Goal: Task Accomplishment & Management: Complete application form

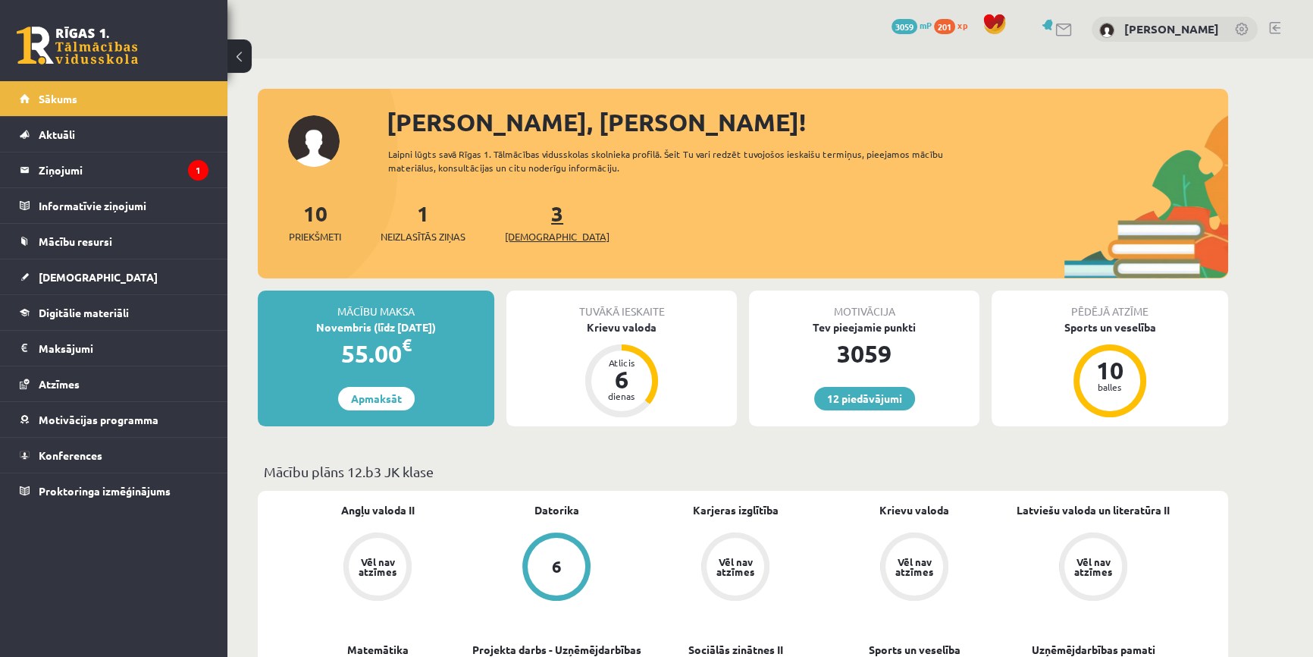
click at [521, 234] on span "[DEMOGRAPHIC_DATA]" at bounding box center [557, 236] width 105 height 15
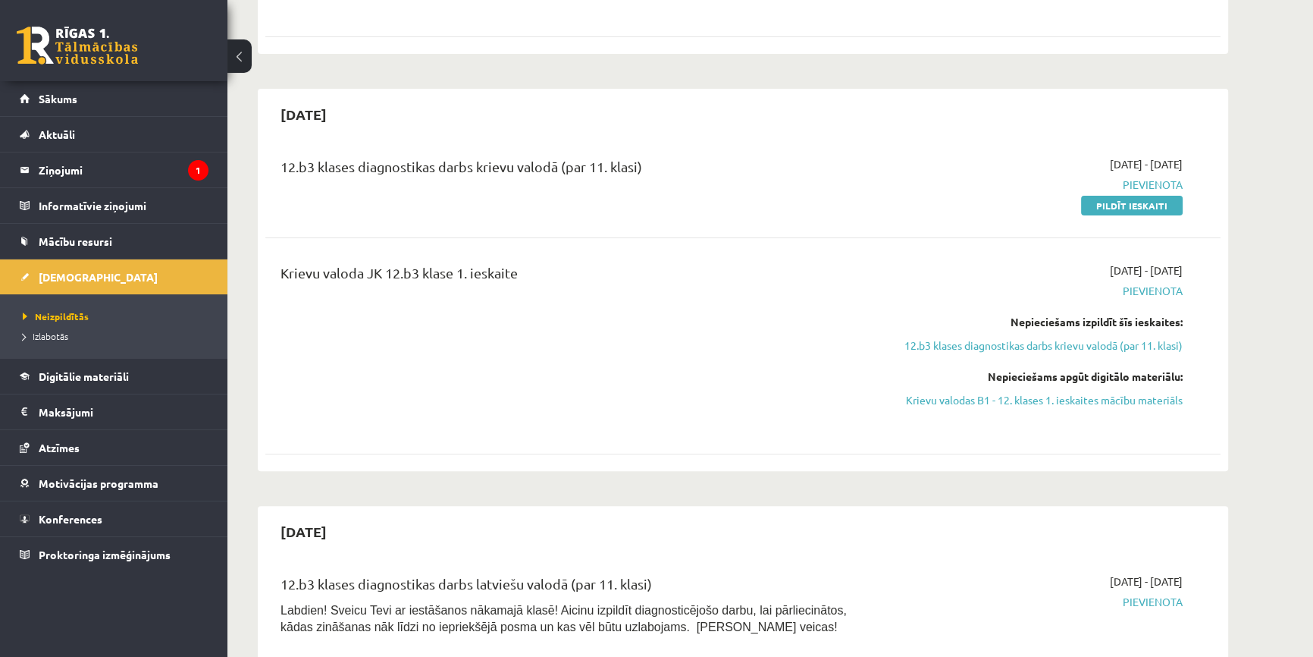
scroll to position [551, 0]
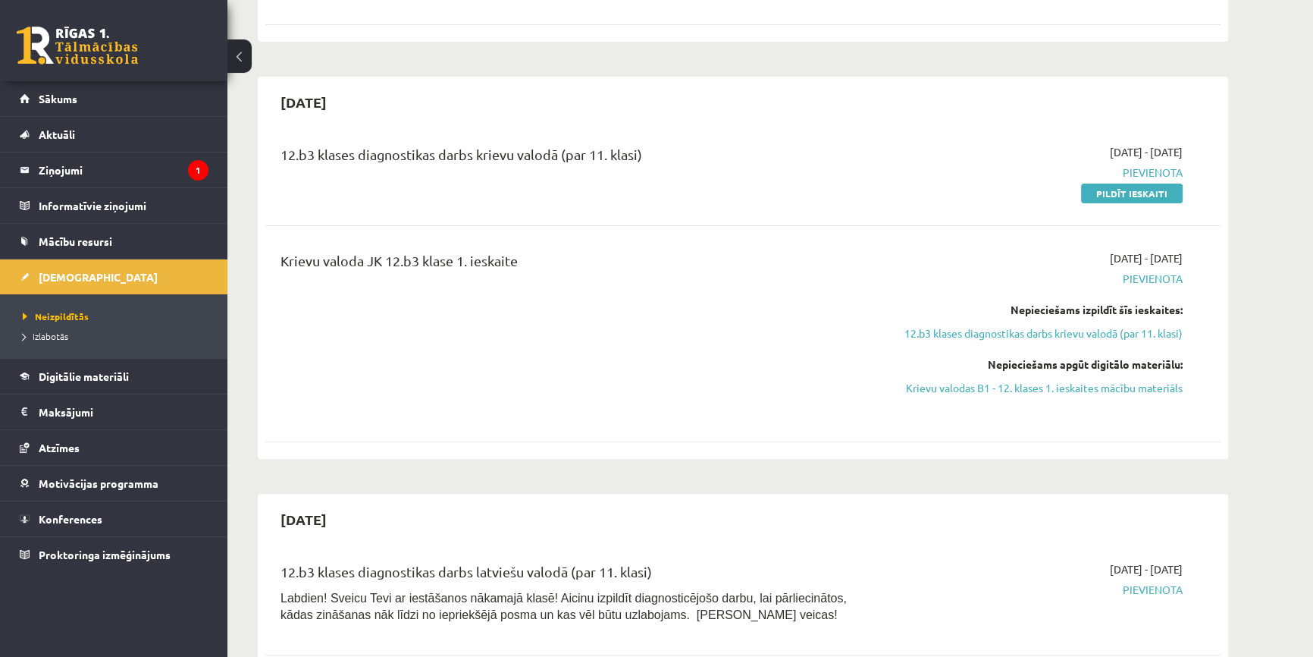
click at [1046, 331] on link "12.b3 klases diagnostikas darbs krievu valodā (par 11. klasi)" at bounding box center [1040, 333] width 286 height 16
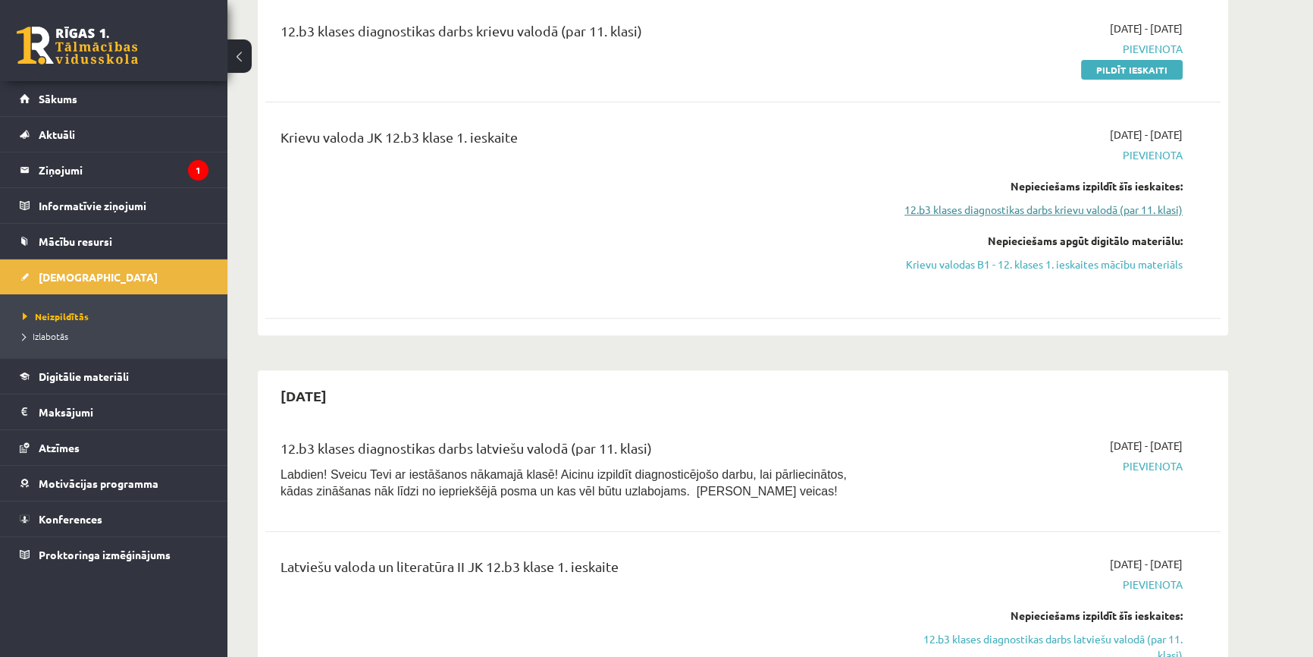
click at [1011, 202] on link "12.b3 klases diagnostikas darbs krievu valodā (par 11. klasi)" at bounding box center [1040, 210] width 286 height 16
click at [1014, 258] on link "Krievu valodas B1 - 12. klases 1. ieskaites mācību materiāls" at bounding box center [1040, 264] width 286 height 16
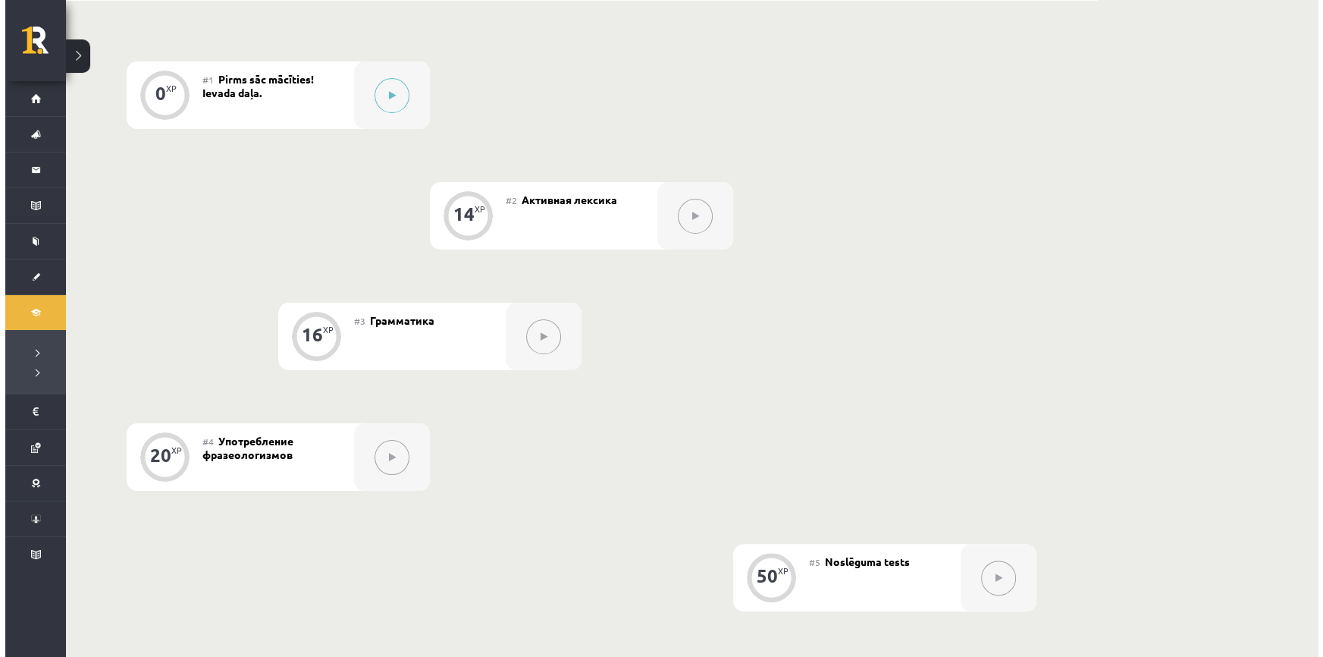
scroll to position [396, 0]
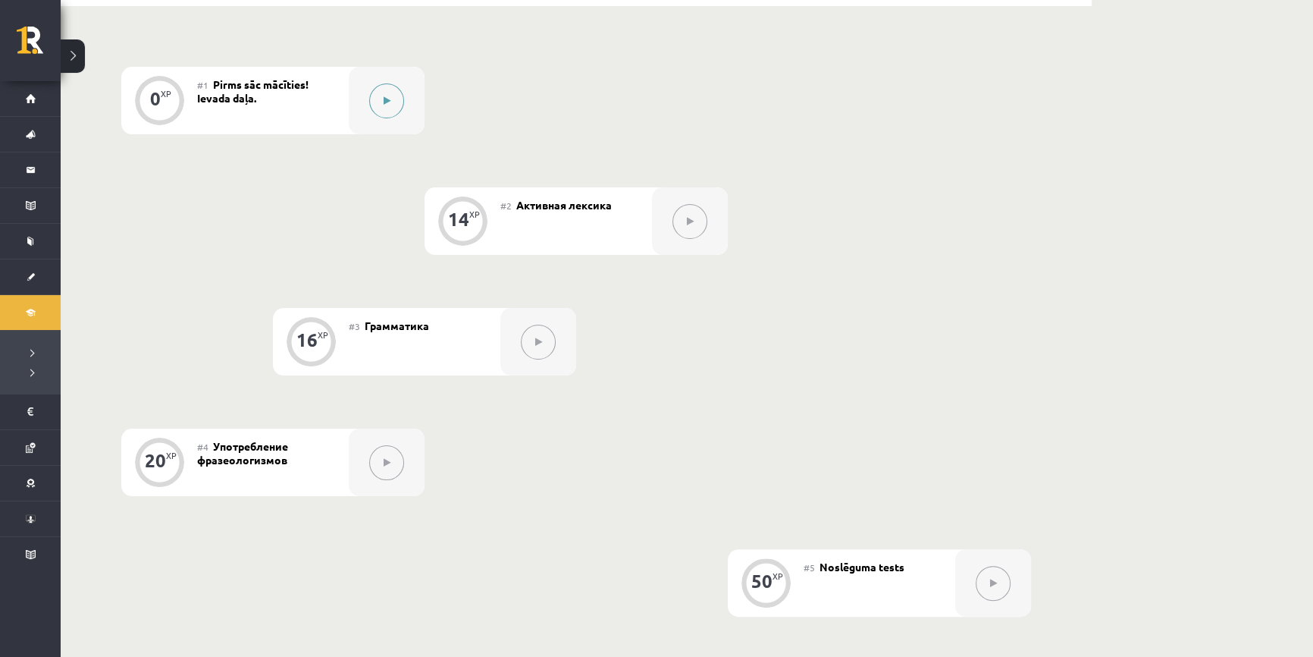
click at [391, 108] on button at bounding box center [386, 100] width 35 height 35
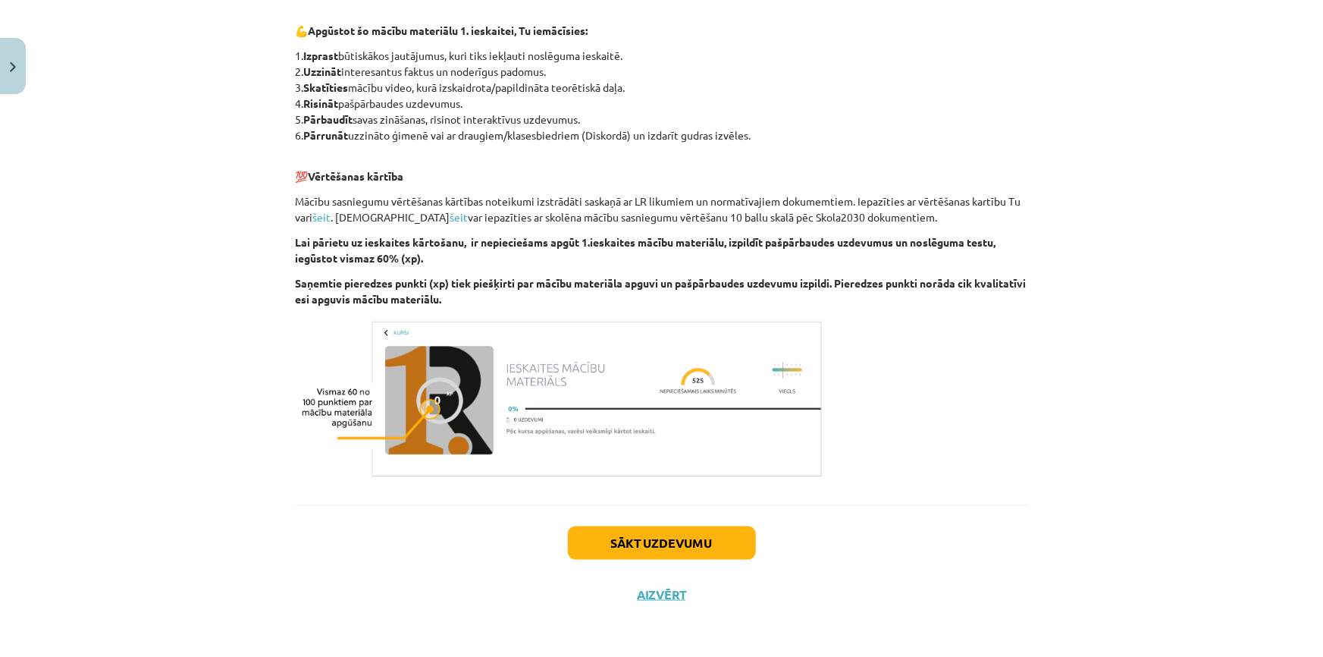
scroll to position [790, 0]
click at [676, 539] on button "Sākt uzdevumu" at bounding box center [662, 541] width 188 height 33
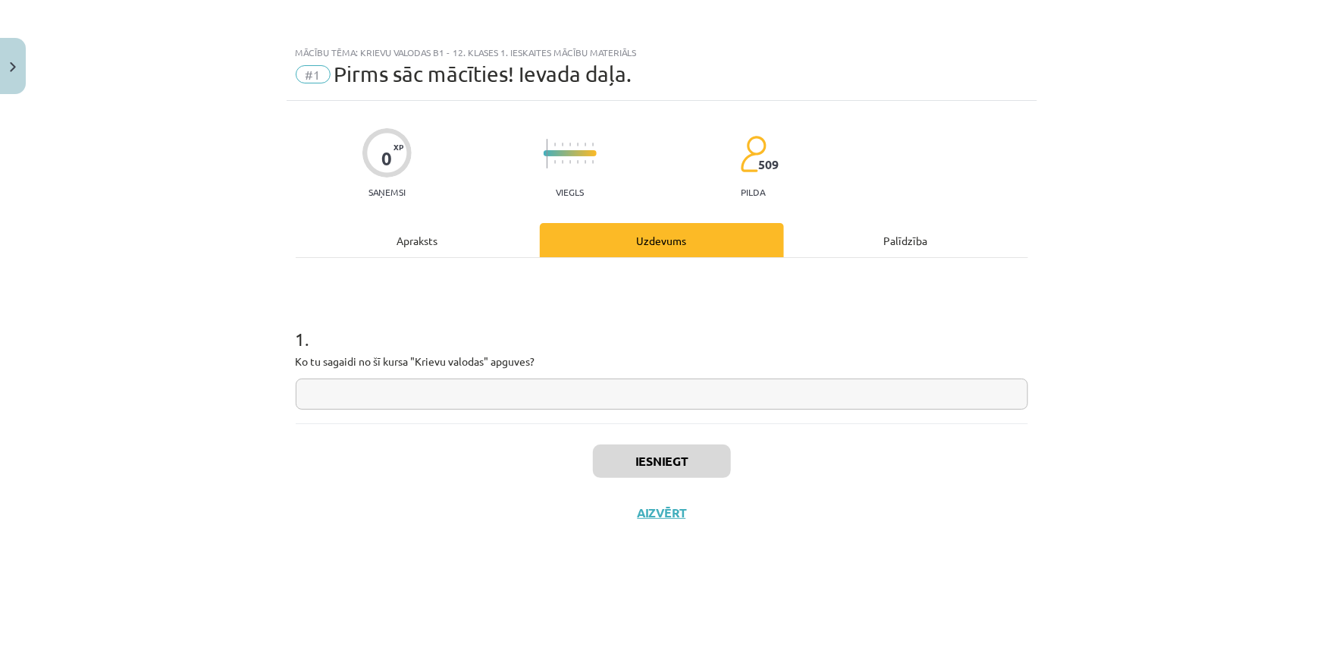
click at [533, 387] on input "text" at bounding box center [662, 393] width 733 height 31
type input "*"
type input "**********"
click at [593, 460] on button "Iesniegt" at bounding box center [662, 460] width 138 height 33
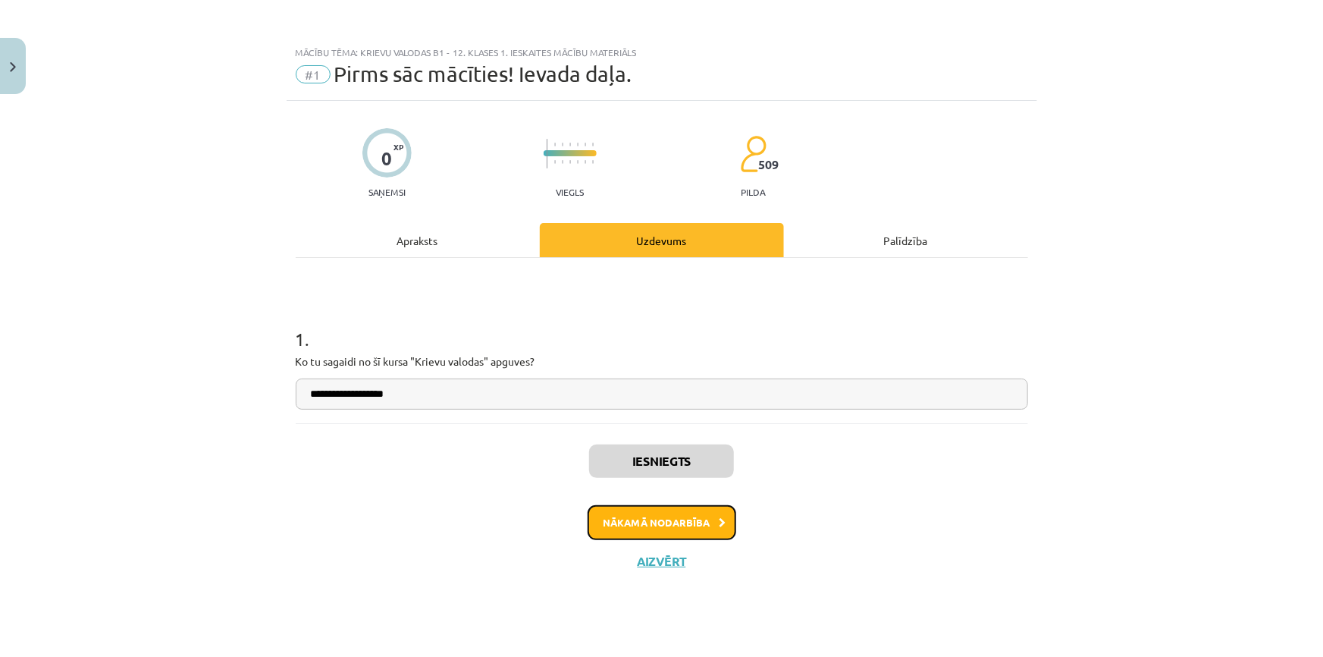
click at [663, 528] on button "Nākamā nodarbība" at bounding box center [662, 522] width 149 height 35
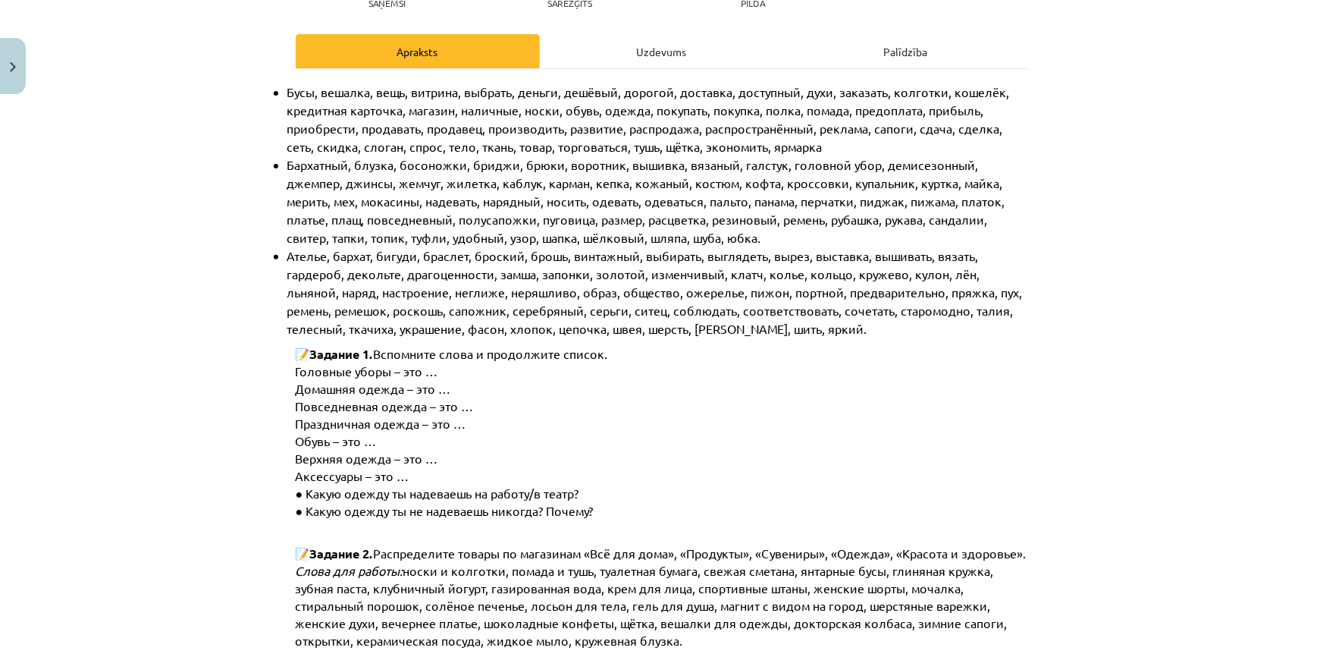
scroll to position [173, 0]
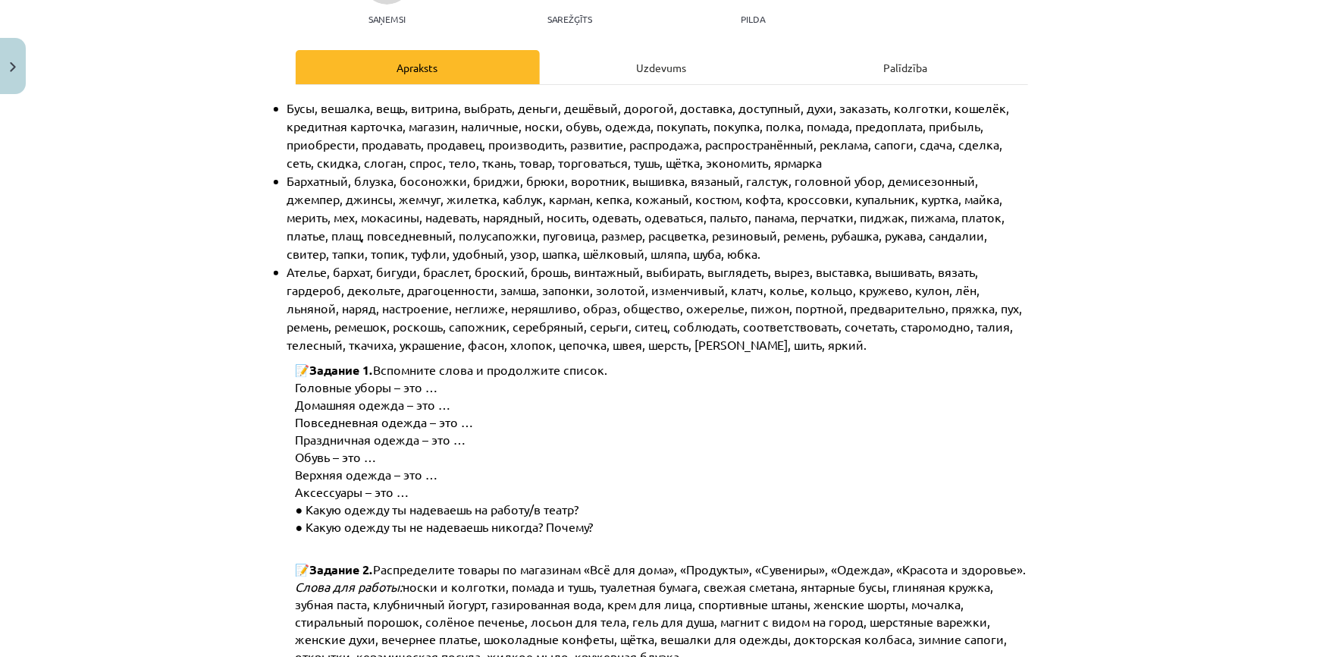
click at [679, 74] on div "Uzdevums" at bounding box center [662, 67] width 244 height 34
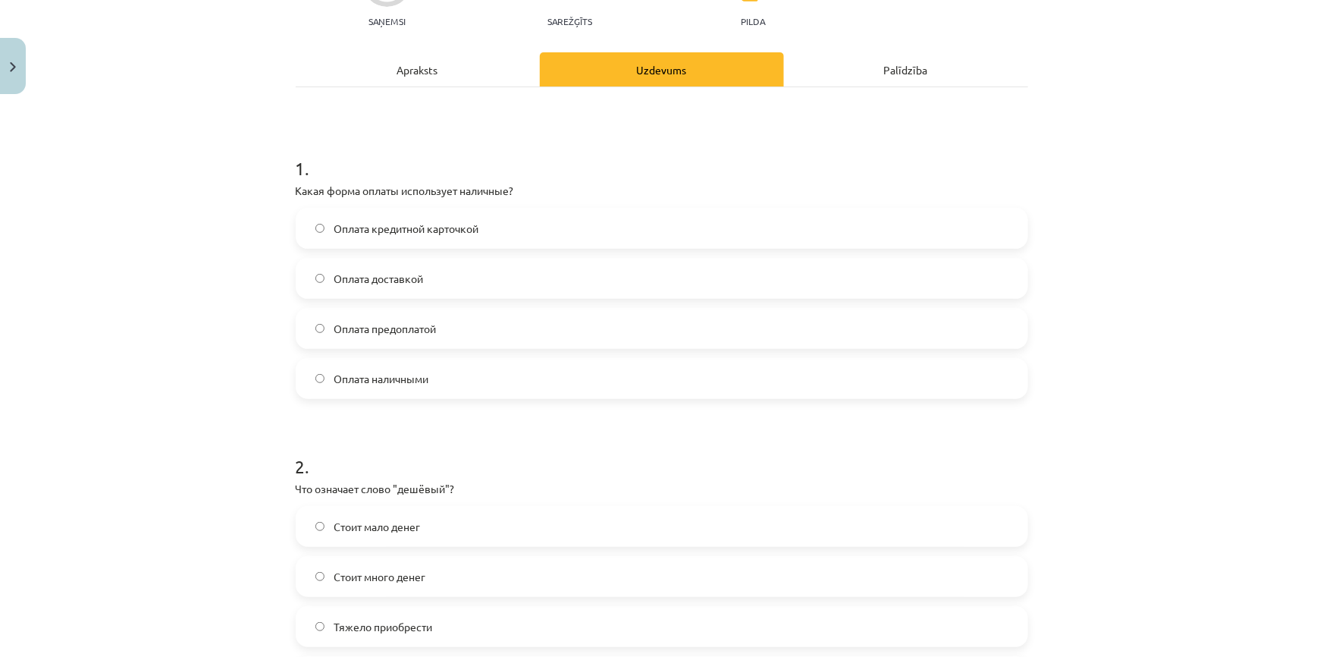
scroll to position [154, 0]
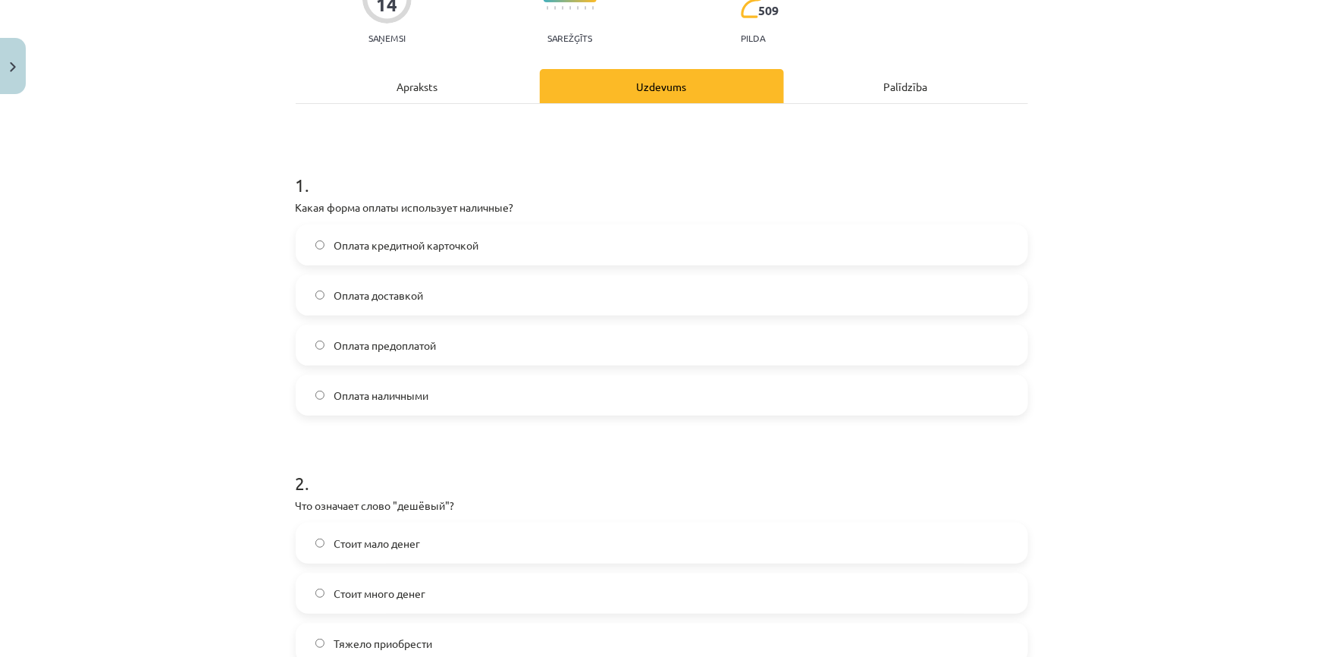
click at [431, 388] on label "Оплата наличными" at bounding box center [661, 395] width 729 height 38
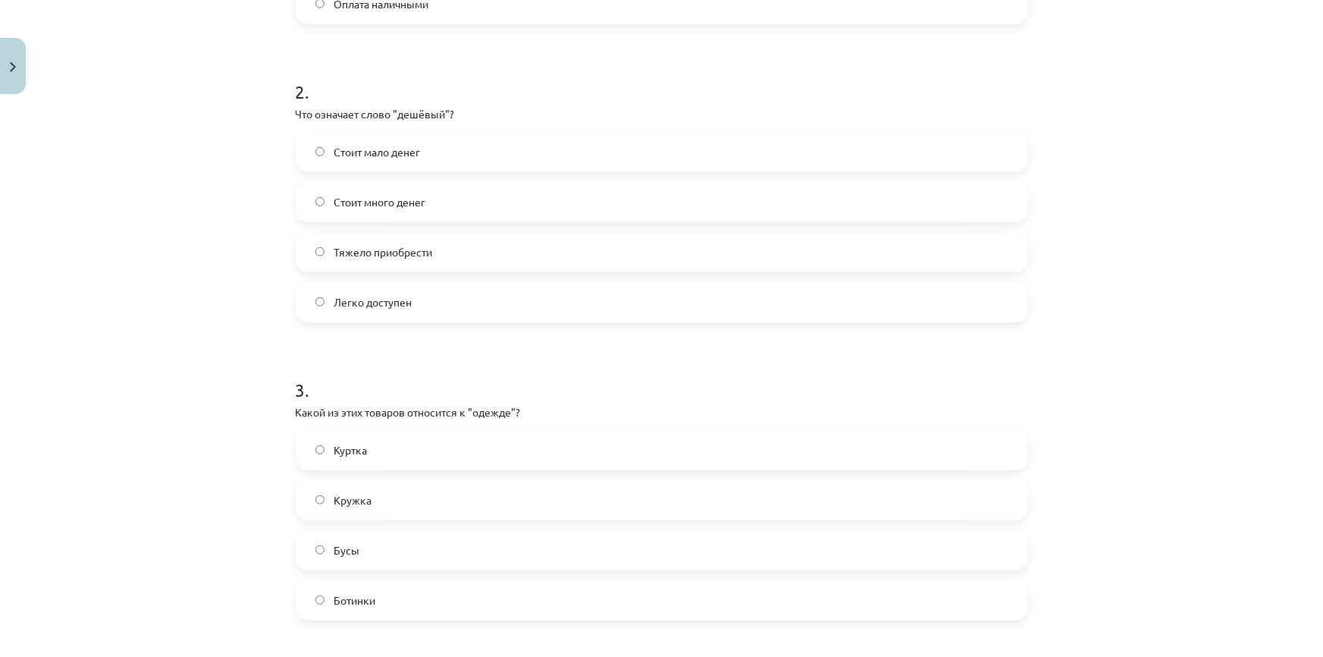
scroll to position [568, 0]
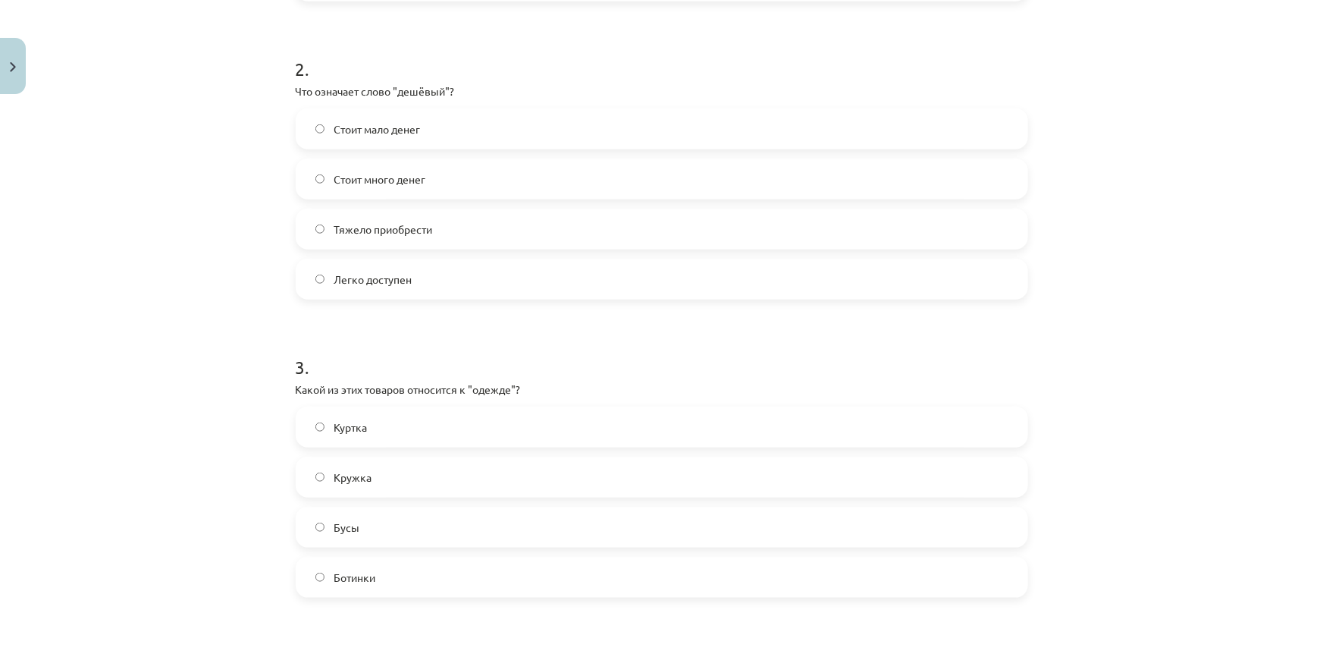
click at [505, 134] on label "Стоит мало денег" at bounding box center [661, 129] width 729 height 38
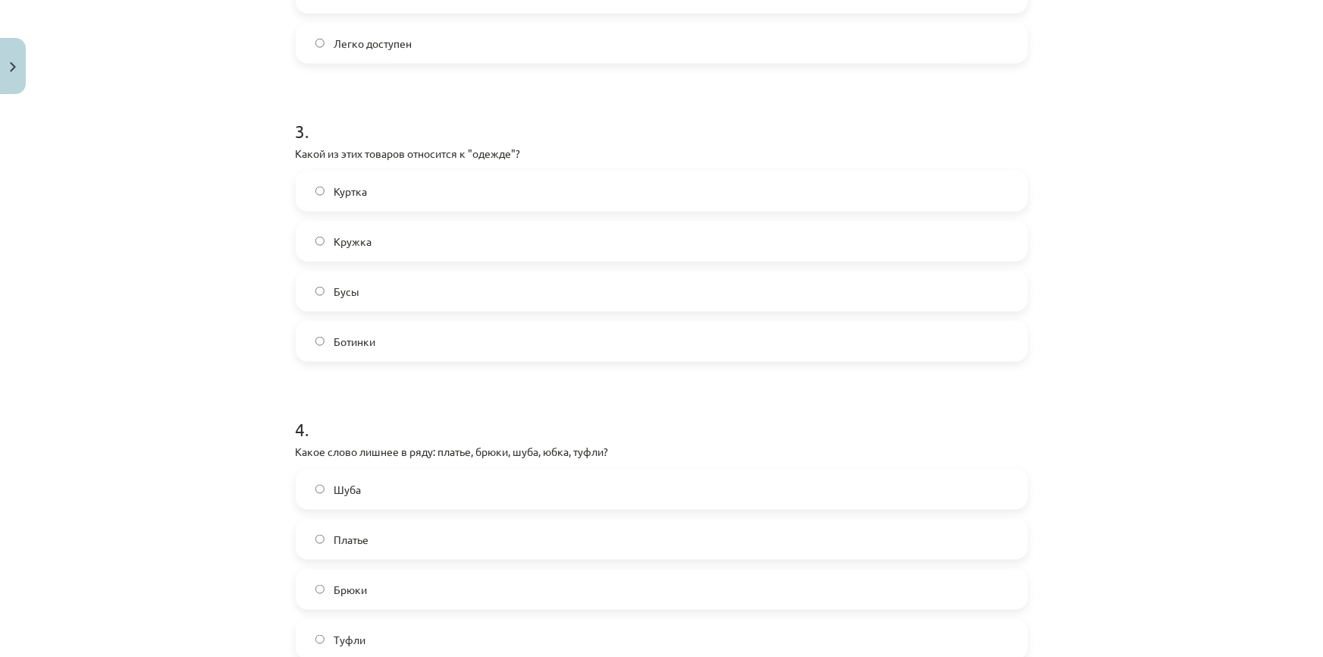
scroll to position [843, 0]
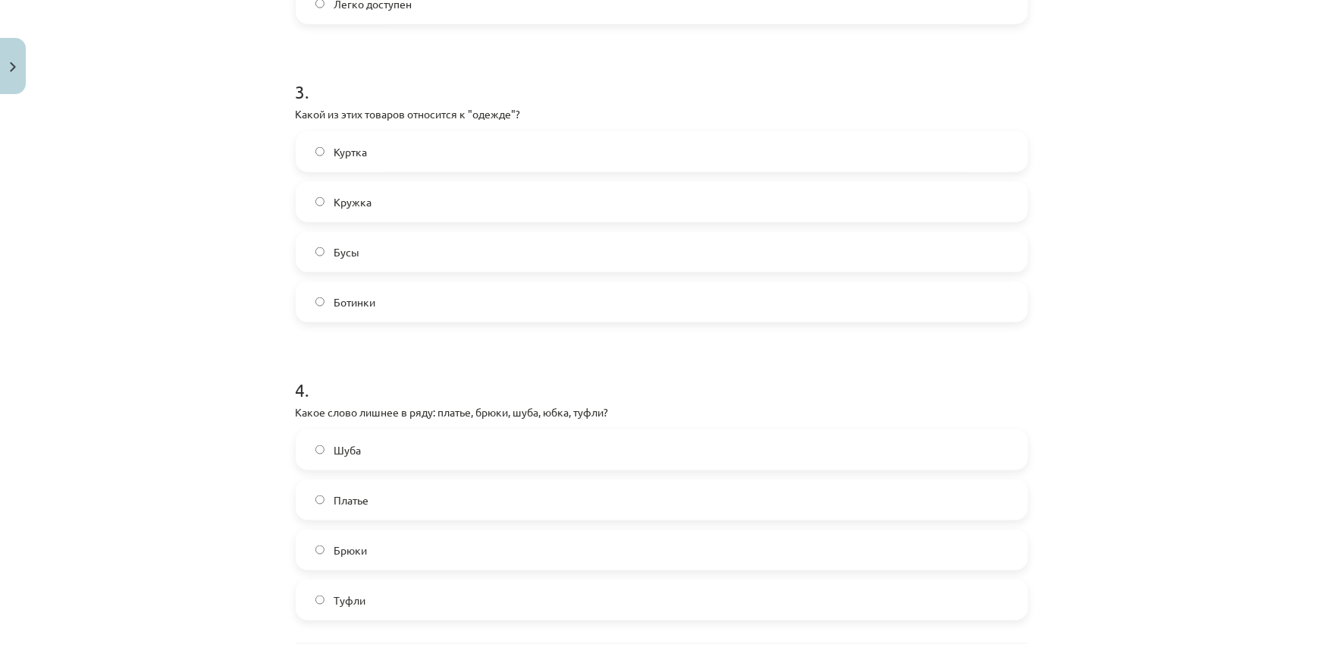
click at [419, 140] on label "Куртка" at bounding box center [661, 152] width 729 height 38
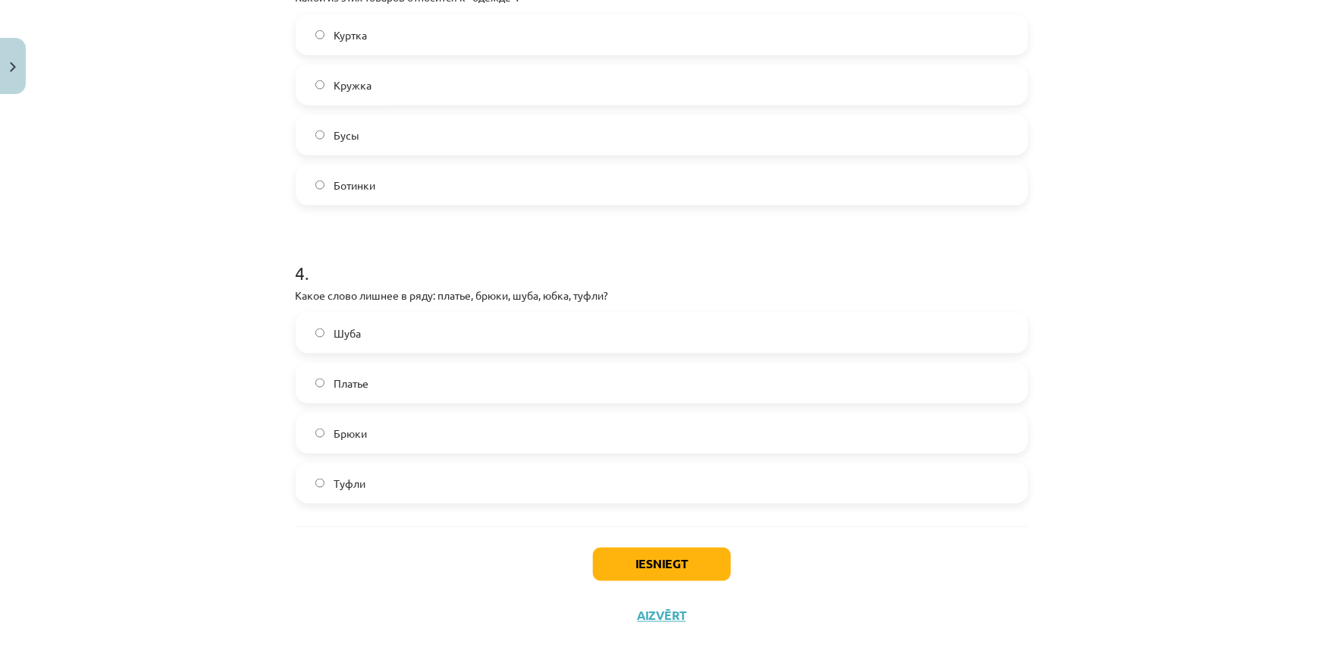
scroll to position [981, 0]
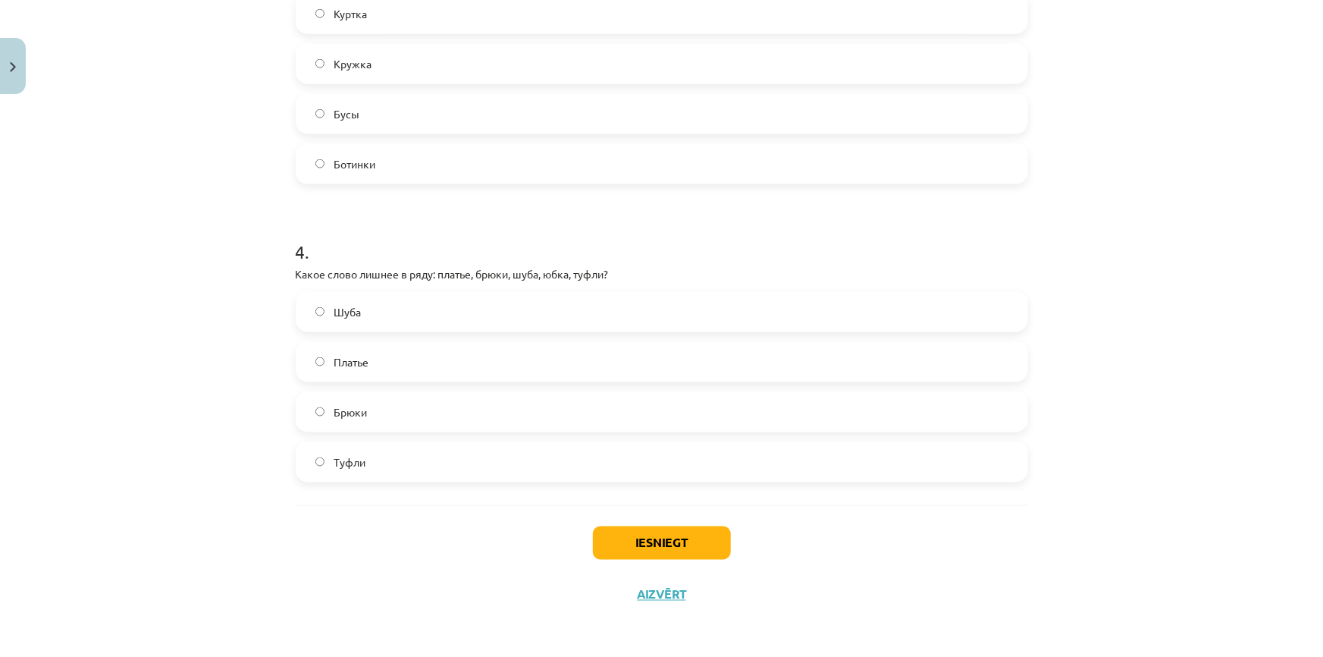
click at [338, 472] on label "Туфли" at bounding box center [661, 462] width 729 height 38
click at [622, 544] on button "Iesniegt" at bounding box center [662, 542] width 138 height 33
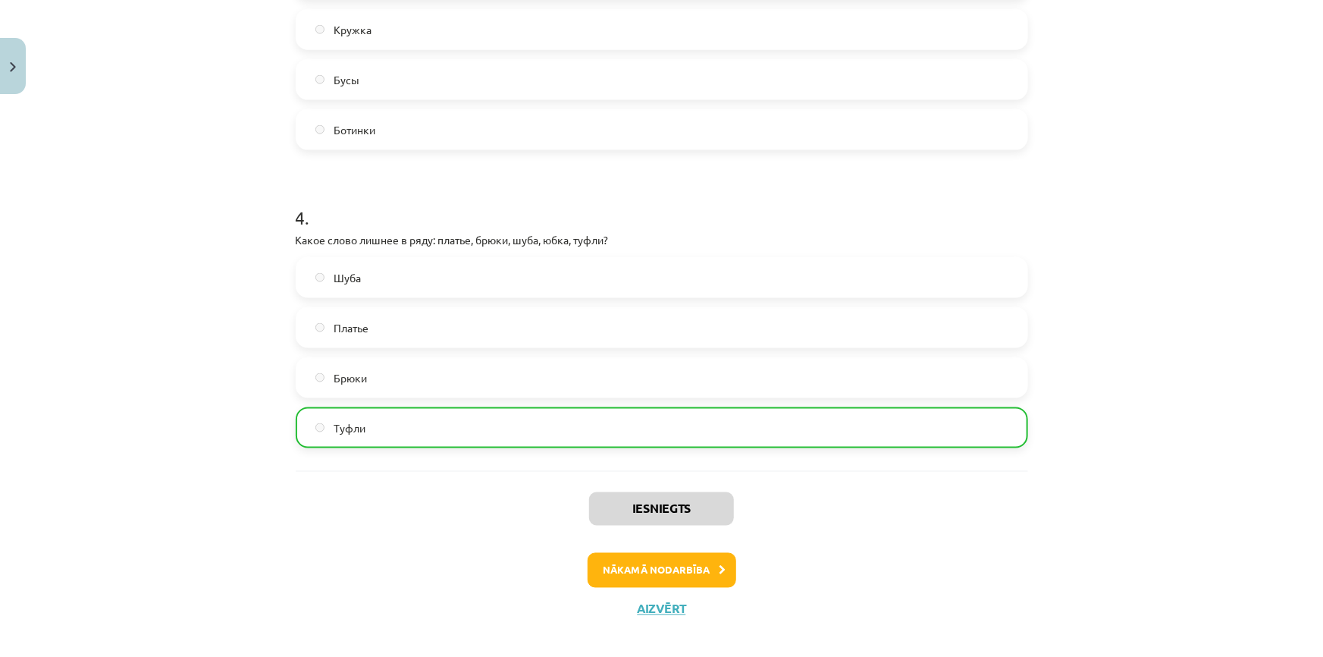
scroll to position [1030, 0]
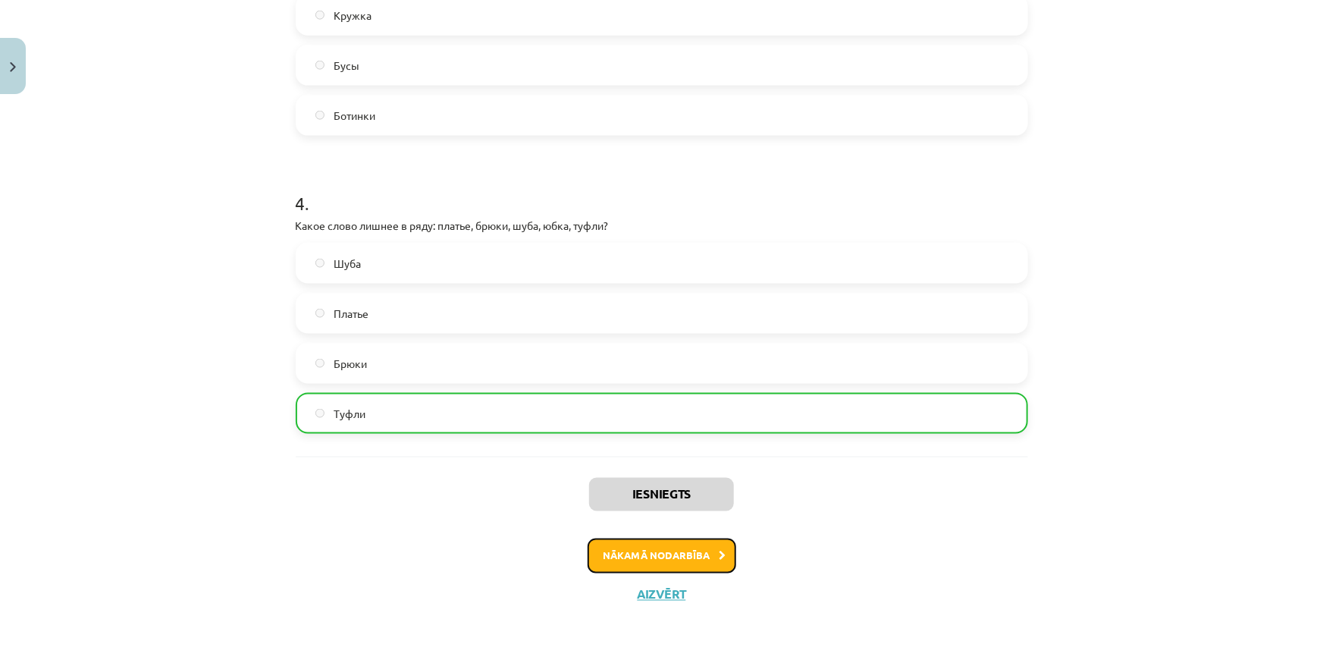
click at [628, 547] on button "Nākamā nodarbība" at bounding box center [662, 555] width 149 height 35
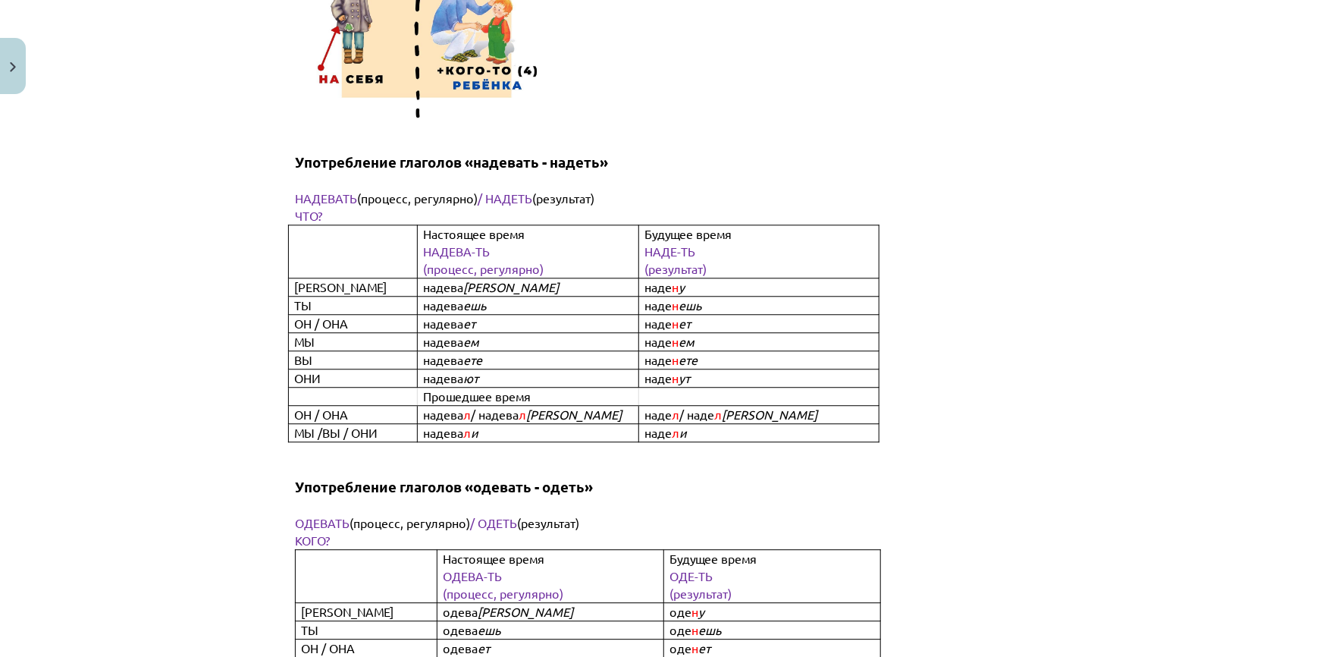
scroll to position [4719, 0]
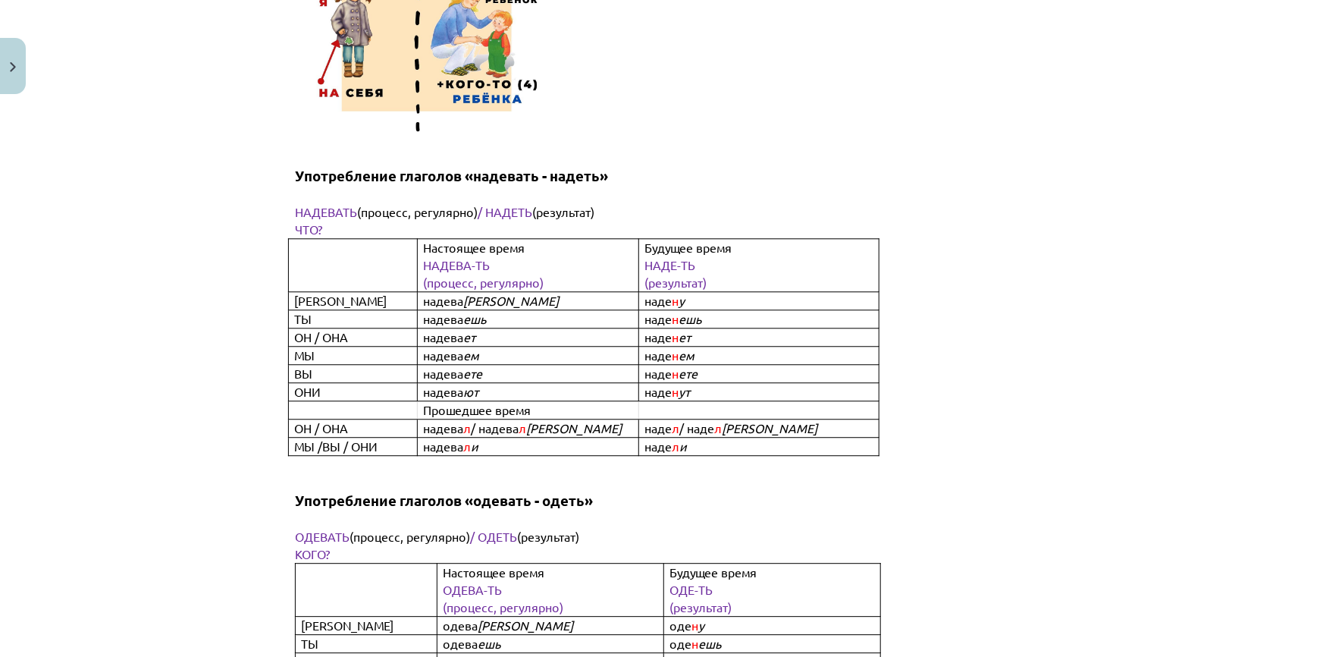
drag, startPoint x: 1311, startPoint y: 103, endPoint x: 1313, endPoint y: 95, distance: 8.5
click at [1313, 96] on div "Mācību tēma: Krievu valodas b1 - 12. klases 1. ieskaites mācību materiāls #3 Гр…" at bounding box center [661, 328] width 1323 height 657
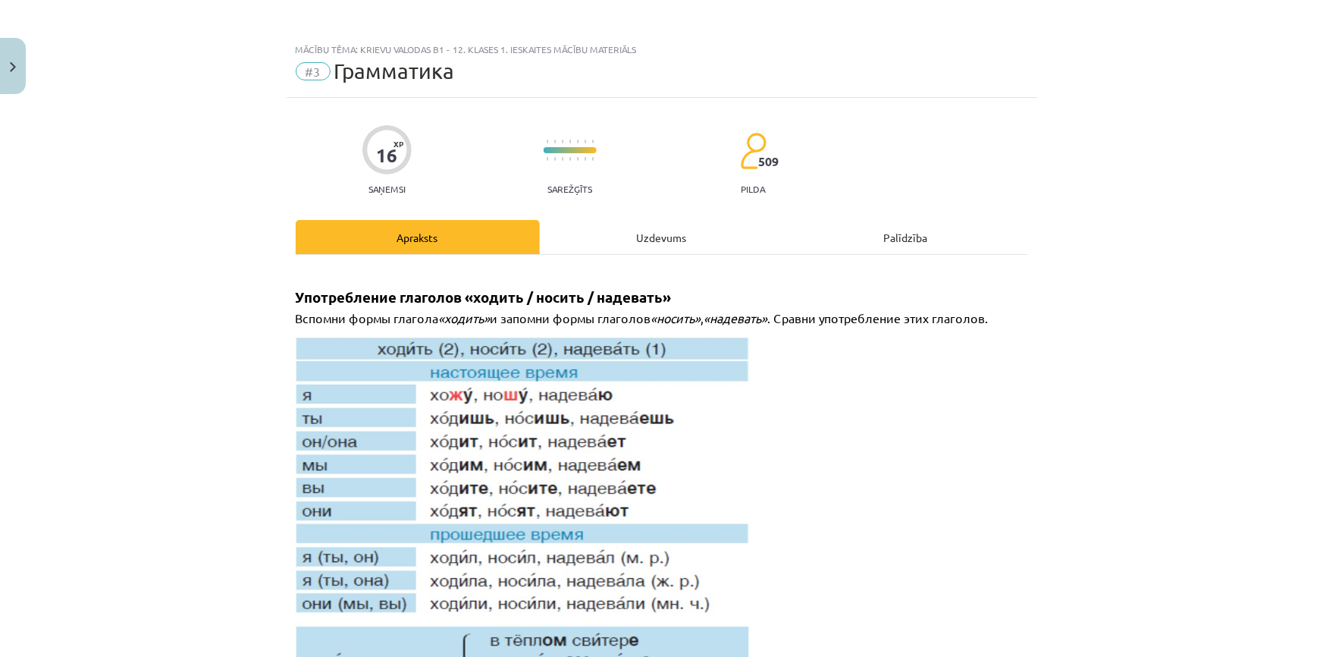
scroll to position [0, 0]
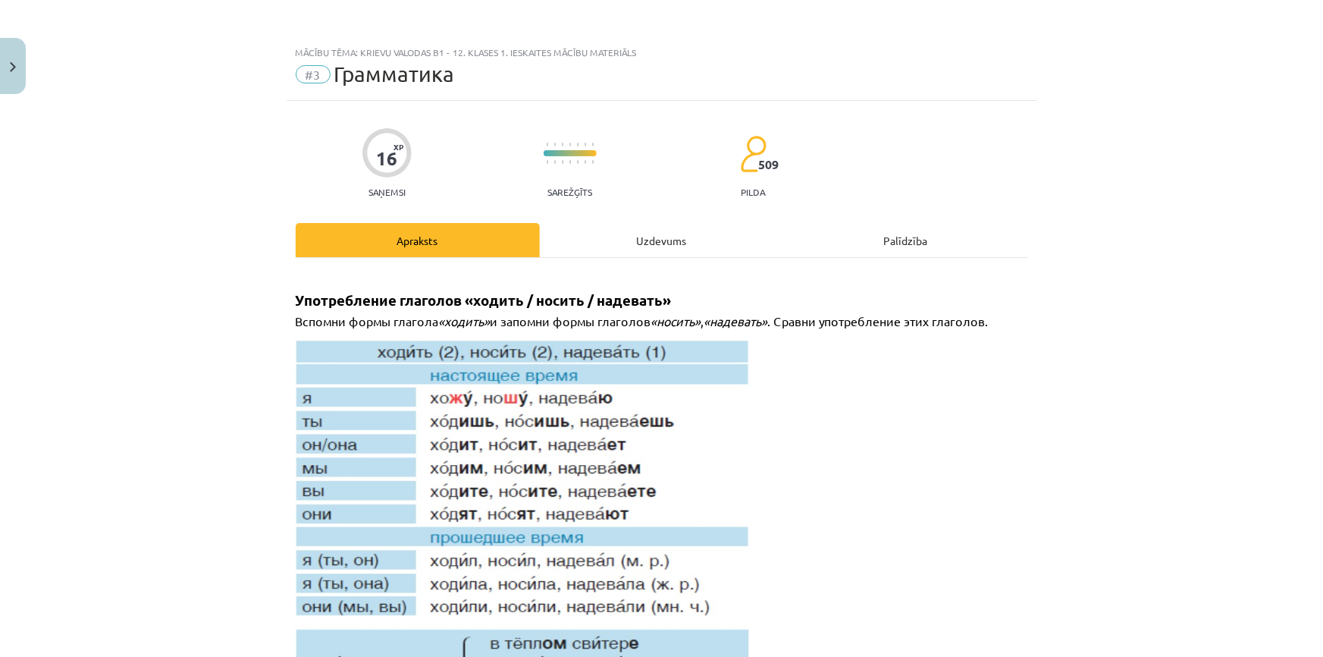
click at [675, 243] on div "Uzdevums" at bounding box center [662, 240] width 244 height 34
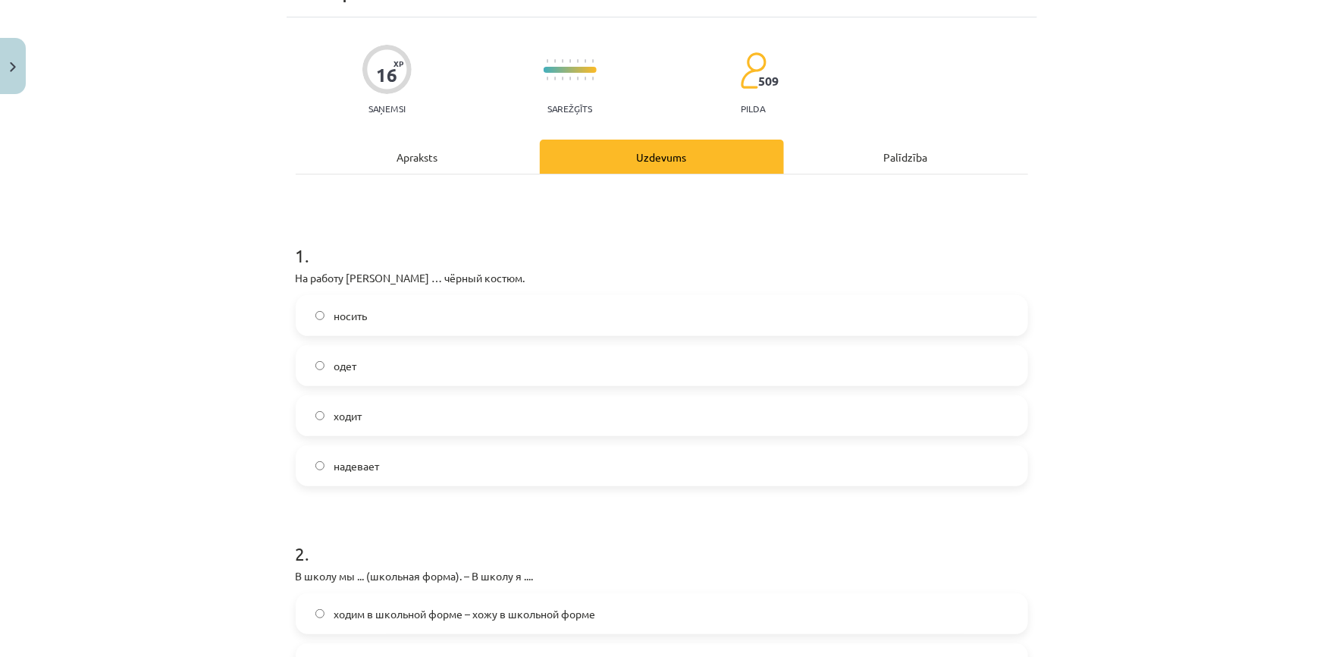
scroll to position [244, 0]
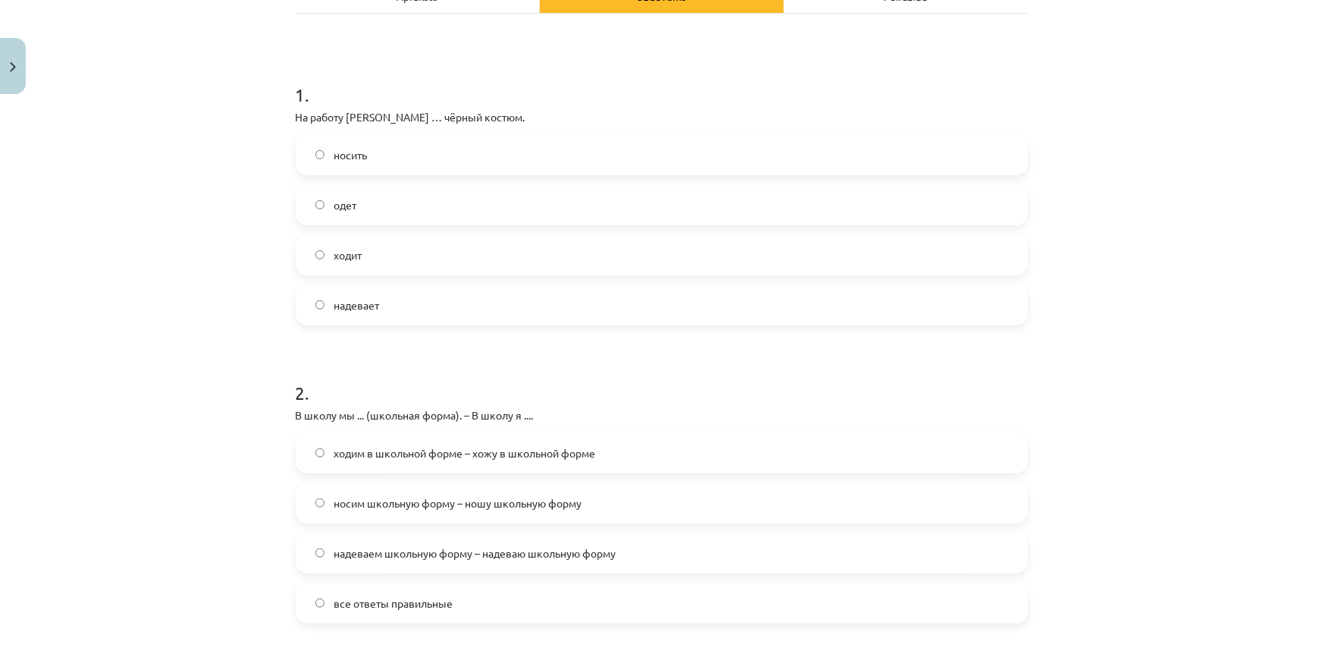
click at [477, 291] on label "надевает" at bounding box center [661, 305] width 729 height 38
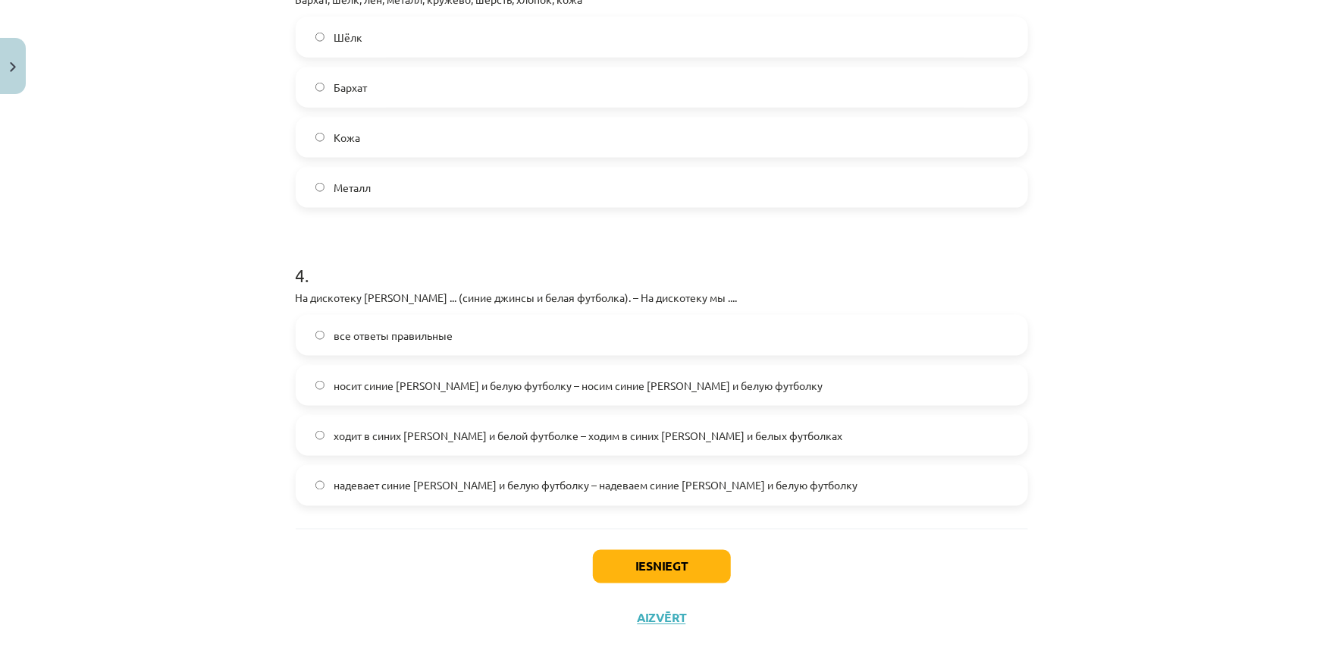
scroll to position [1007, 0]
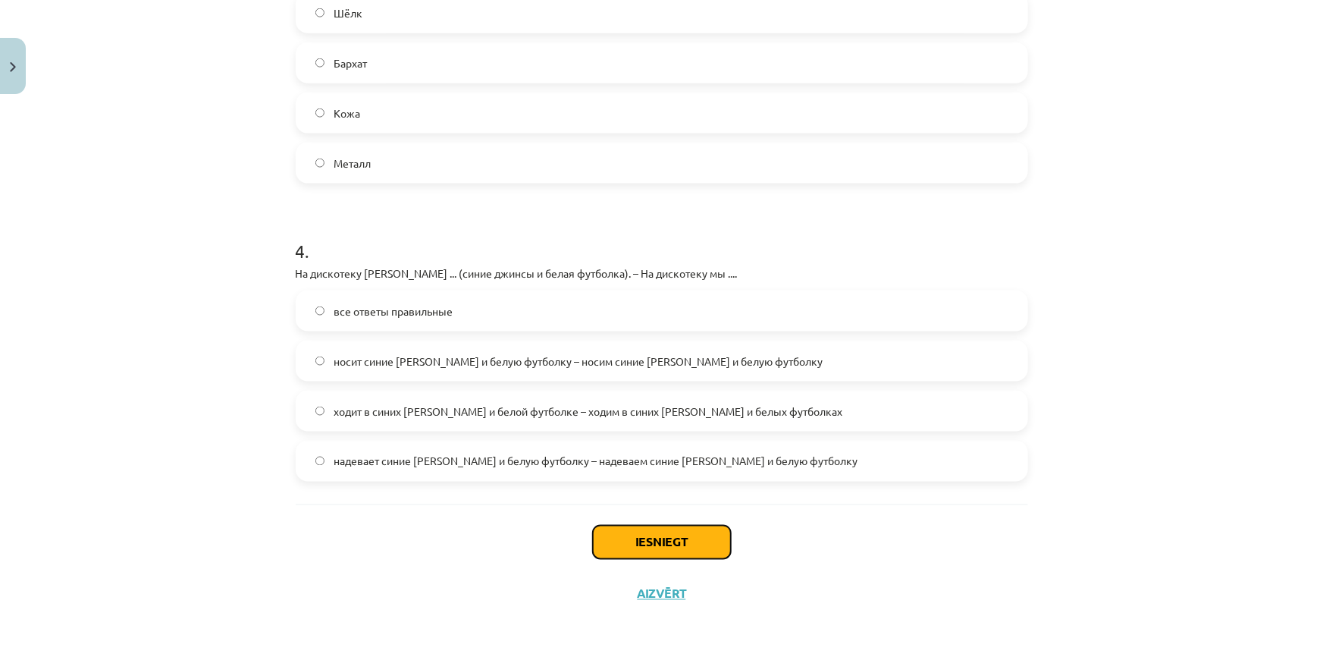
click at [611, 544] on button "Iesniegt" at bounding box center [662, 541] width 138 height 33
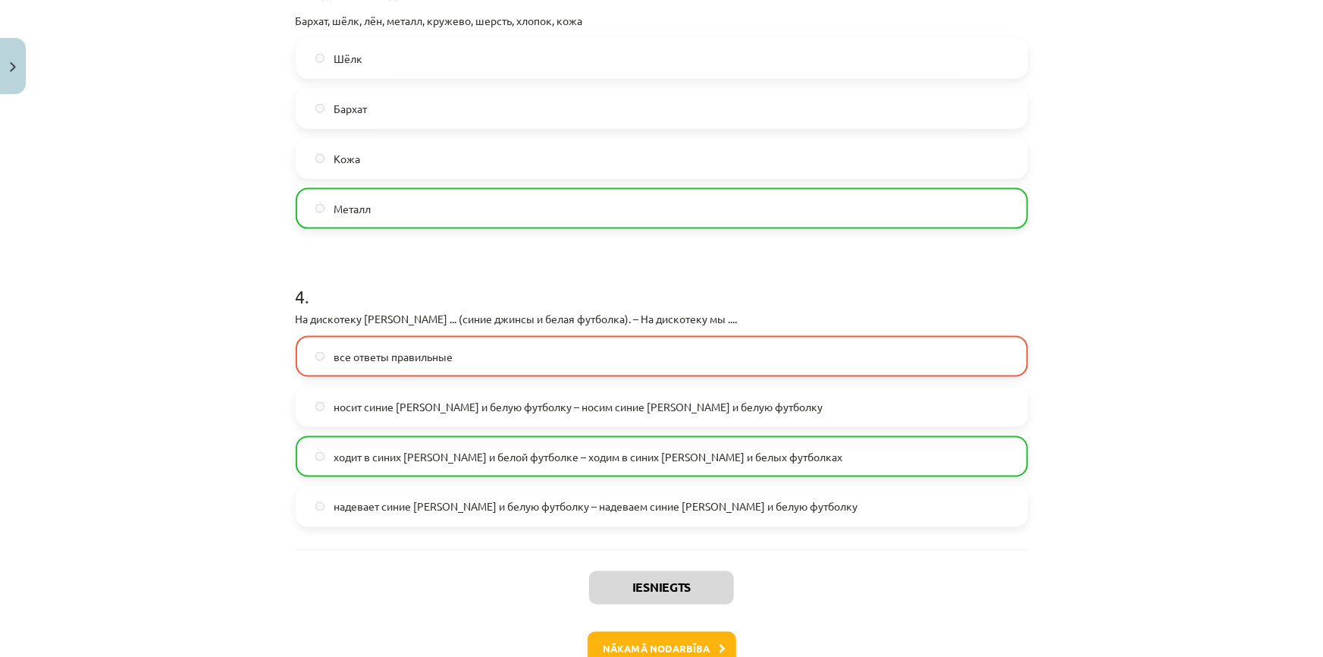
scroll to position [1054, 0]
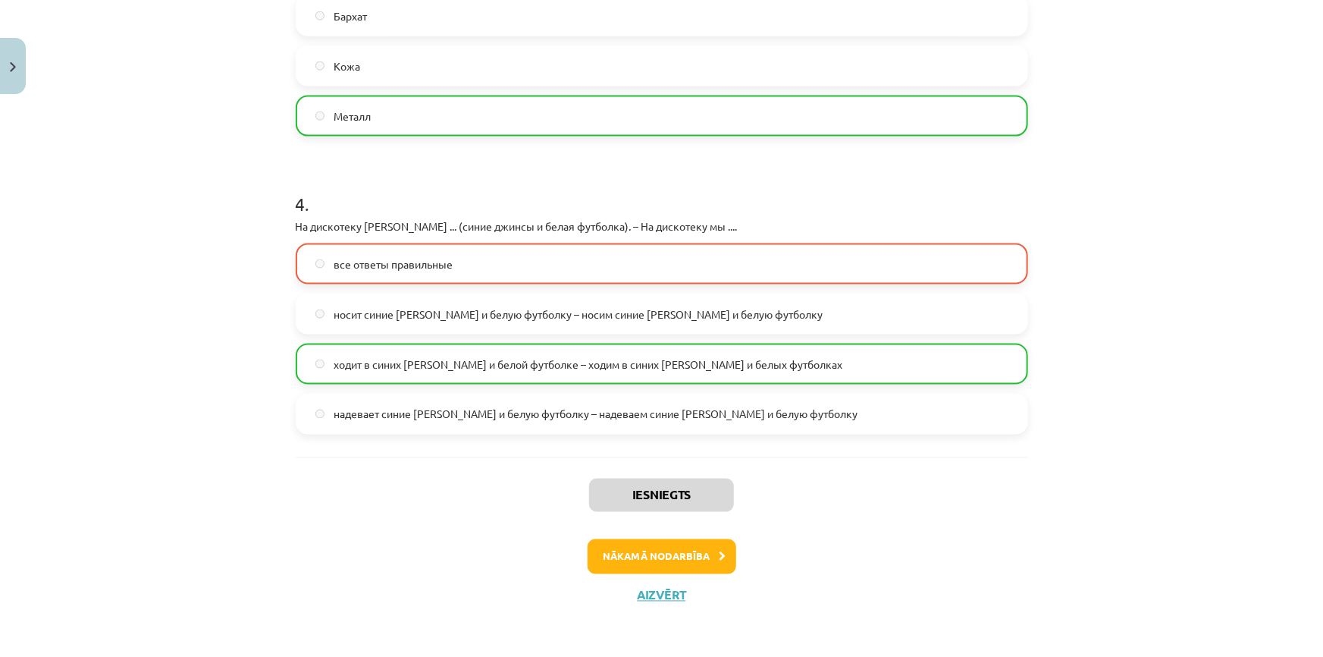
click at [408, 253] on label "все ответы правильные" at bounding box center [661, 264] width 729 height 38
click at [443, 376] on label "ходит в синих джинсах и белой футболке – ходим в синих джинсах и белых футболках" at bounding box center [661, 364] width 729 height 38
click at [437, 402] on label "надевает синие джинсы и белую футболку – надеваем синие джинсы и белую футболку" at bounding box center [661, 414] width 729 height 38
click at [646, 555] on button "Nākamā nodarbība" at bounding box center [662, 556] width 149 height 35
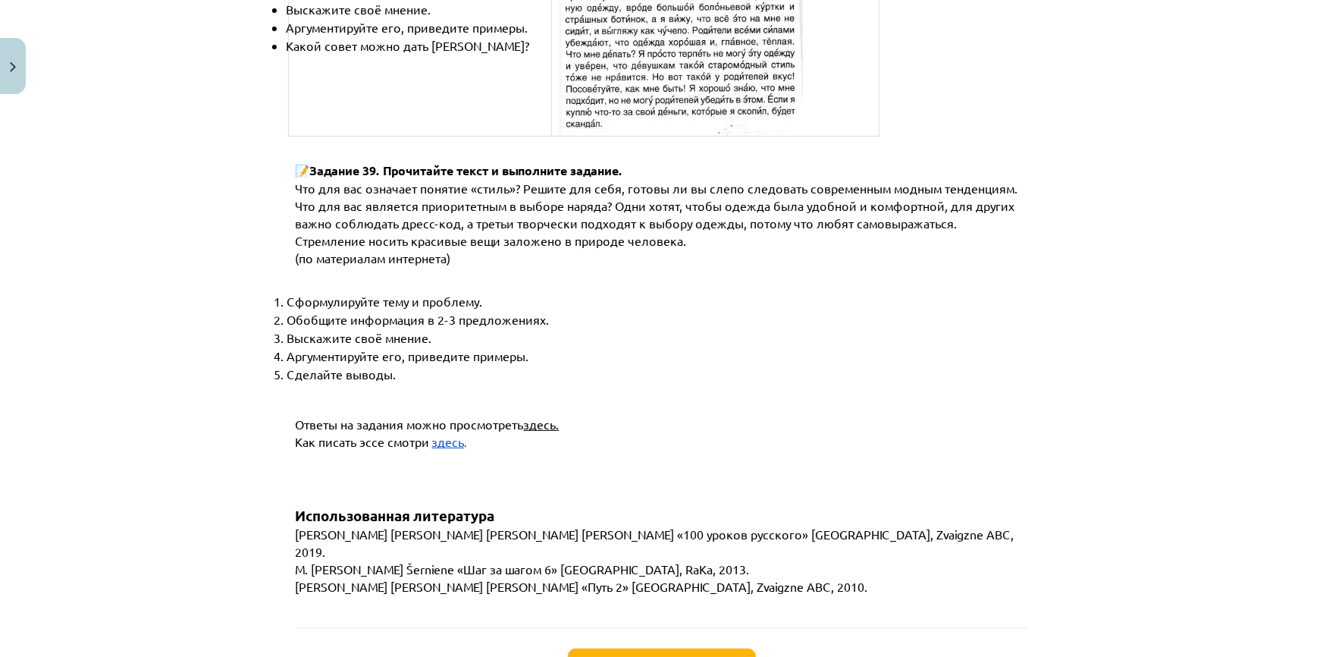
scroll to position [5664, 0]
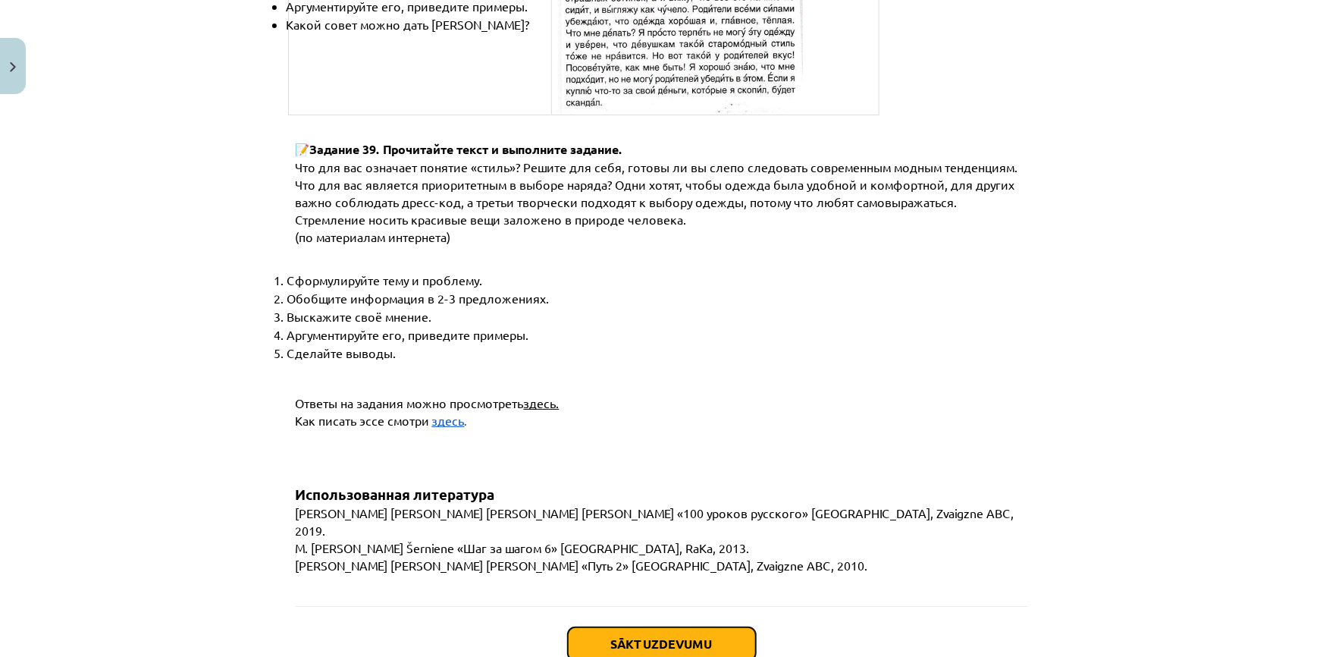
click at [632, 627] on button "Sākt uzdevumu" at bounding box center [662, 643] width 188 height 33
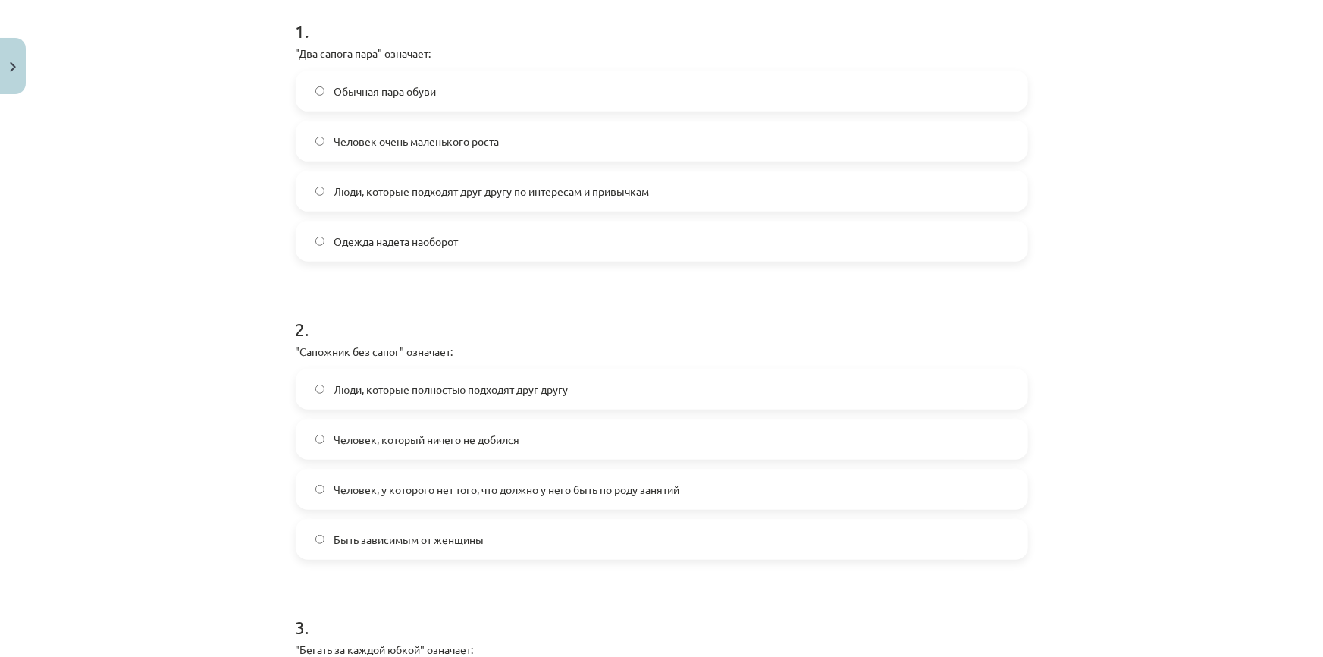
scroll to position [313, 0]
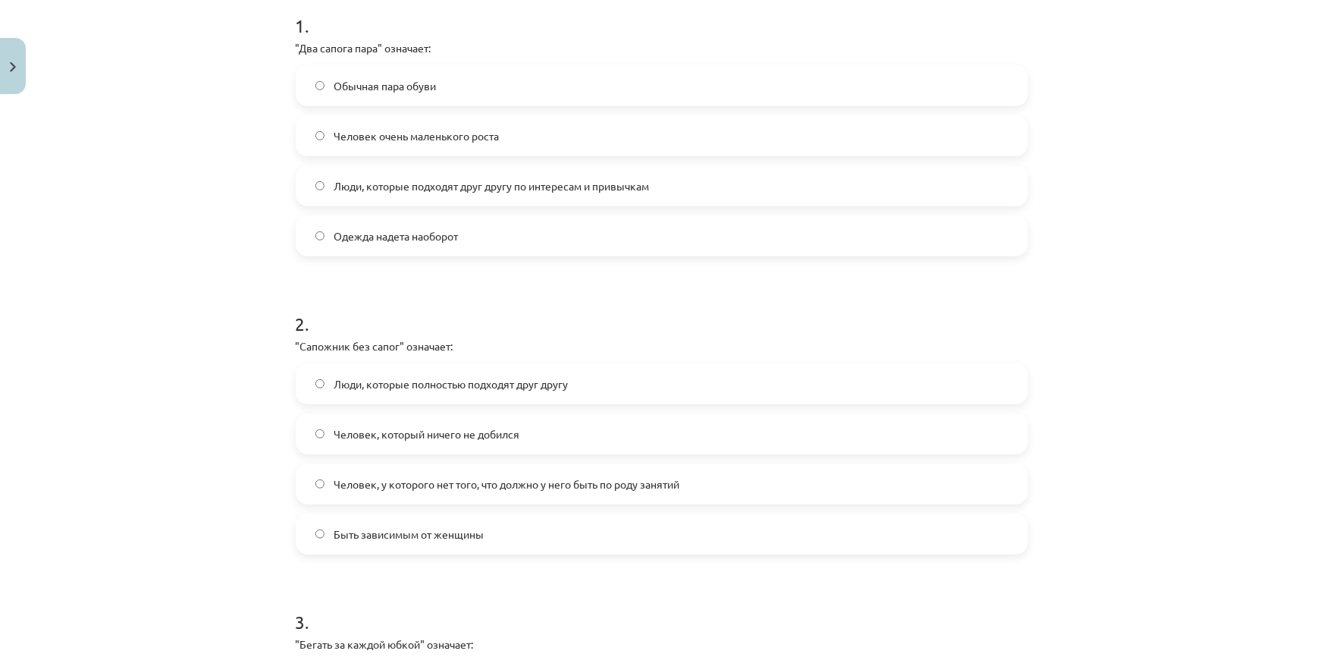
click at [322, 181] on label "Люди, которые подходят друг другу по интересам и привычкам" at bounding box center [661, 186] width 729 height 38
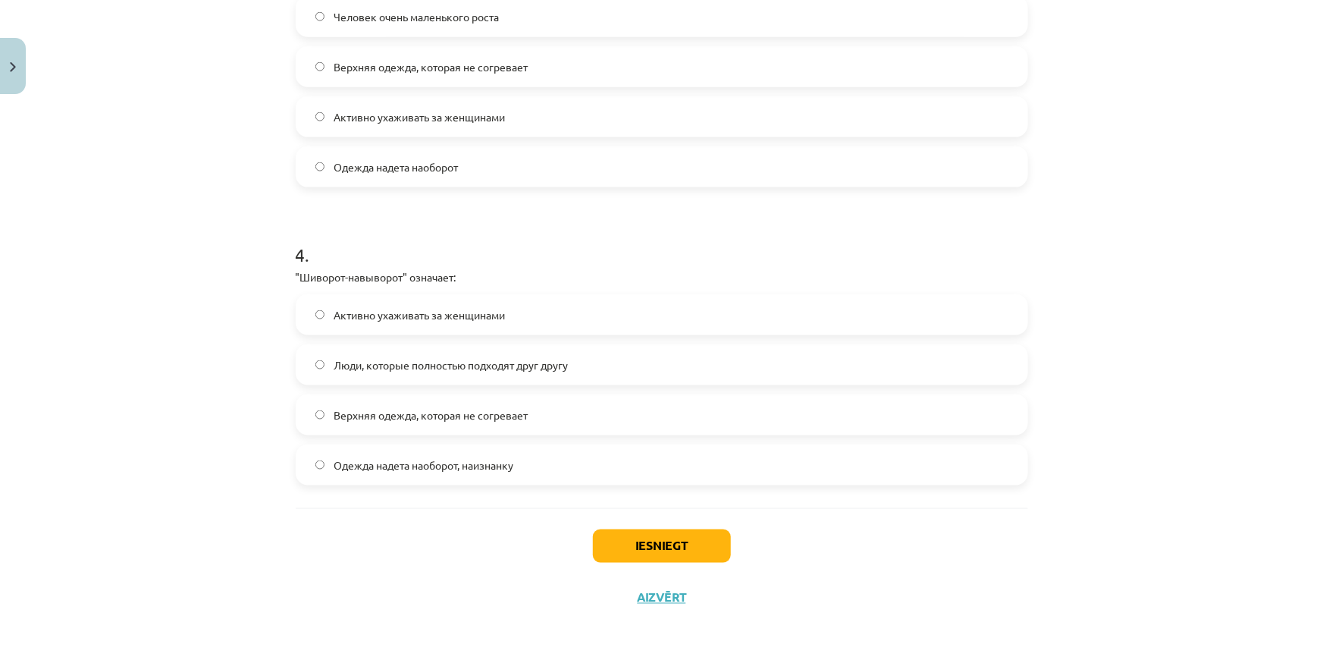
scroll to position [981, 0]
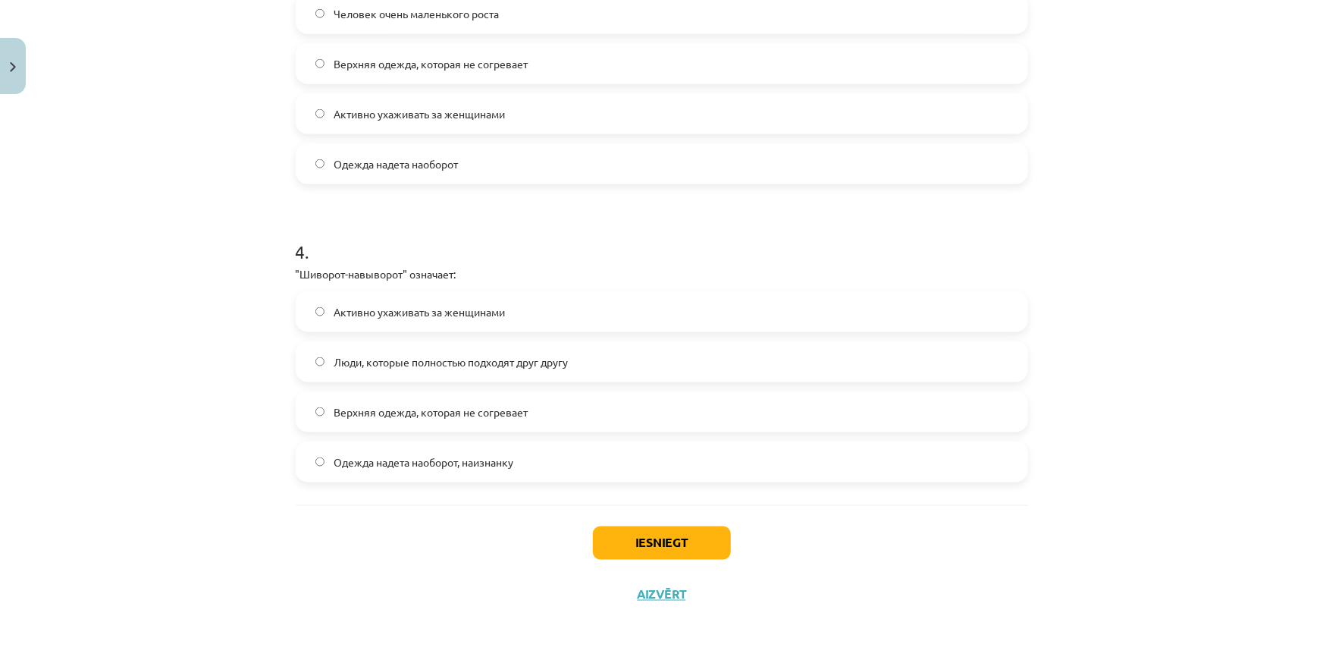
click at [386, 364] on span "Люди, которые полностью подходят друг другу" at bounding box center [451, 362] width 234 height 16
click at [673, 540] on button "Iesniegt" at bounding box center [662, 542] width 138 height 33
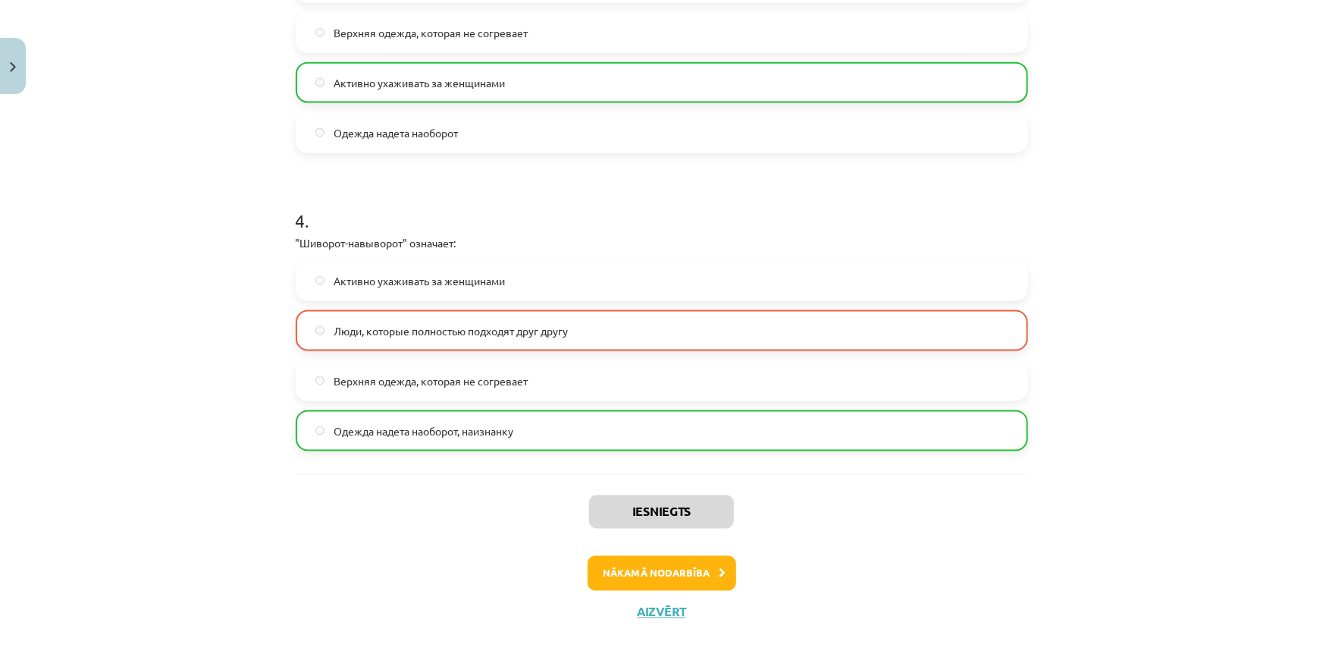
scroll to position [1030, 0]
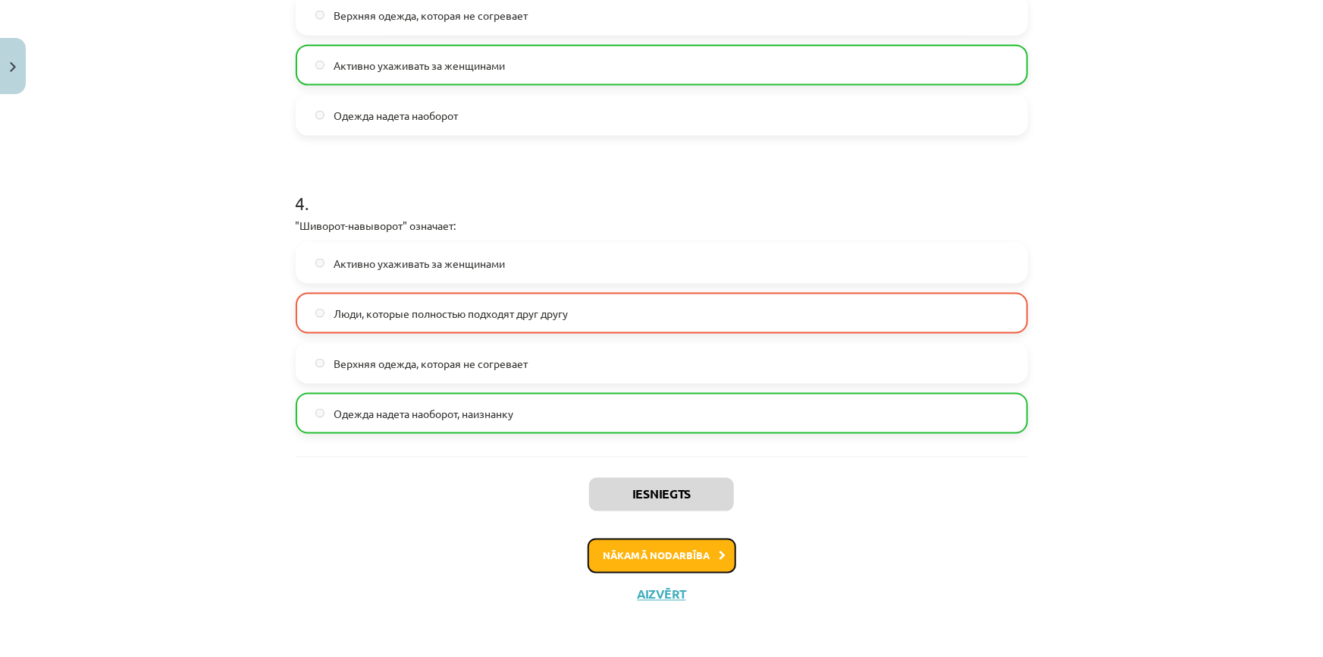
click at [648, 557] on button "Nākamā nodarbība" at bounding box center [662, 555] width 149 height 35
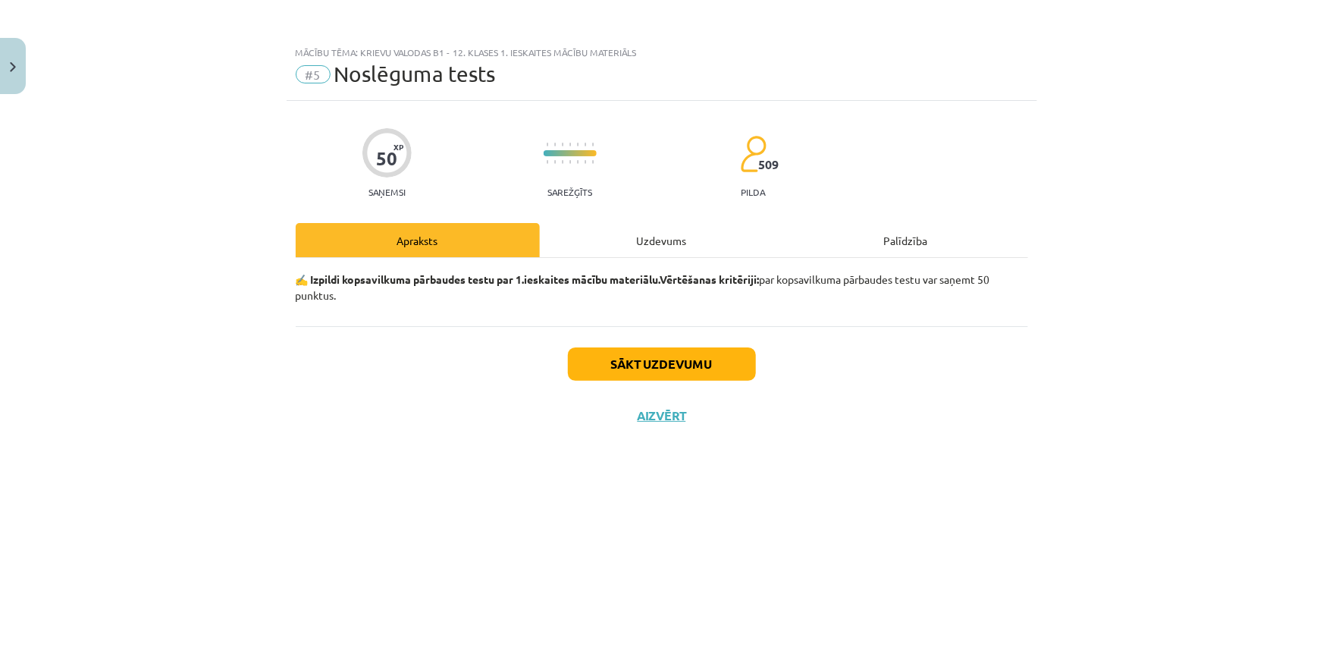
scroll to position [0, 0]
click at [662, 363] on button "Sākt uzdevumu" at bounding box center [662, 363] width 188 height 33
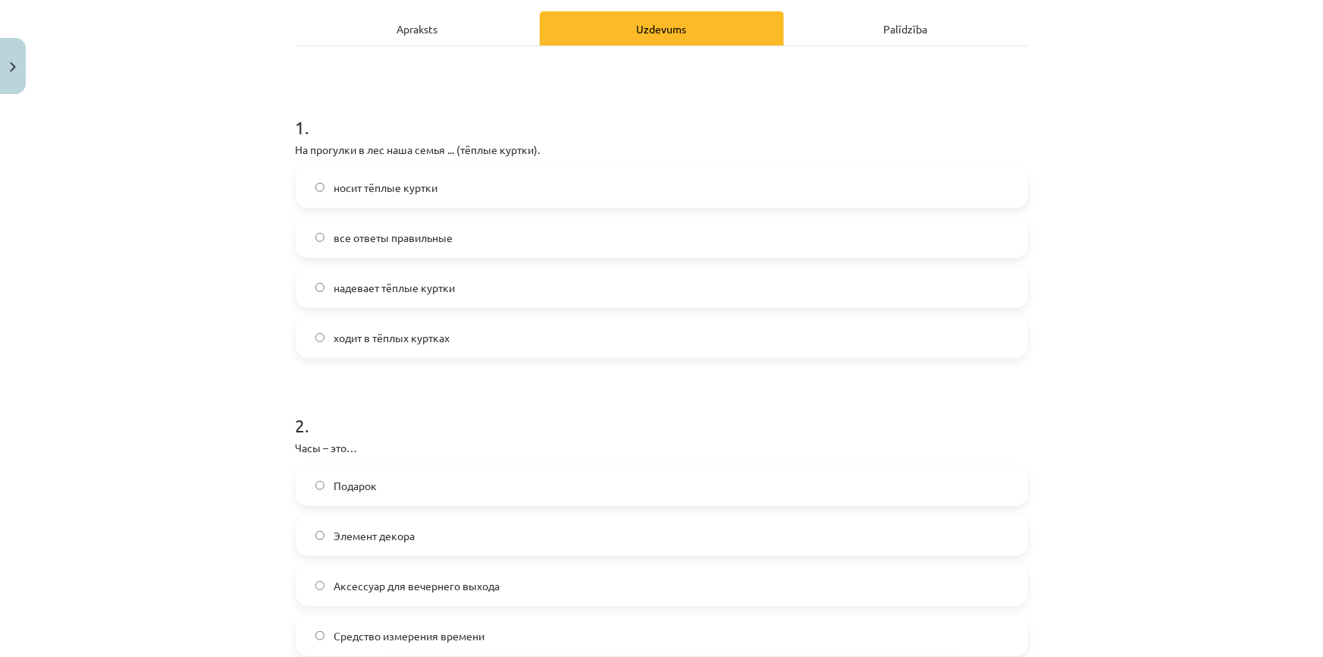
scroll to position [206, 0]
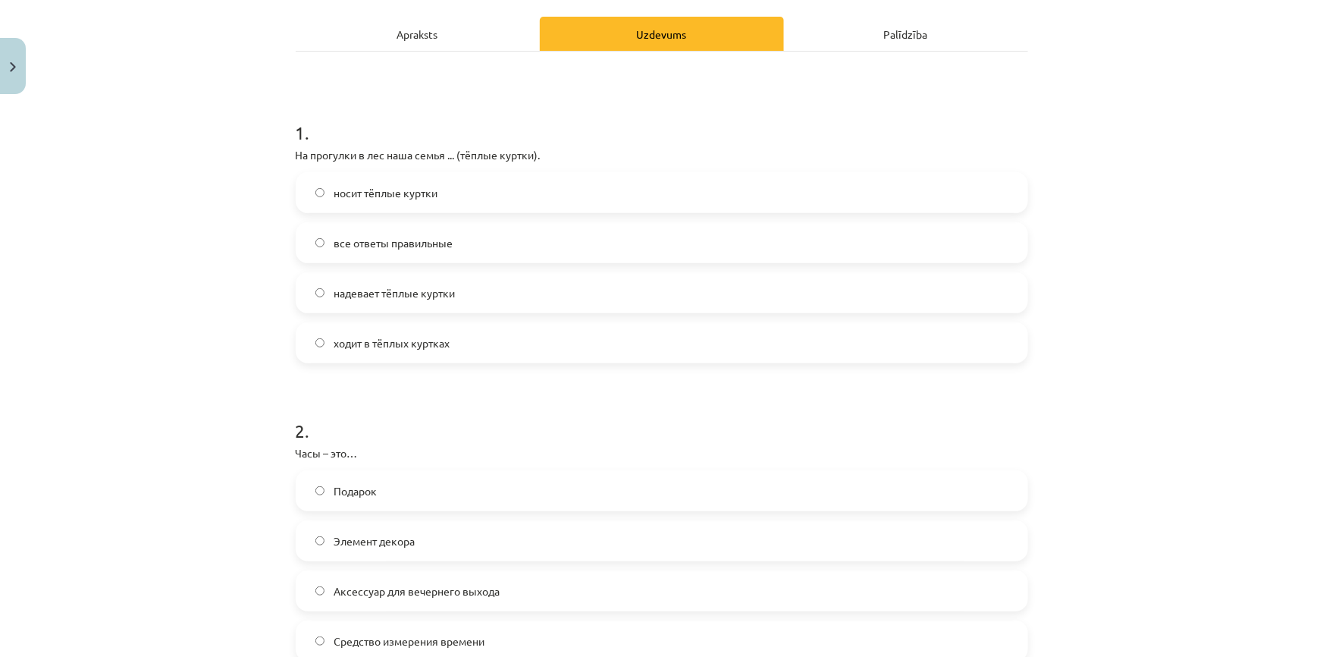
click at [356, 293] on span "надевает тёплые куртки" at bounding box center [394, 293] width 121 height 16
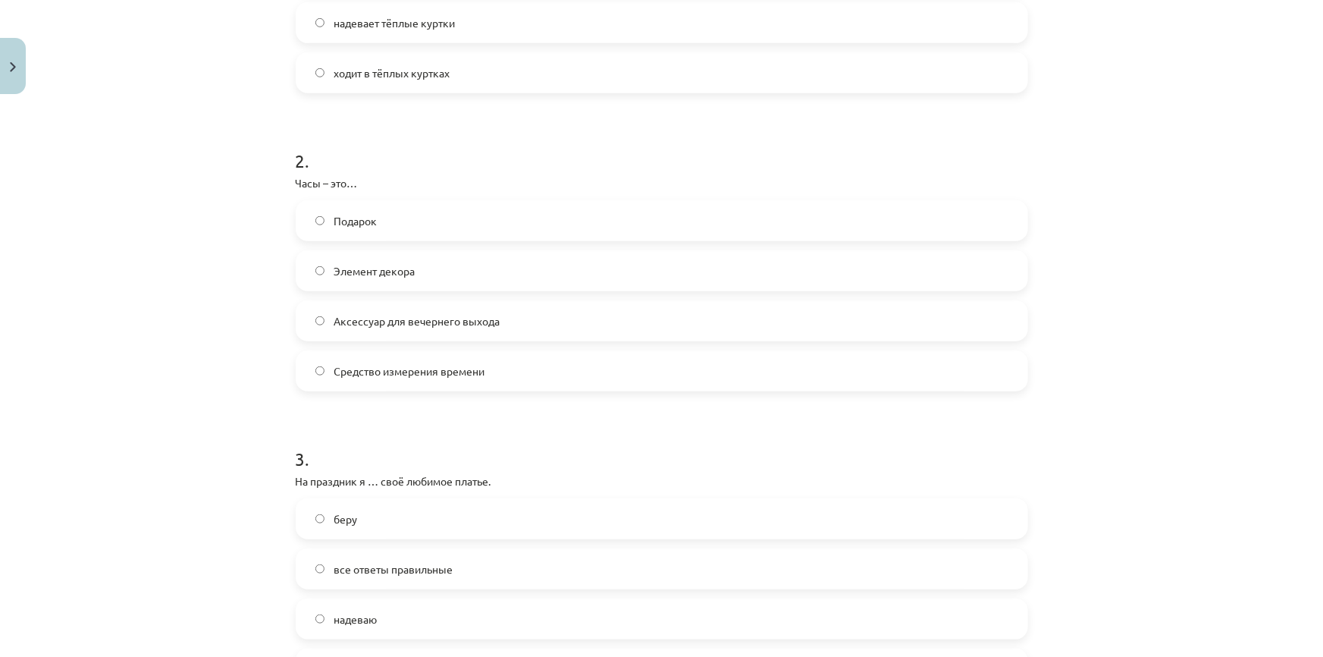
scroll to position [482, 0]
click at [409, 368] on span "Средство измерения времени" at bounding box center [409, 365] width 151 height 16
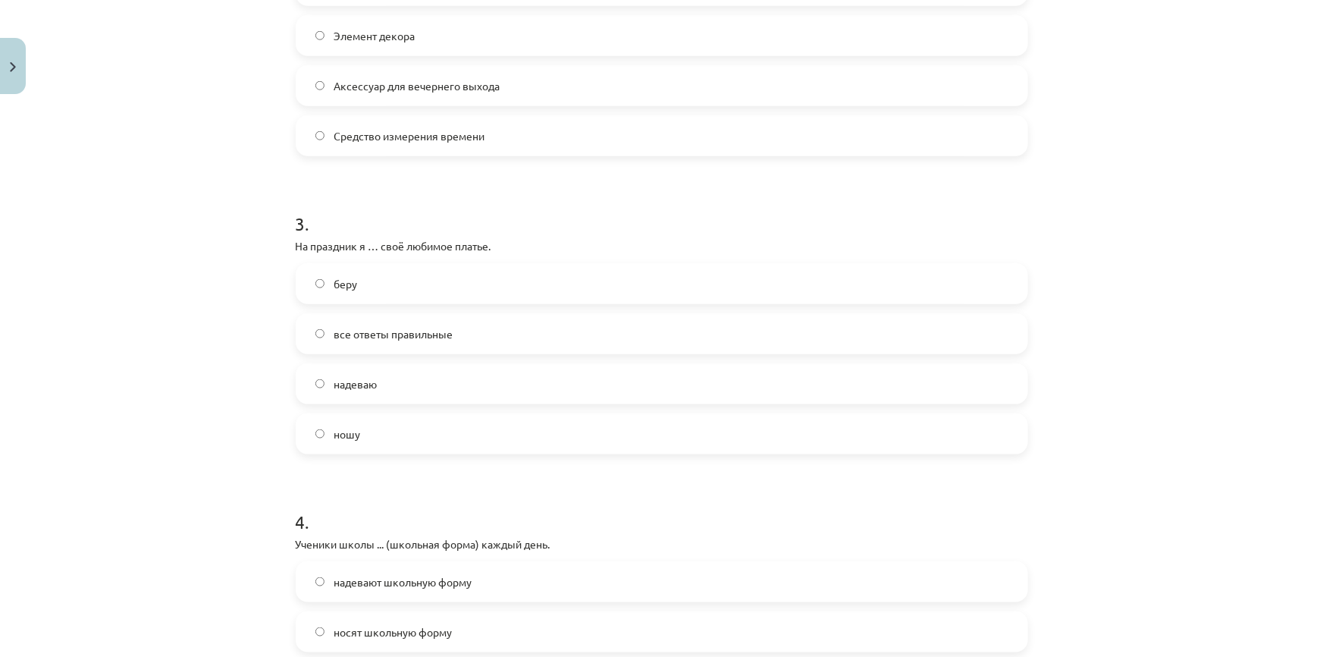
scroll to position [758, 0]
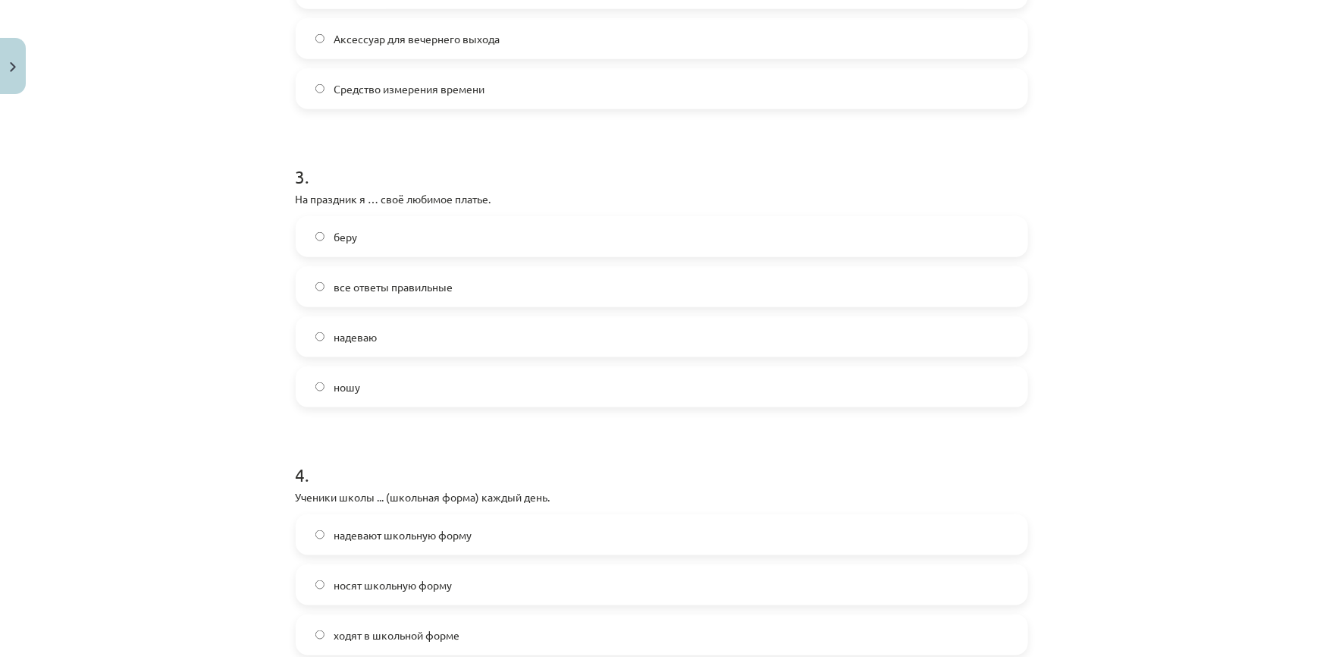
click at [358, 336] on span "надеваю" at bounding box center [355, 337] width 43 height 16
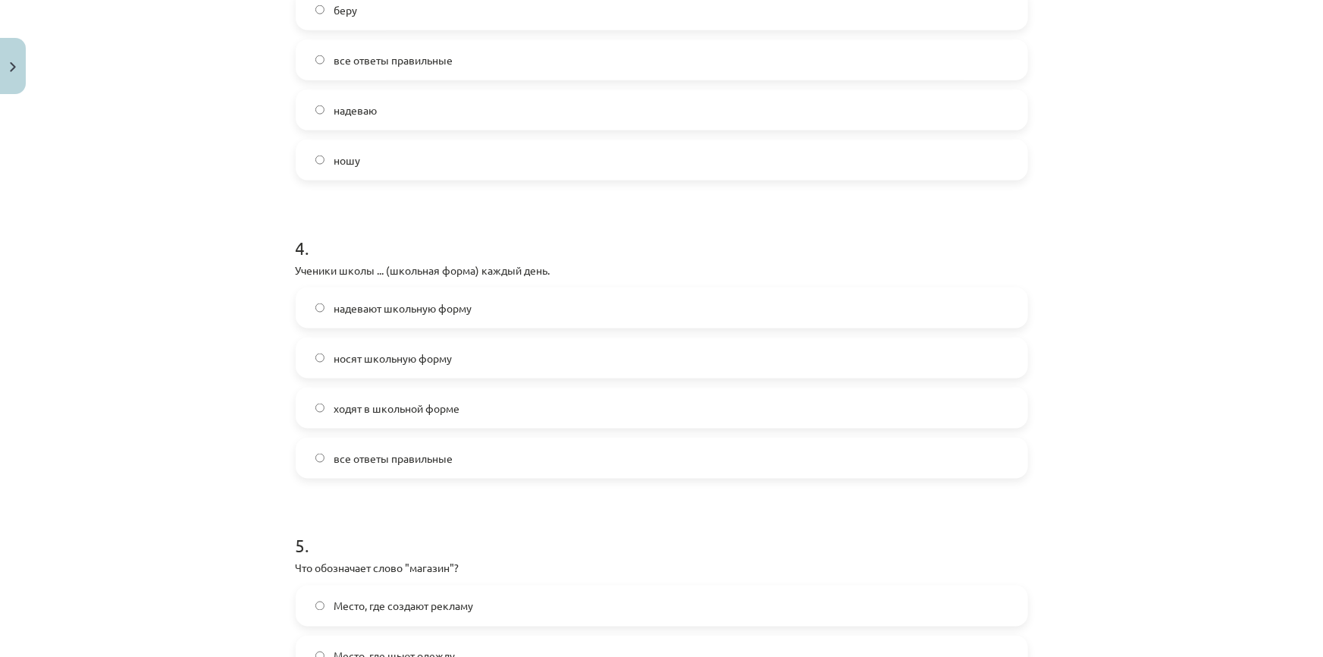
scroll to position [1034, 0]
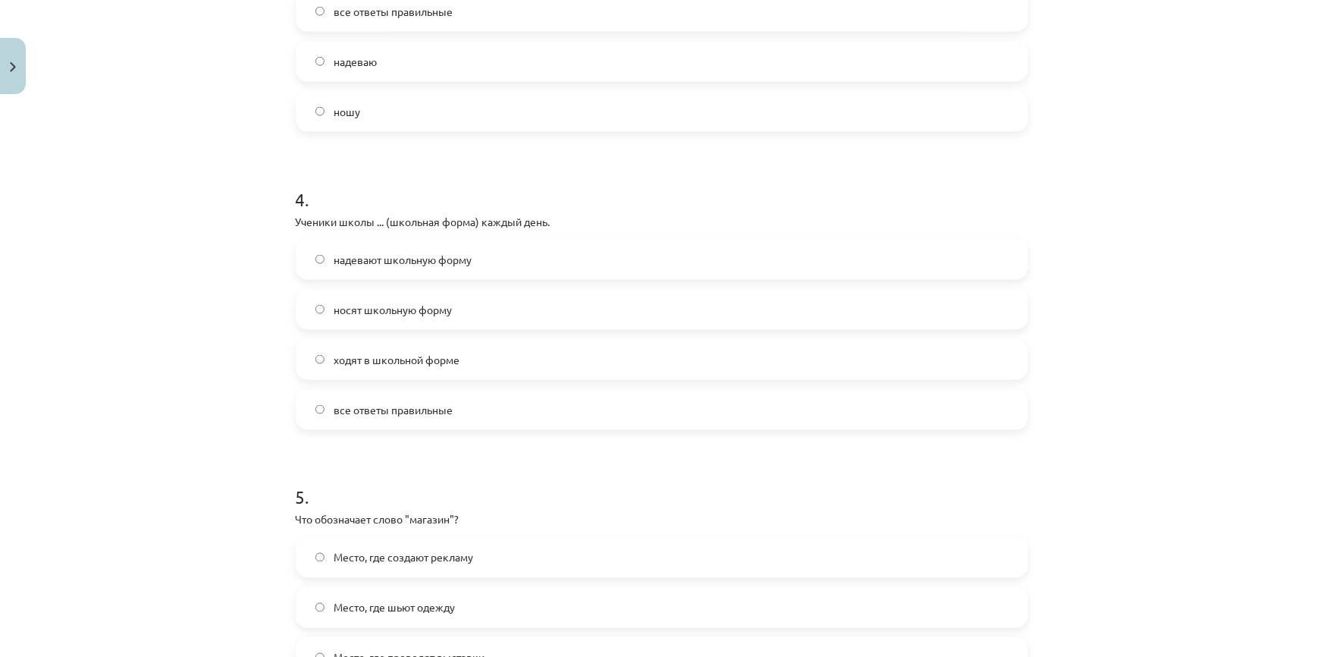
click at [395, 309] on span "носят школьную форму" at bounding box center [393, 310] width 118 height 16
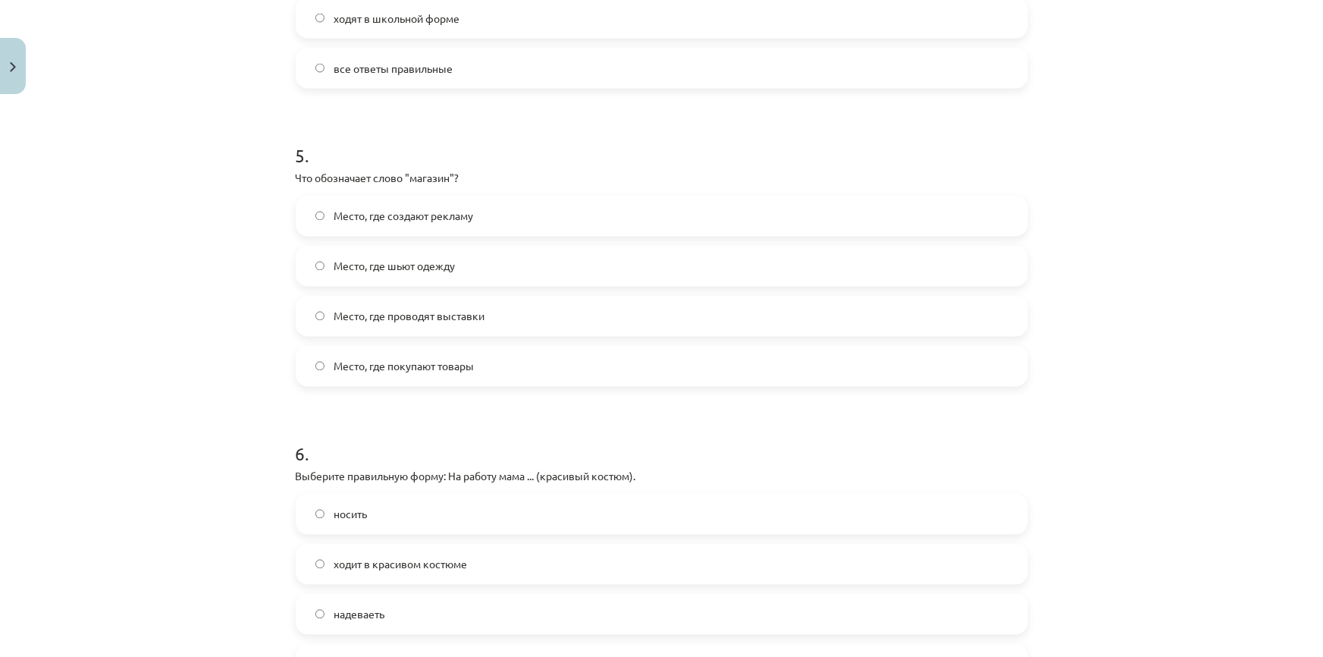
scroll to position [1379, 0]
click at [410, 367] on span "Место, где покупают товары" at bounding box center [404, 363] width 140 height 16
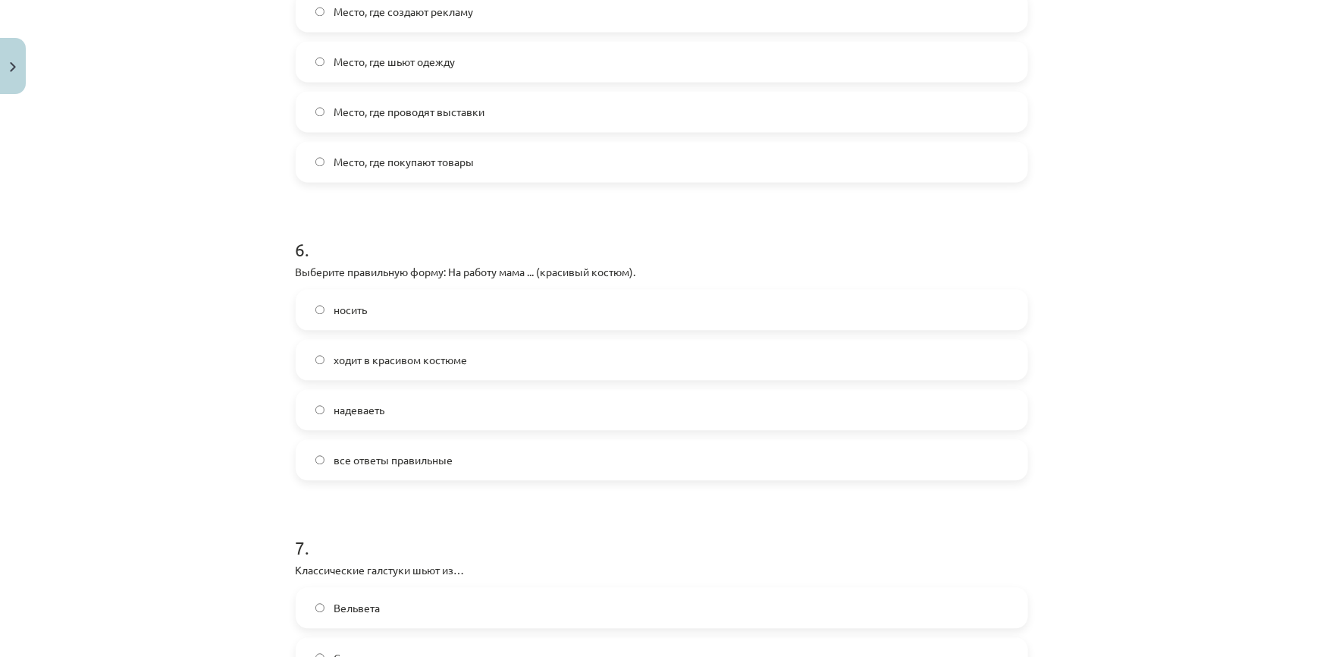
scroll to position [1585, 0]
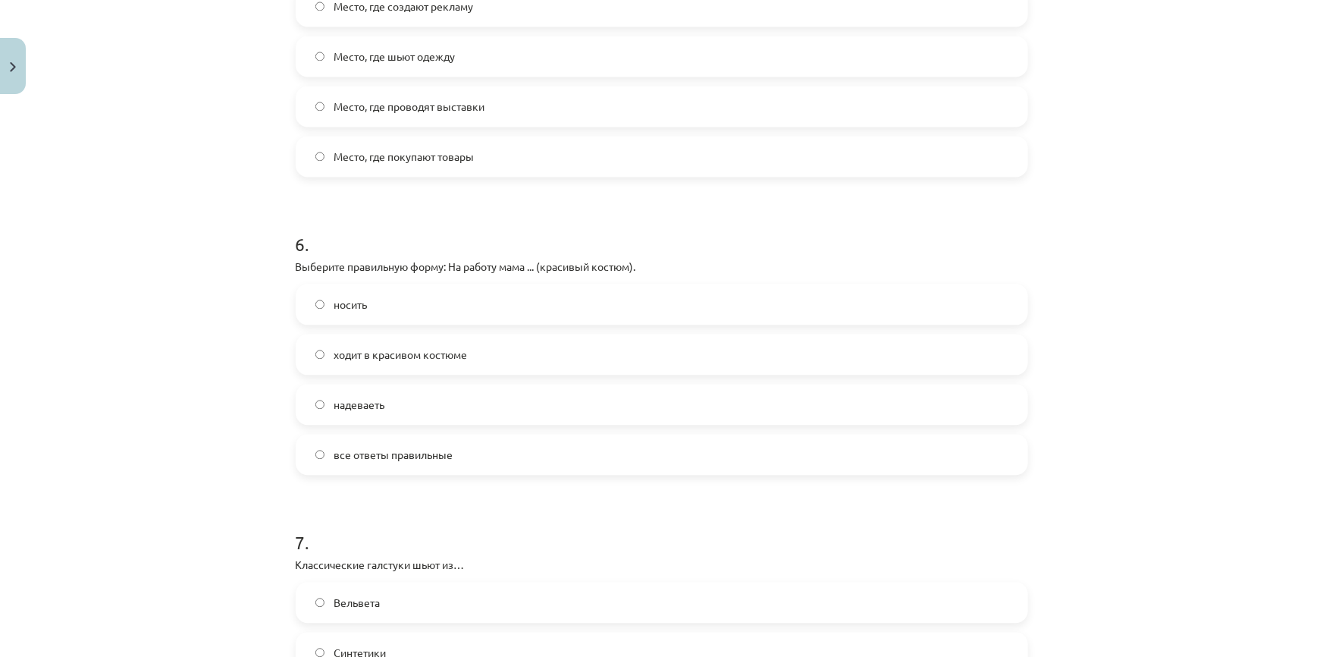
click at [372, 406] on span "надеваеть" at bounding box center [359, 405] width 51 height 16
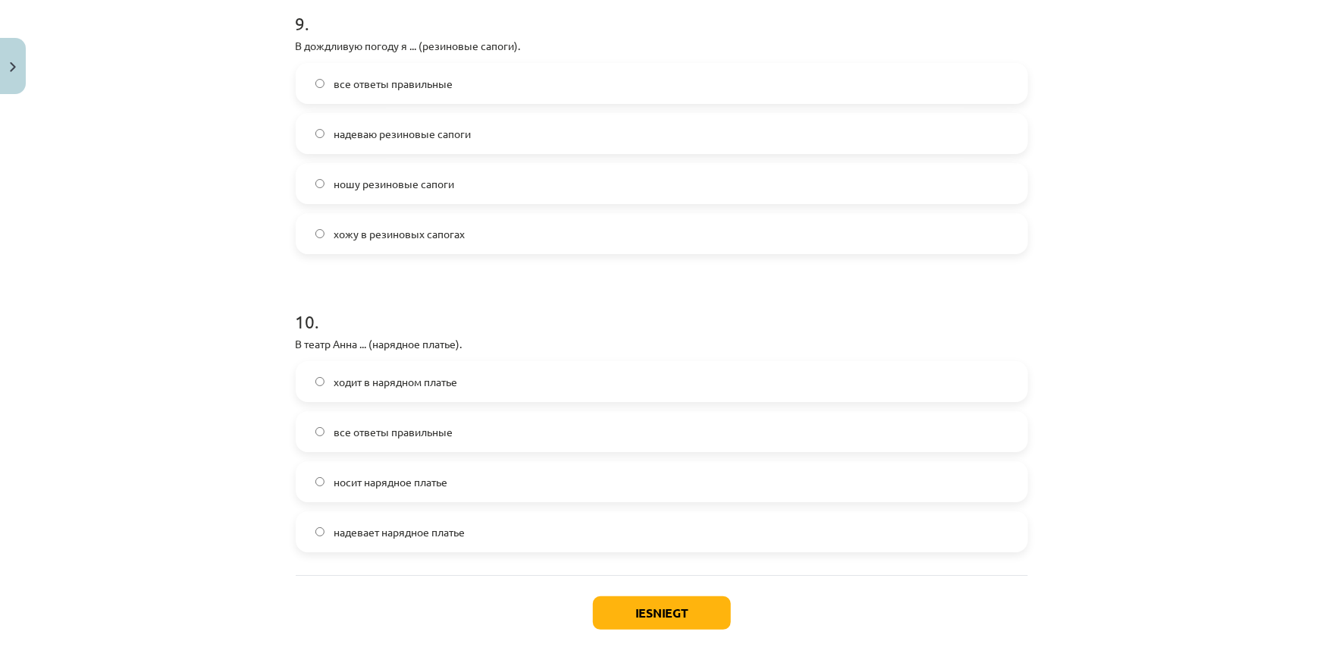
scroll to position [2769, 0]
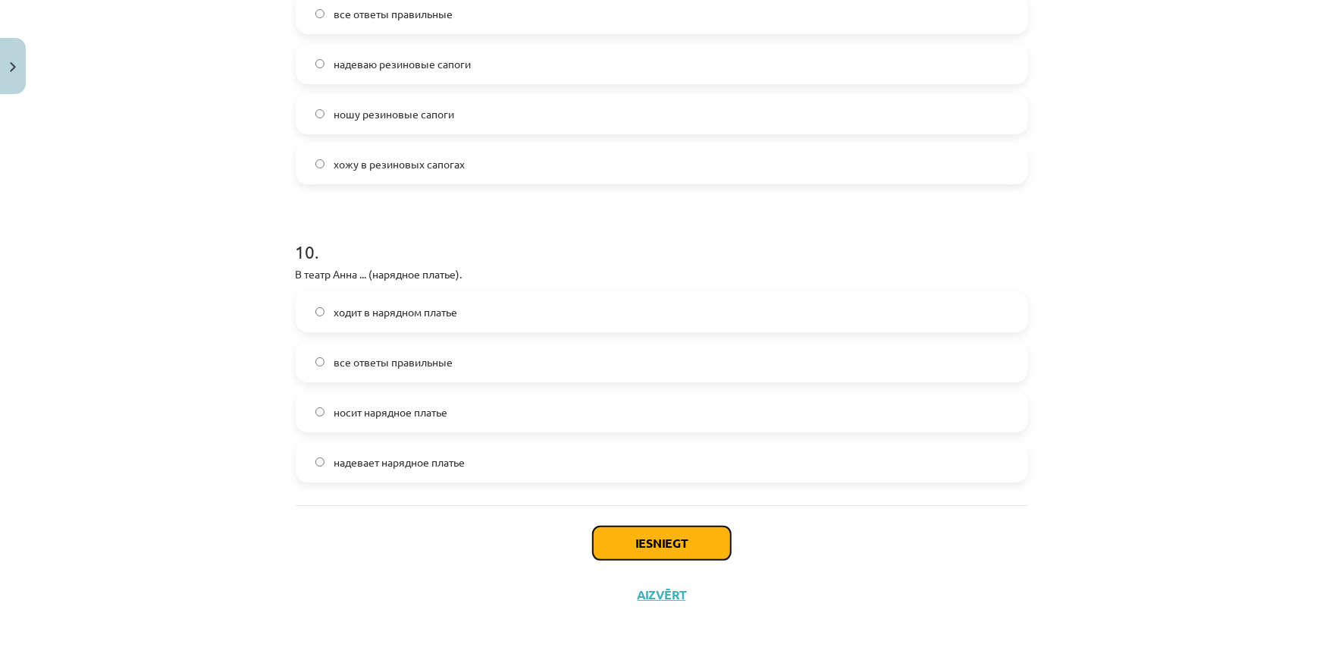
drag, startPoint x: 667, startPoint y: 541, endPoint x: 654, endPoint y: 544, distance: 14.0
click at [667, 540] on button "Iesniegt" at bounding box center [662, 542] width 138 height 33
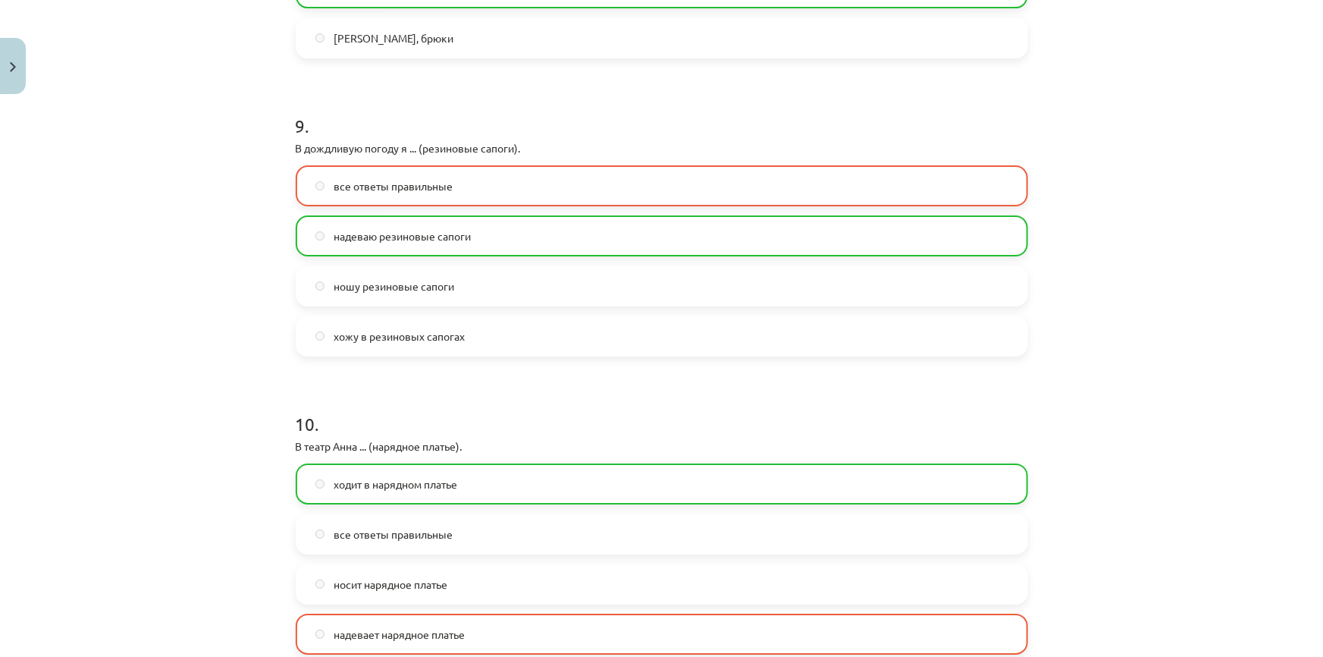
scroll to position [2817, 0]
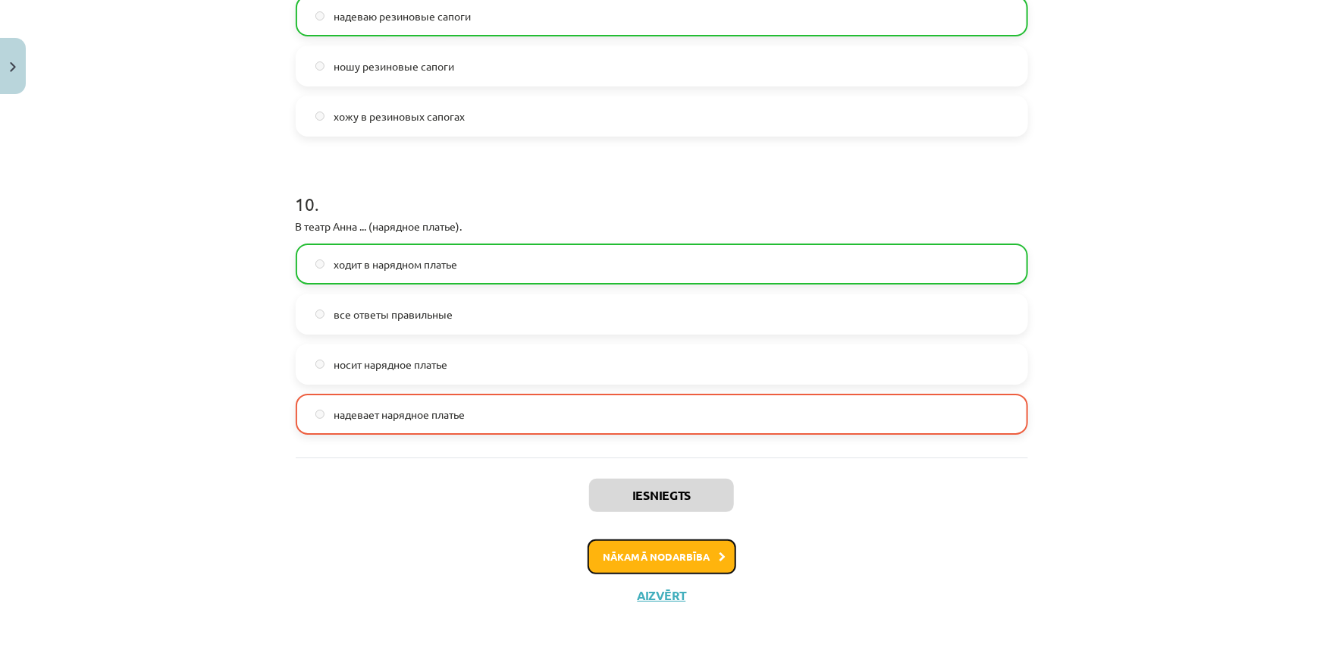
click at [645, 560] on button "Nākamā nodarbība" at bounding box center [662, 556] width 149 height 35
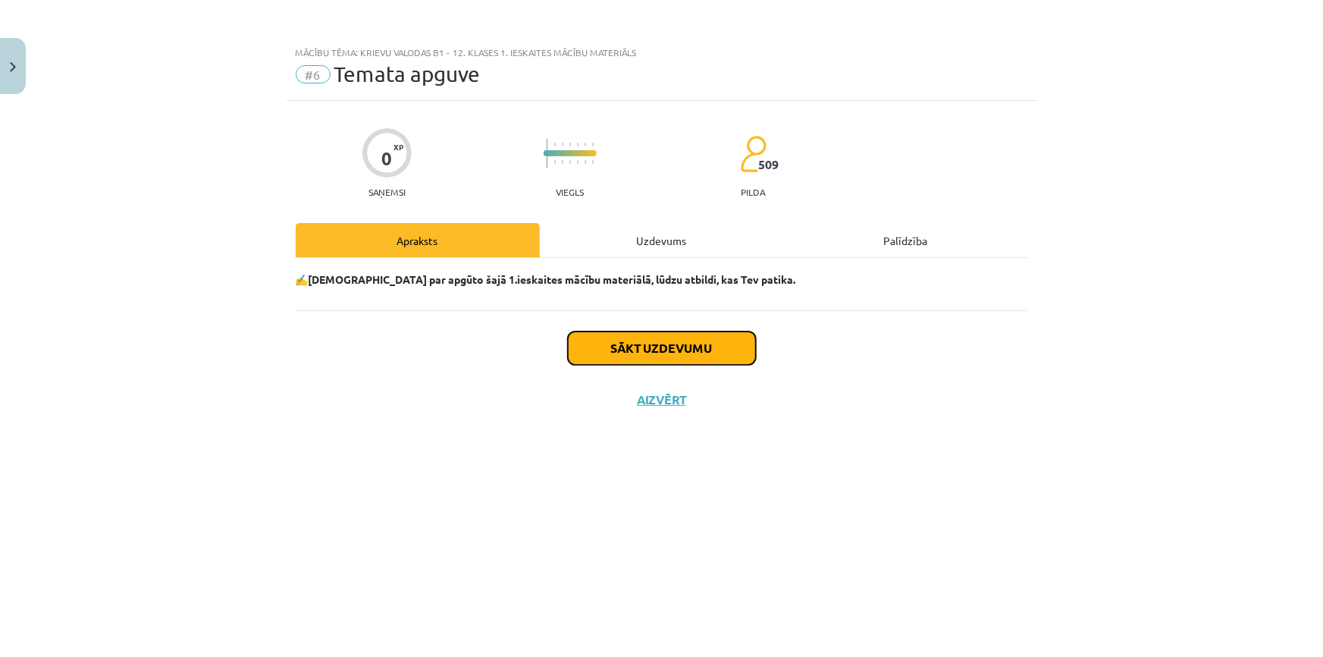
click at [645, 348] on button "Sākt uzdevumu" at bounding box center [662, 347] width 188 height 33
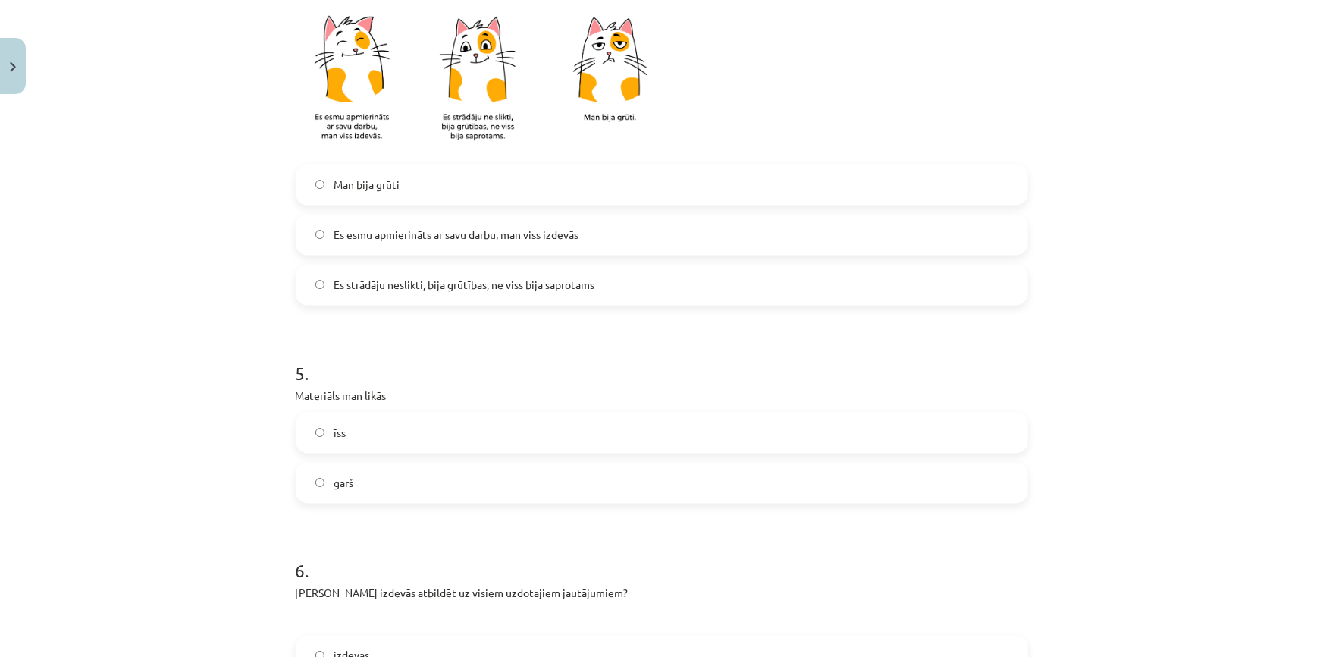
scroll to position [965, 0]
click at [319, 181] on label "Man bija grūti" at bounding box center [661, 186] width 729 height 38
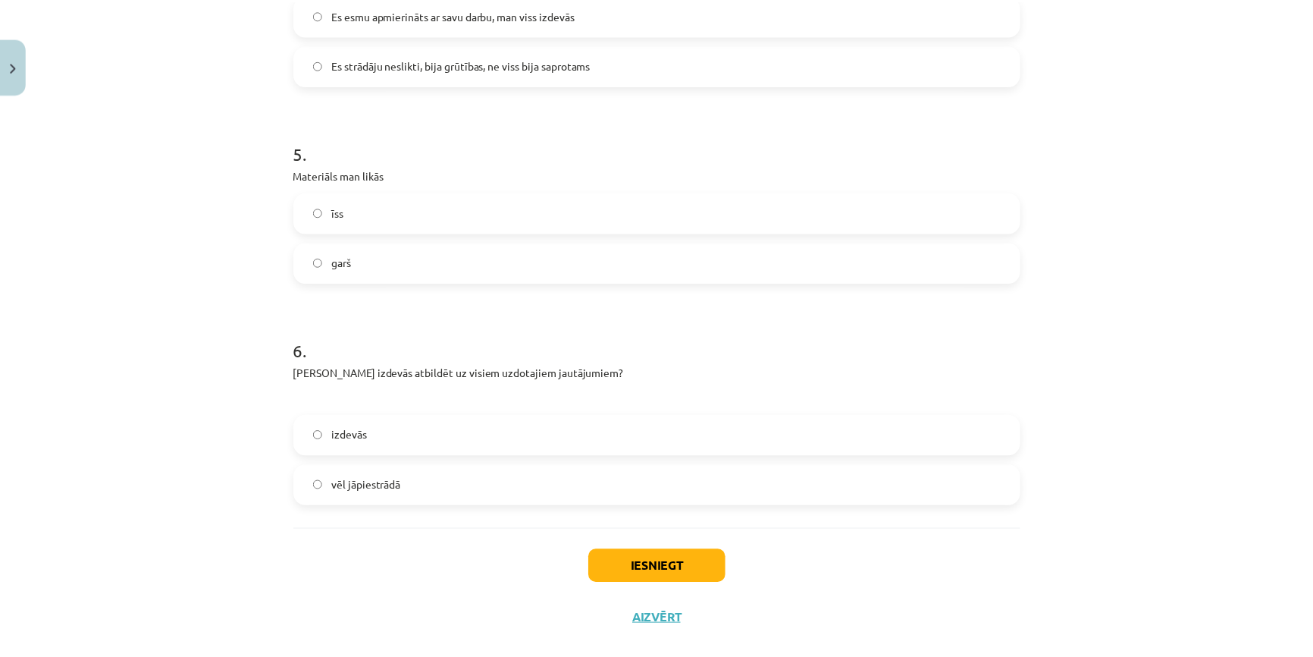
scroll to position [1209, 0]
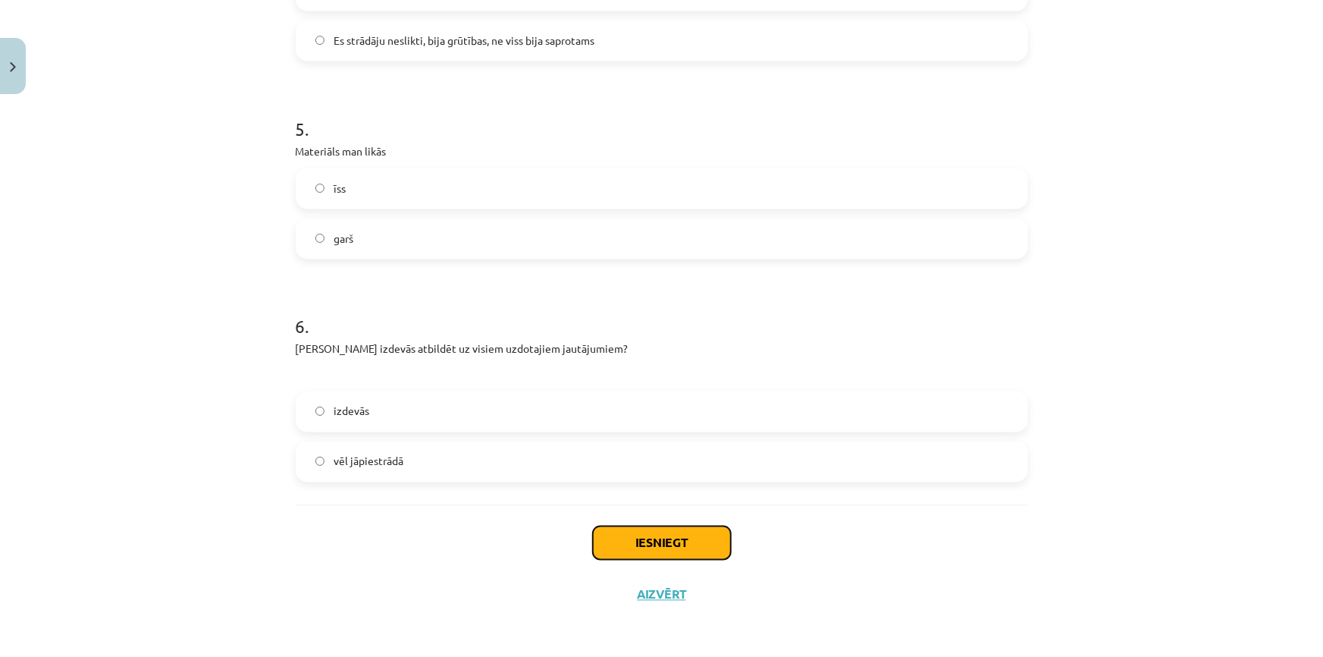
click at [637, 551] on button "Iesniegt" at bounding box center [662, 542] width 138 height 33
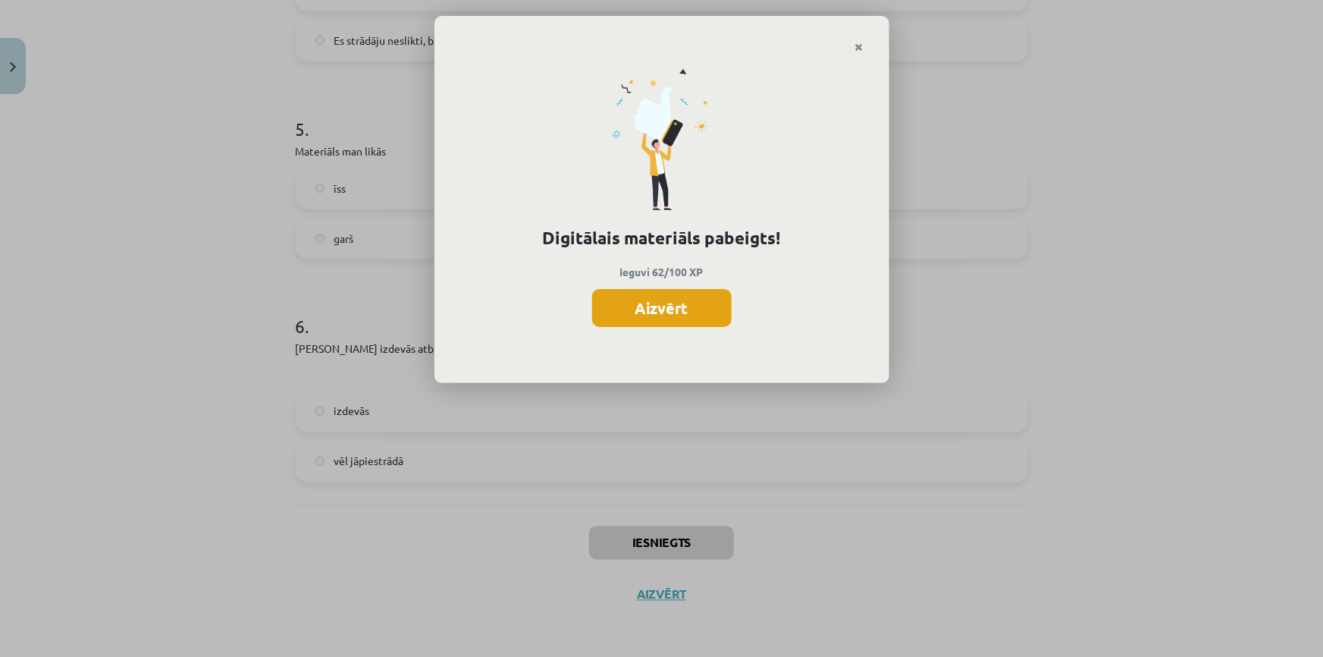
click at [653, 311] on button "Aizvērt" at bounding box center [662, 308] width 140 height 38
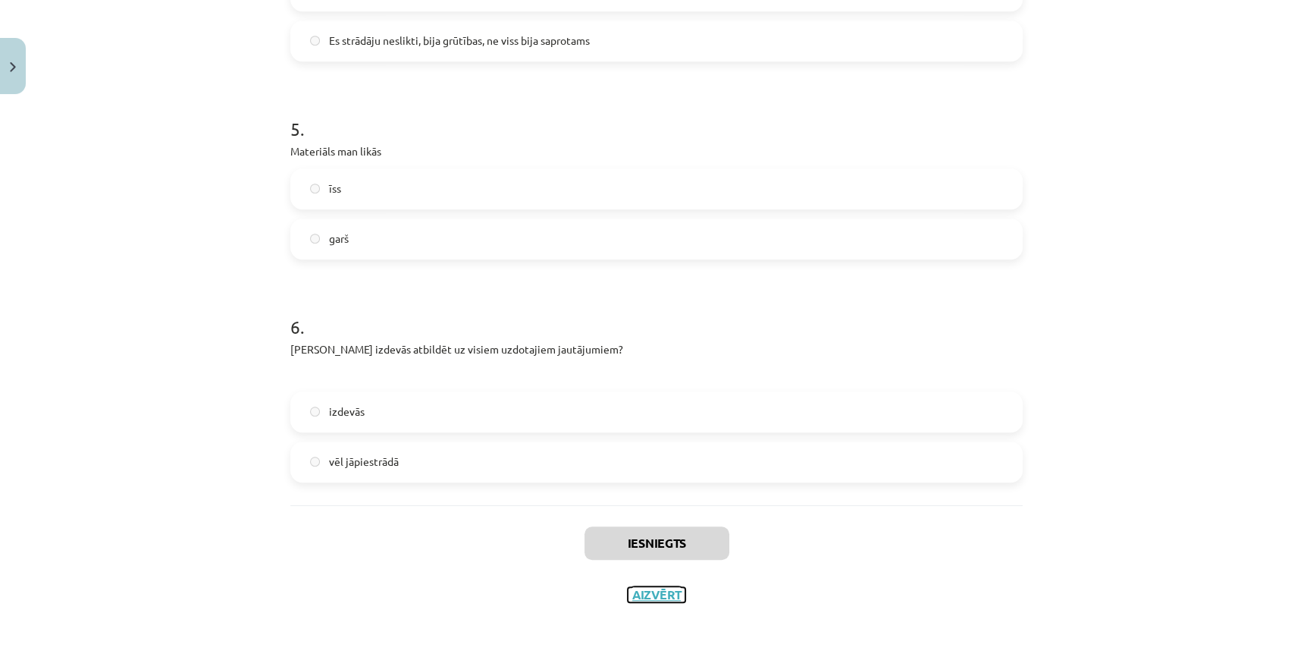
click at [659, 592] on button "Aizvērt" at bounding box center [657, 594] width 58 height 15
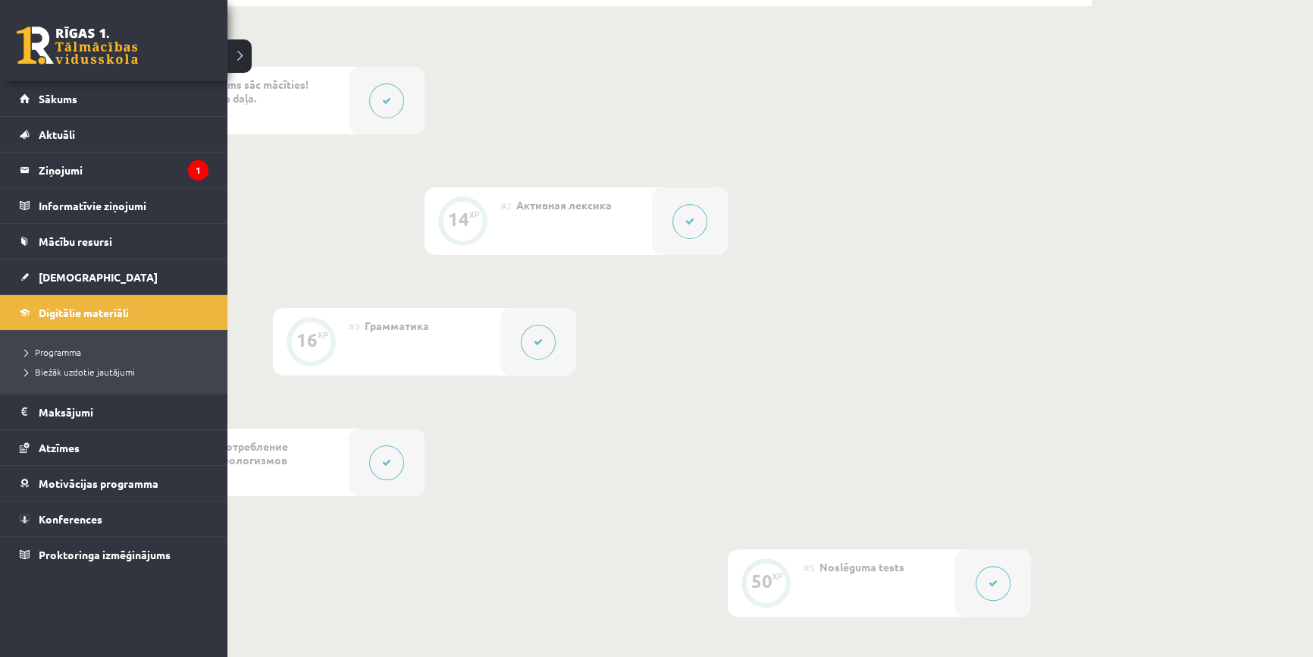
click at [42, 36] on link at bounding box center [77, 46] width 121 height 38
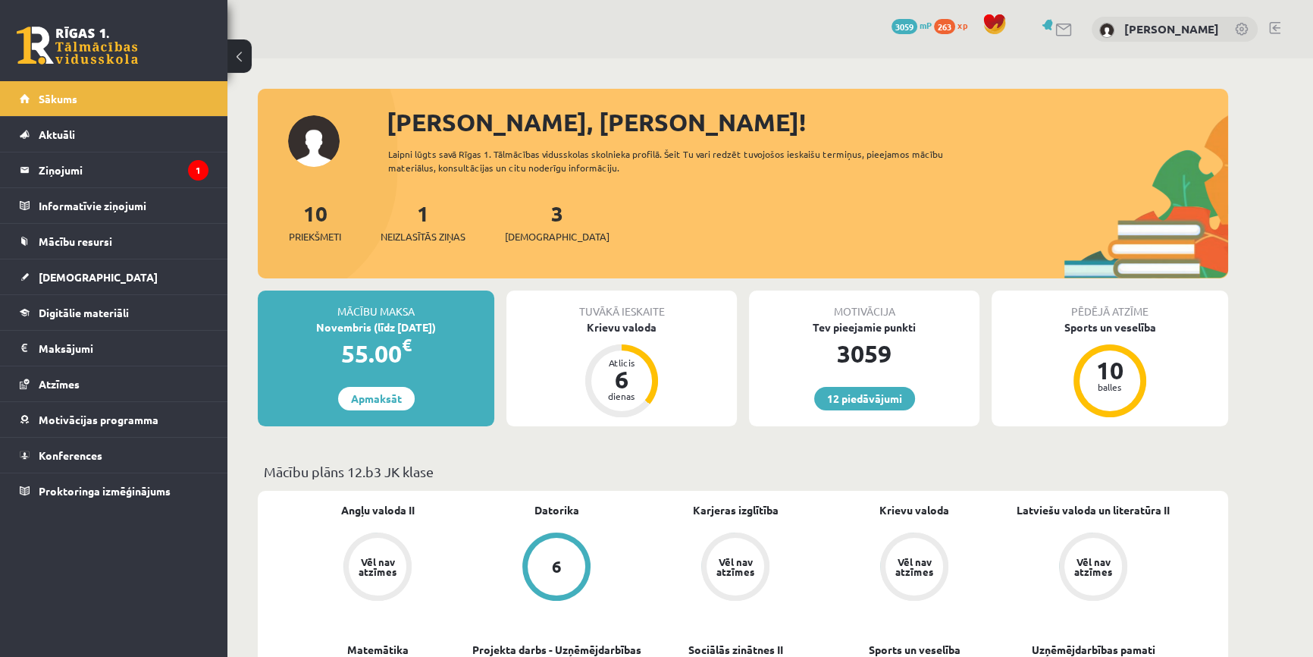
click at [541, 227] on div "3 Ieskaites" at bounding box center [557, 220] width 105 height 47
click at [541, 233] on span "[DEMOGRAPHIC_DATA]" at bounding box center [557, 236] width 105 height 15
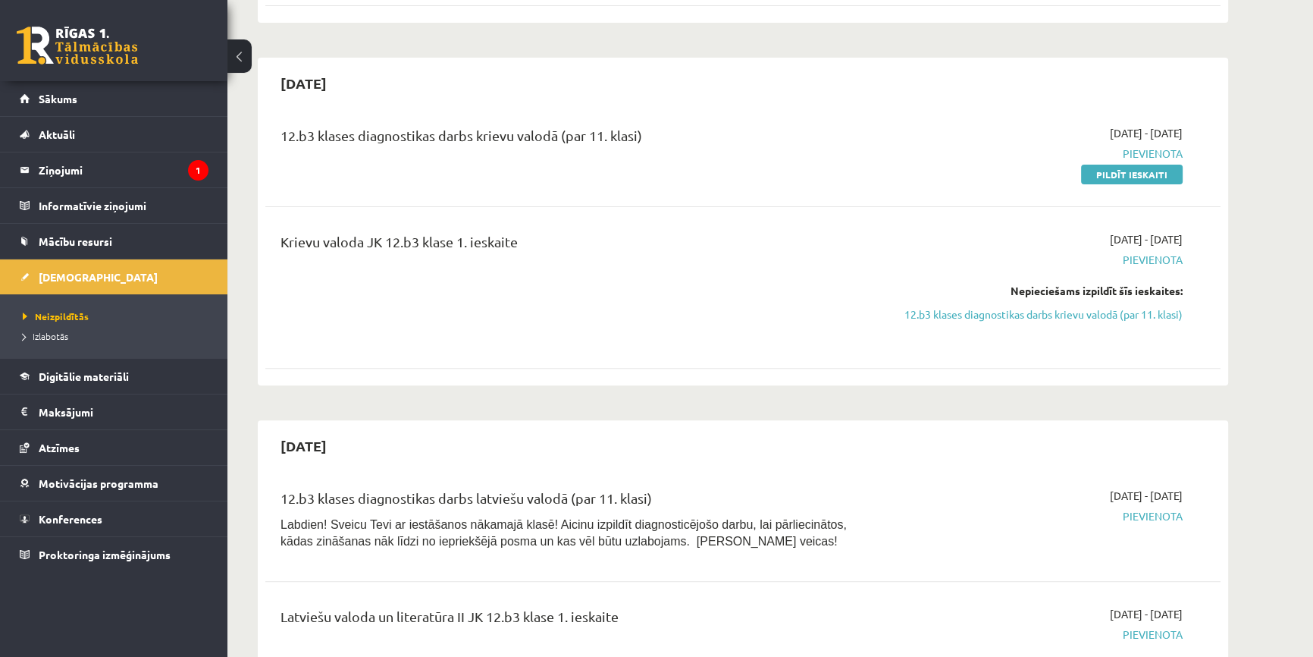
scroll to position [551, 0]
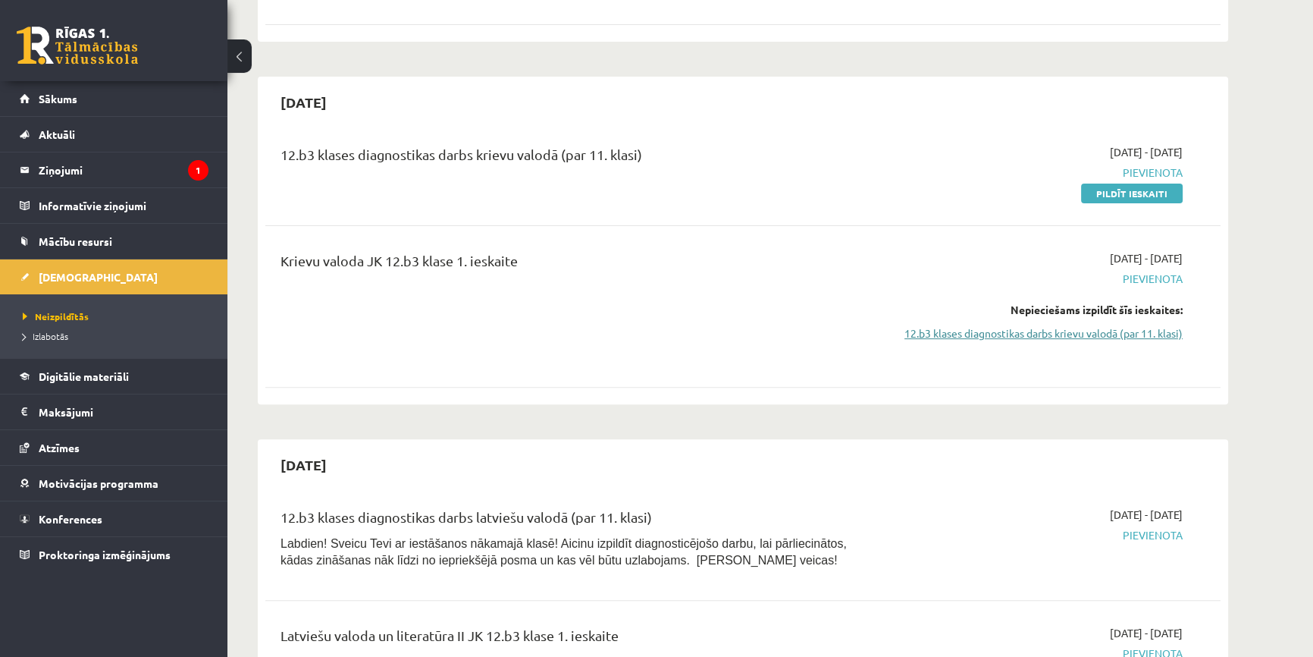
click at [965, 331] on link "12.b3 klases diagnostikas darbs krievu valodā (par 11. klasi)" at bounding box center [1040, 333] width 286 height 16
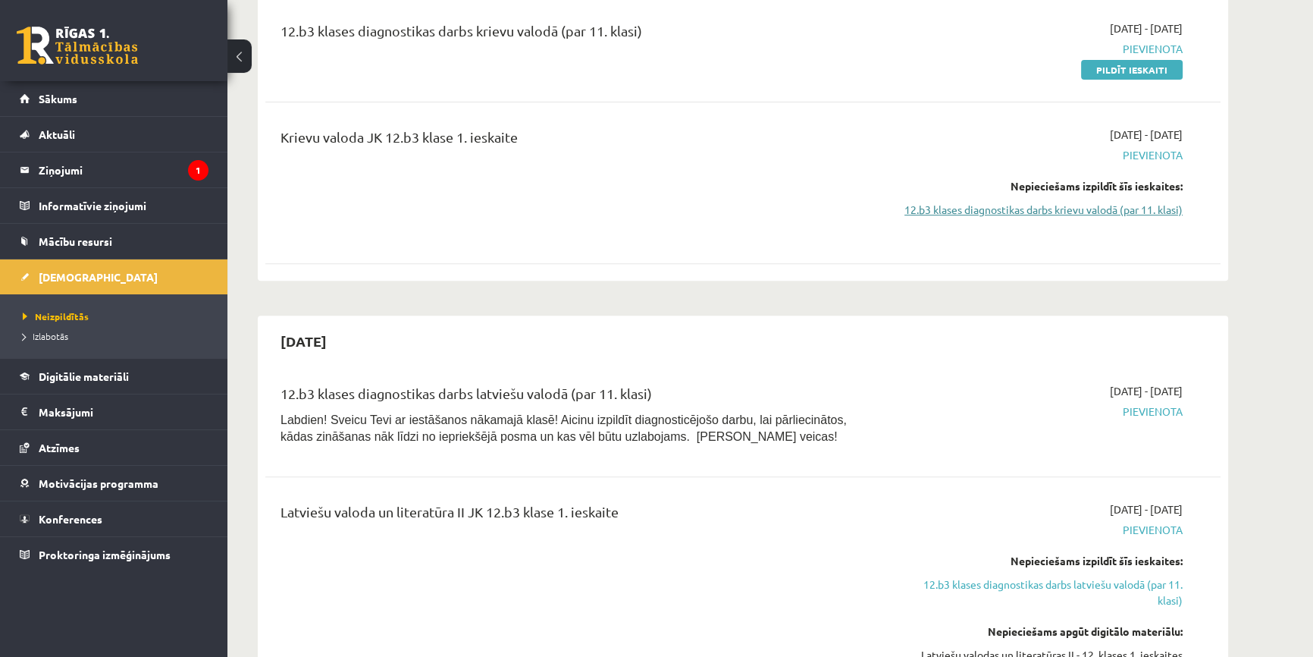
click at [1024, 205] on link "12.b3 klases diagnostikas darbs krievu valodā (par 11. klasi)" at bounding box center [1040, 210] width 286 height 16
click at [1019, 205] on link "12.b3 klases diagnostikas darbs krievu valodā (par 11. klasi)" at bounding box center [1040, 210] width 286 height 16
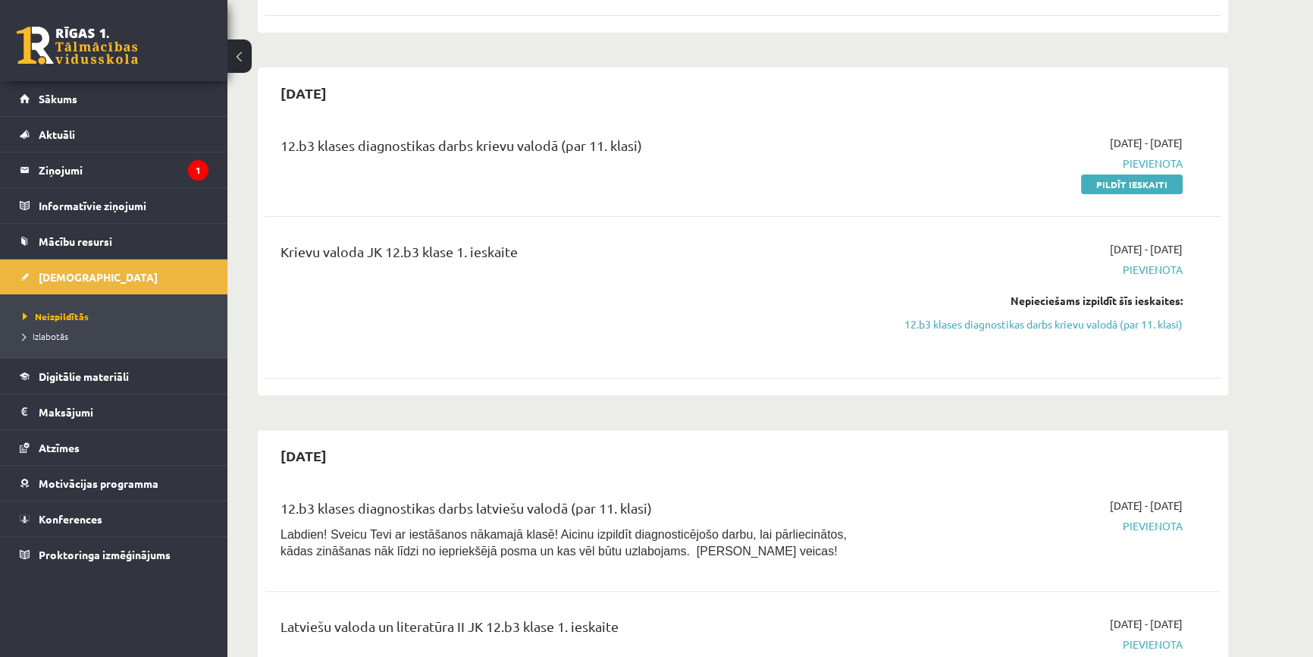
scroll to position [538, 0]
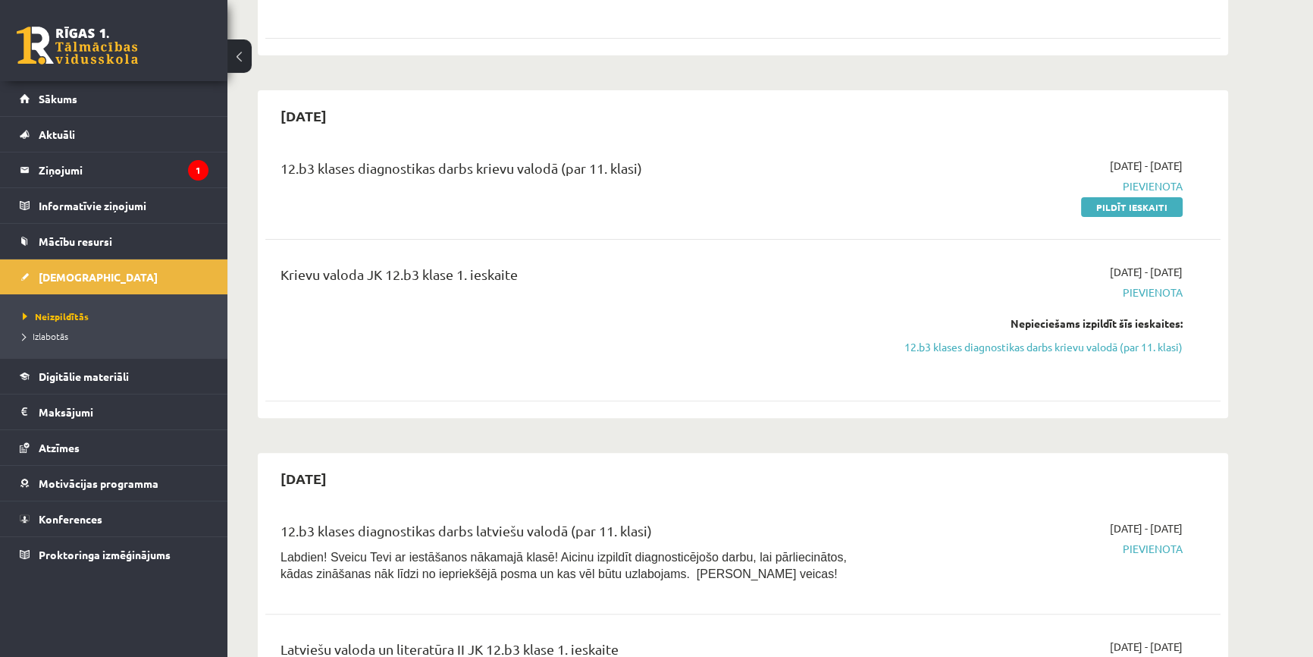
click at [1140, 333] on div "Nepieciešams izpildīt šīs ieskaites: 12.b3 klases diagnostikas darbs krievu val…" at bounding box center [1040, 334] width 286 height 39
click at [1140, 340] on link "12.b3 klases diagnostikas darbs krievu valodā (par 11. klasi)" at bounding box center [1040, 347] width 286 height 16
click at [1083, 192] on div "2025-10-01 - 2025-10-15 Pievienota Pildīt ieskaiti" at bounding box center [1040, 186] width 309 height 57
click at [1089, 197] on link "Pildīt ieskaiti" at bounding box center [1132, 207] width 102 height 20
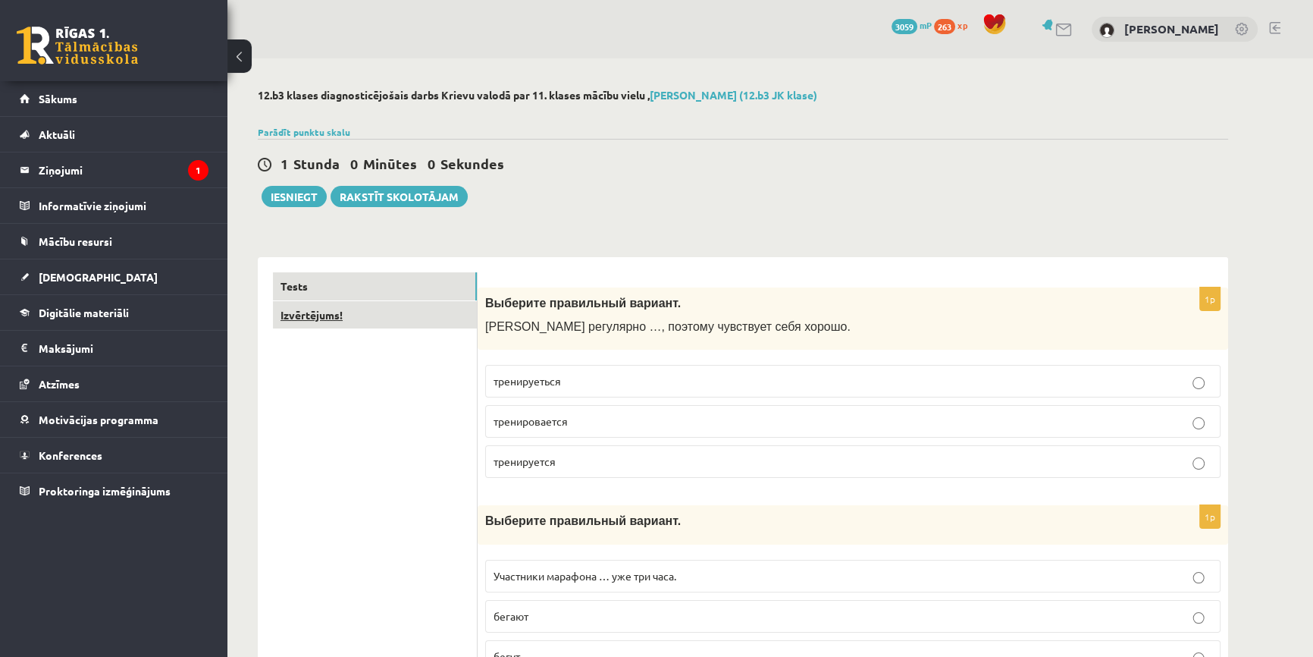
click at [409, 317] on link "Izvērtējums!" at bounding box center [375, 315] width 204 height 28
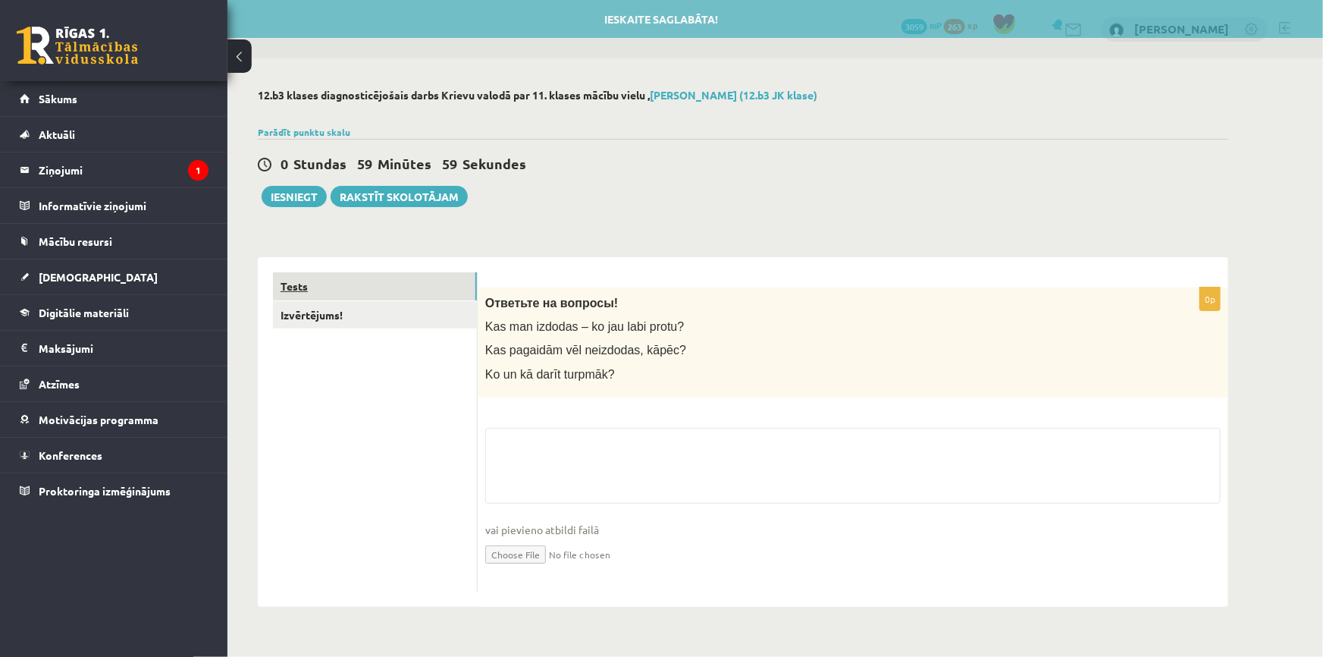
click at [413, 293] on link "Tests" at bounding box center [375, 286] width 204 height 28
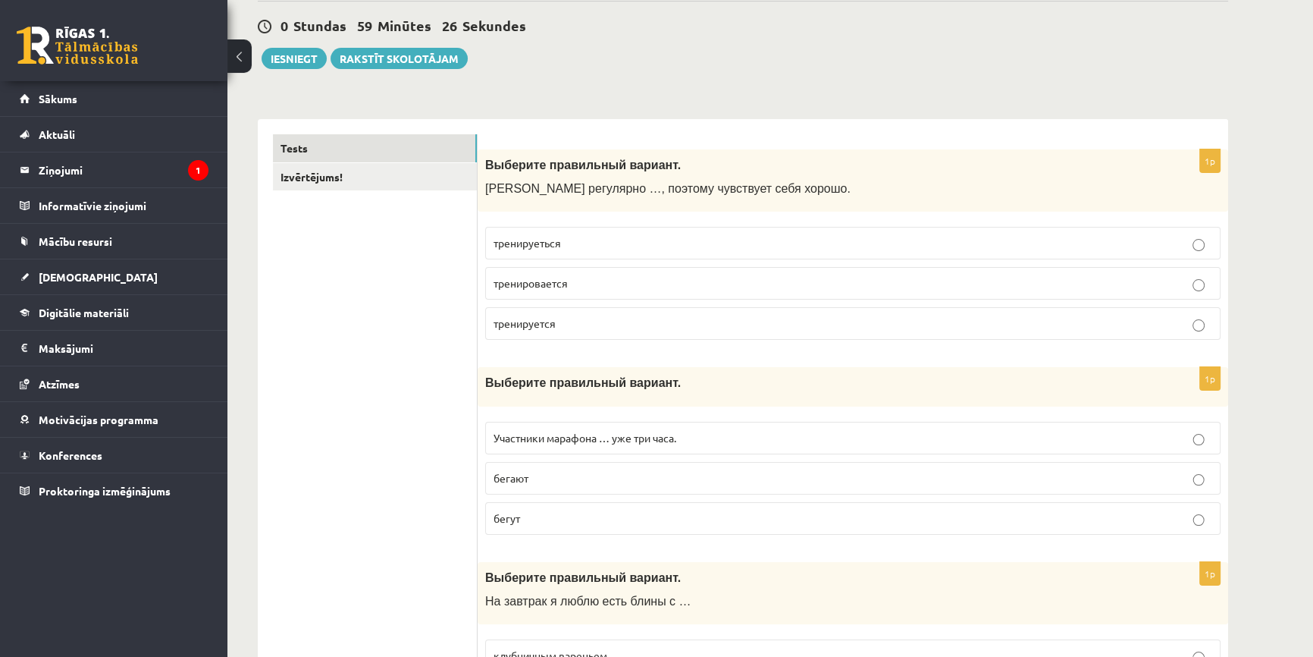
scroll to position [137, 0]
drag, startPoint x: 482, startPoint y: 182, endPoint x: 535, endPoint y: 192, distance: 53.2
click at [557, 215] on div "1p Выберите правильный вариант. Марис регулярно …, поэтому чувствует себя хорош…" at bounding box center [853, 251] width 751 height 203
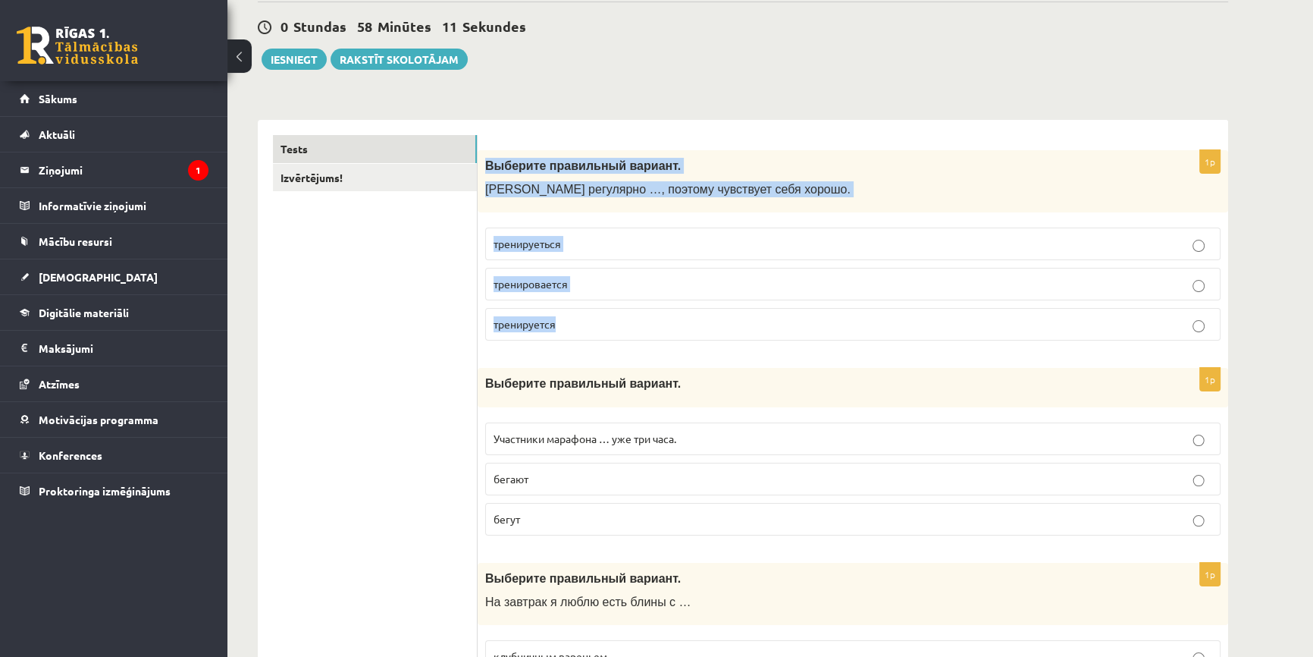
drag, startPoint x: 486, startPoint y: 162, endPoint x: 602, endPoint y: 316, distance: 192.8
click at [602, 316] on div "1p Выберите правильный вариант. Марис регулярно …, поэтому чувствует себя хорош…" at bounding box center [853, 251] width 751 height 203
click at [514, 209] on div "Выберите правильный вариант. Марис регулярно …, поэтому чувствует себя хорошо." at bounding box center [853, 181] width 751 height 63
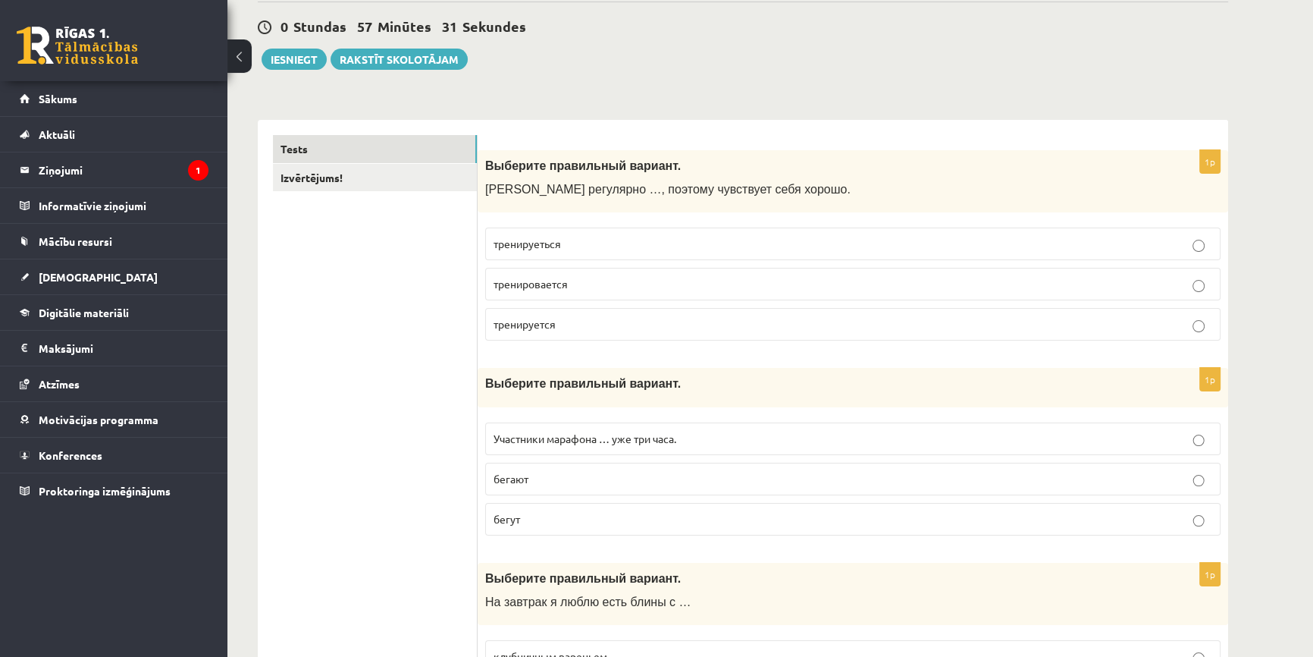
drag, startPoint x: 486, startPoint y: 184, endPoint x: 557, endPoint y: 191, distance: 71.6
drag, startPoint x: 557, startPoint y: 191, endPoint x: 908, endPoint y: 173, distance: 351.6
click at [910, 174] on div "Выберите правильный вариант. Марис регулярно …, поэтому чувствует себя хорошо." at bounding box center [853, 181] width 751 height 63
drag, startPoint x: 488, startPoint y: 189, endPoint x: 601, endPoint y: 311, distance: 166.3
drag, startPoint x: 601, startPoint y: 311, endPoint x: 476, endPoint y: 188, distance: 174.8
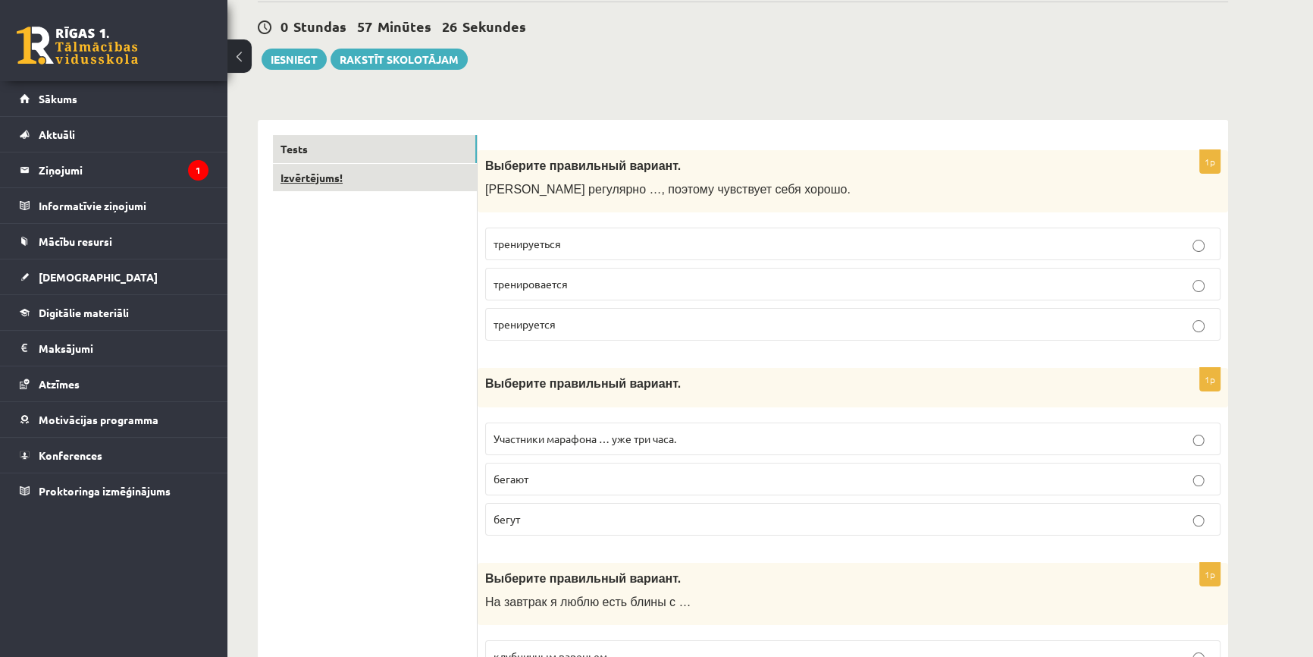
click at [476, 188] on link "Izvērtējums!" at bounding box center [375, 178] width 204 height 28
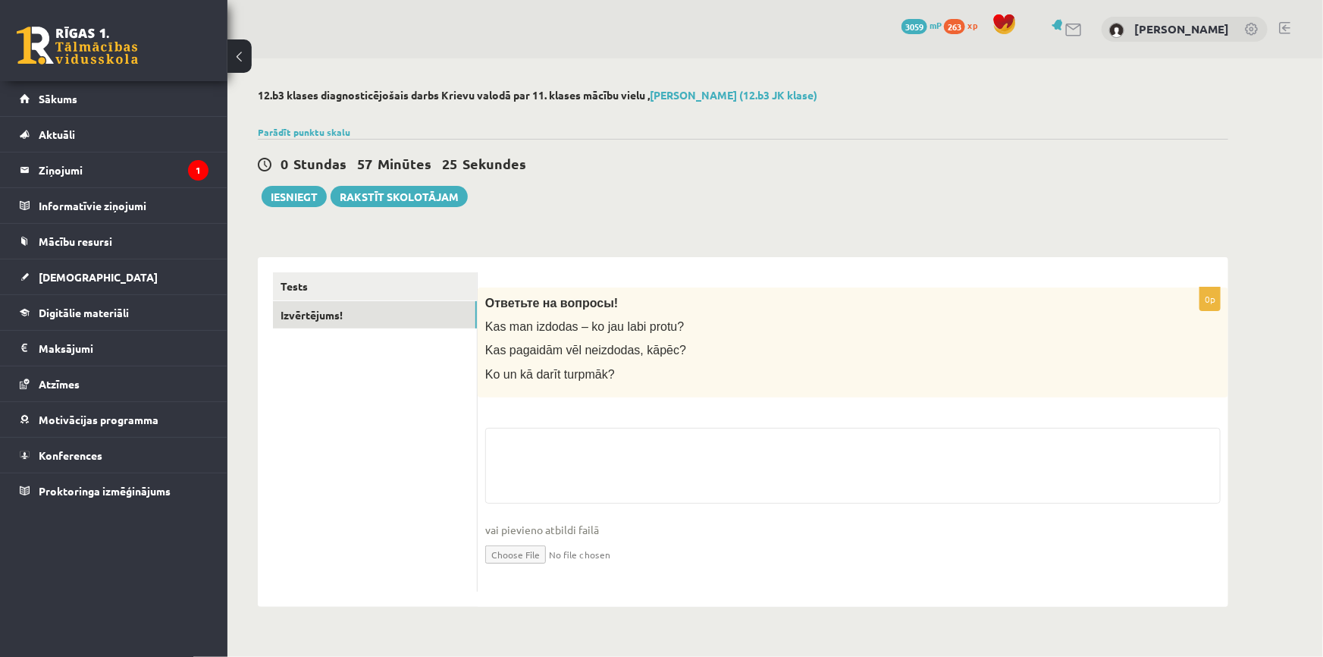
click at [409, 266] on div "Tests Izvērtējums!" at bounding box center [368, 432] width 220 height 350
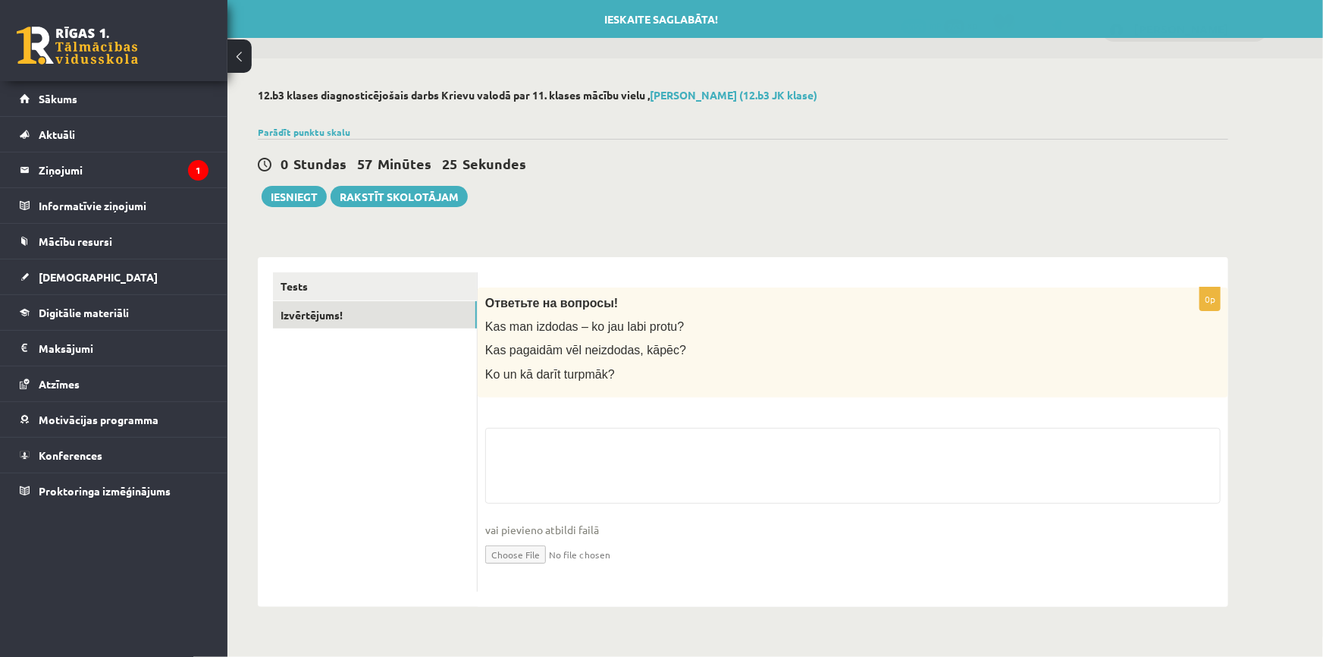
click at [409, 270] on div "Tests Izvērtējums!" at bounding box center [368, 432] width 220 height 350
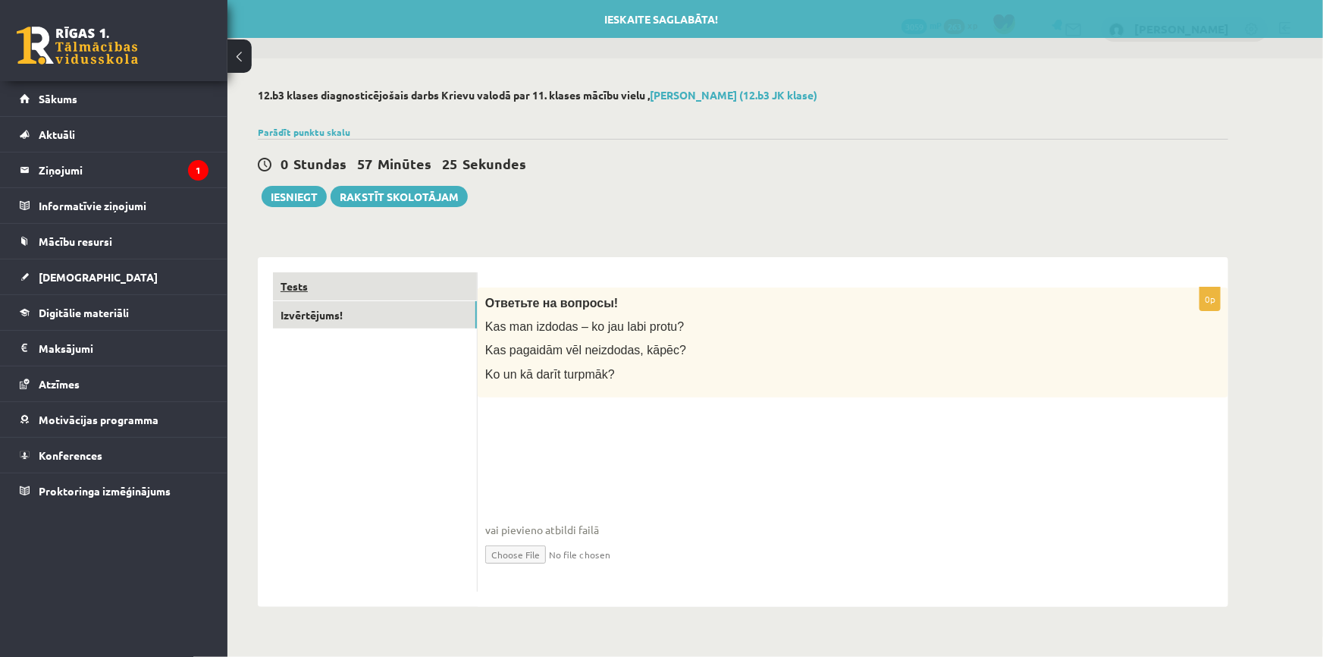
click at [409, 273] on link "Tests" at bounding box center [375, 286] width 204 height 28
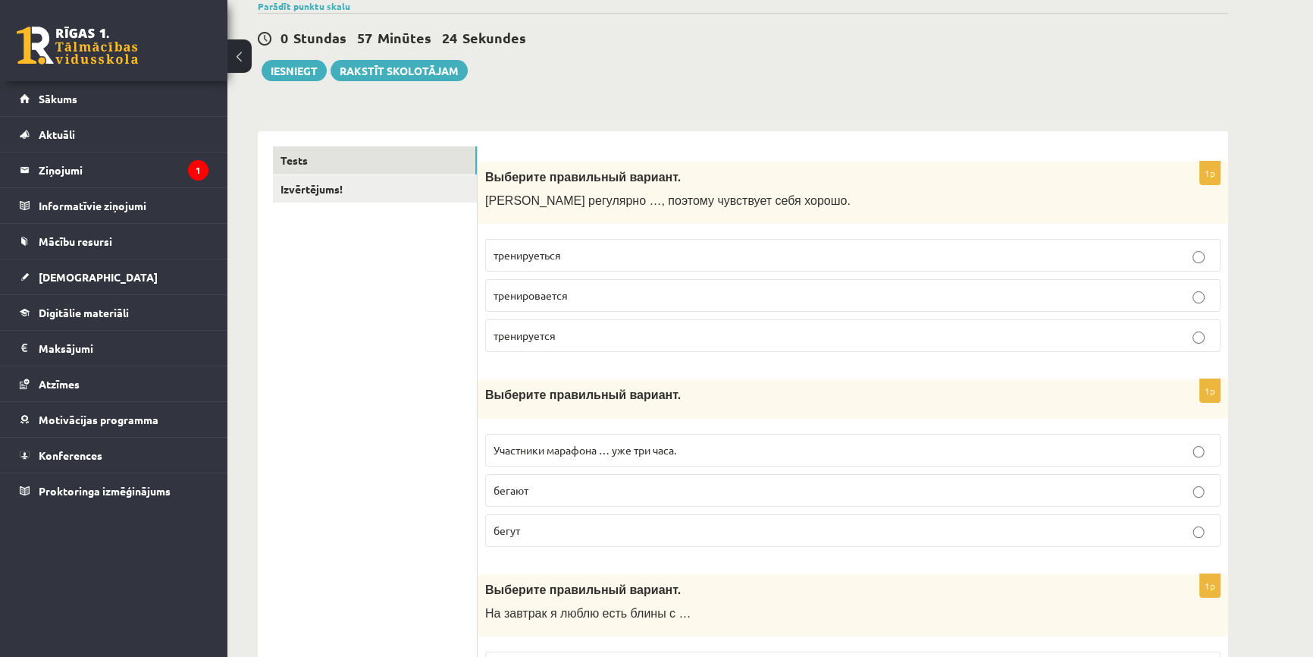
scroll to position [137, 0]
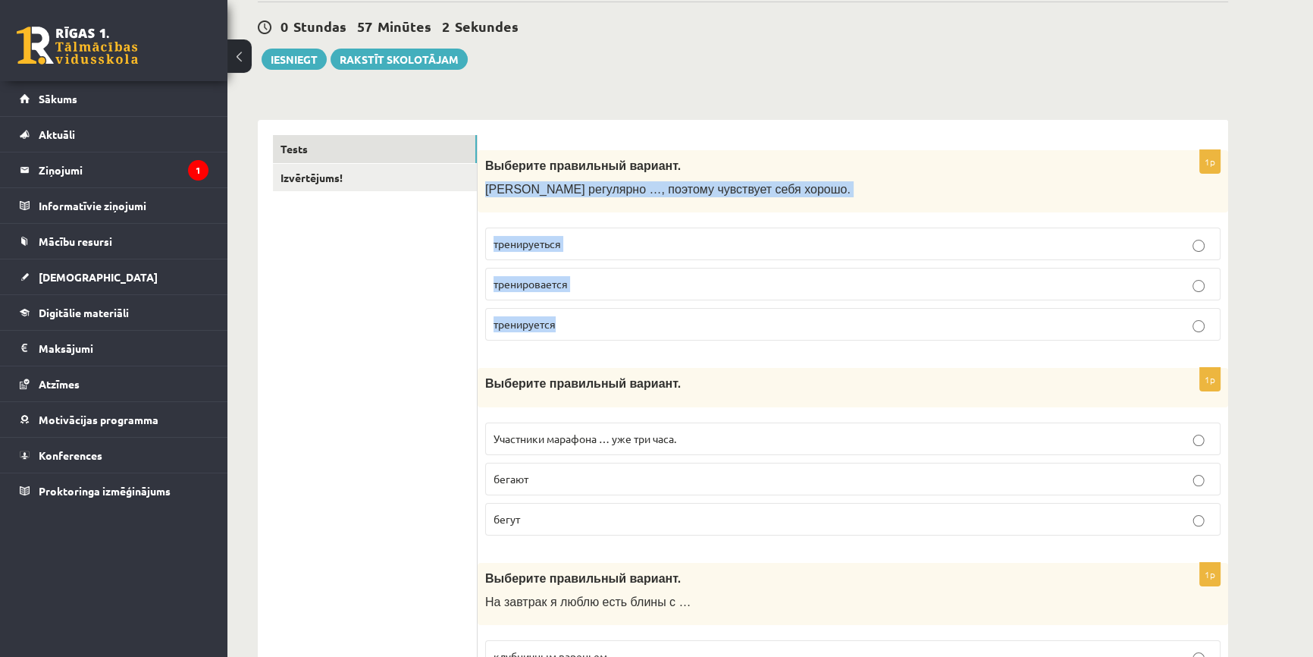
drag, startPoint x: 490, startPoint y: 187, endPoint x: 688, endPoint y: 322, distance: 239.6
click at [688, 323] on div "1p Выберите правильный вариант. Марис регулярно …, поэтому чувствует себя хорош…" at bounding box center [853, 251] width 751 height 203
copy div "Марис регулярно …, поэтому чувствует себя хорошо. тренируеться тренировается тр…"
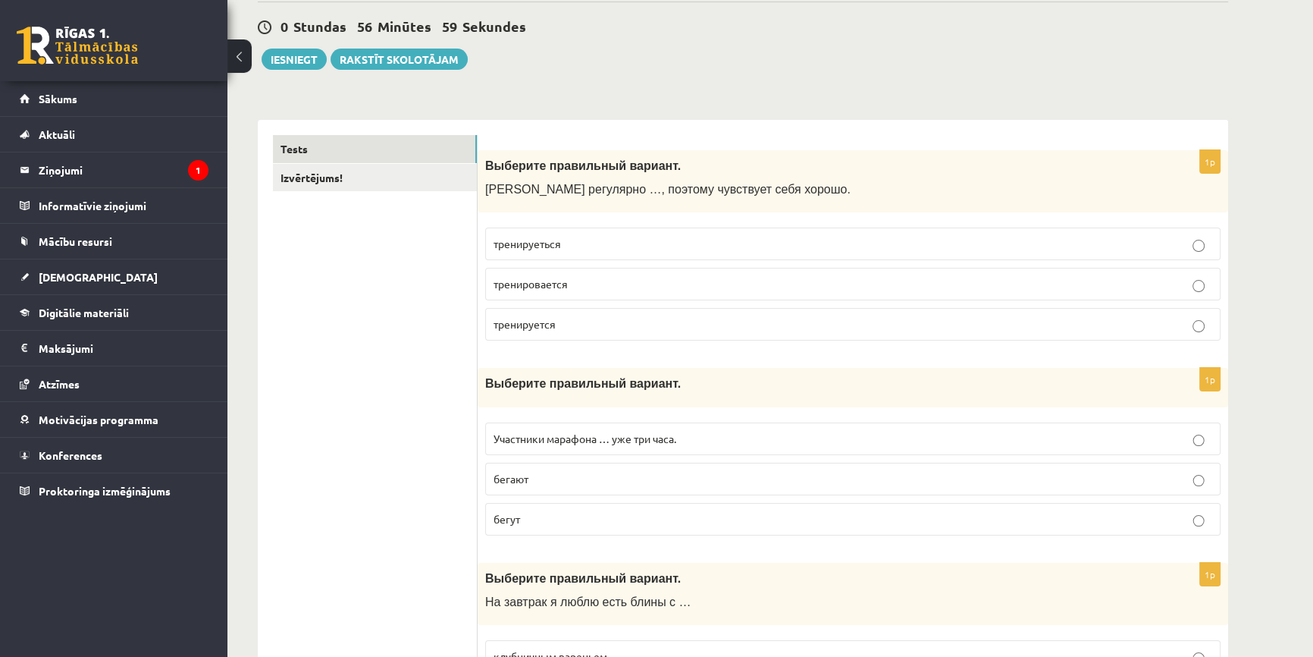
click at [679, 169] on p "Выберите правильный вариант." at bounding box center [815, 166] width 660 height 16
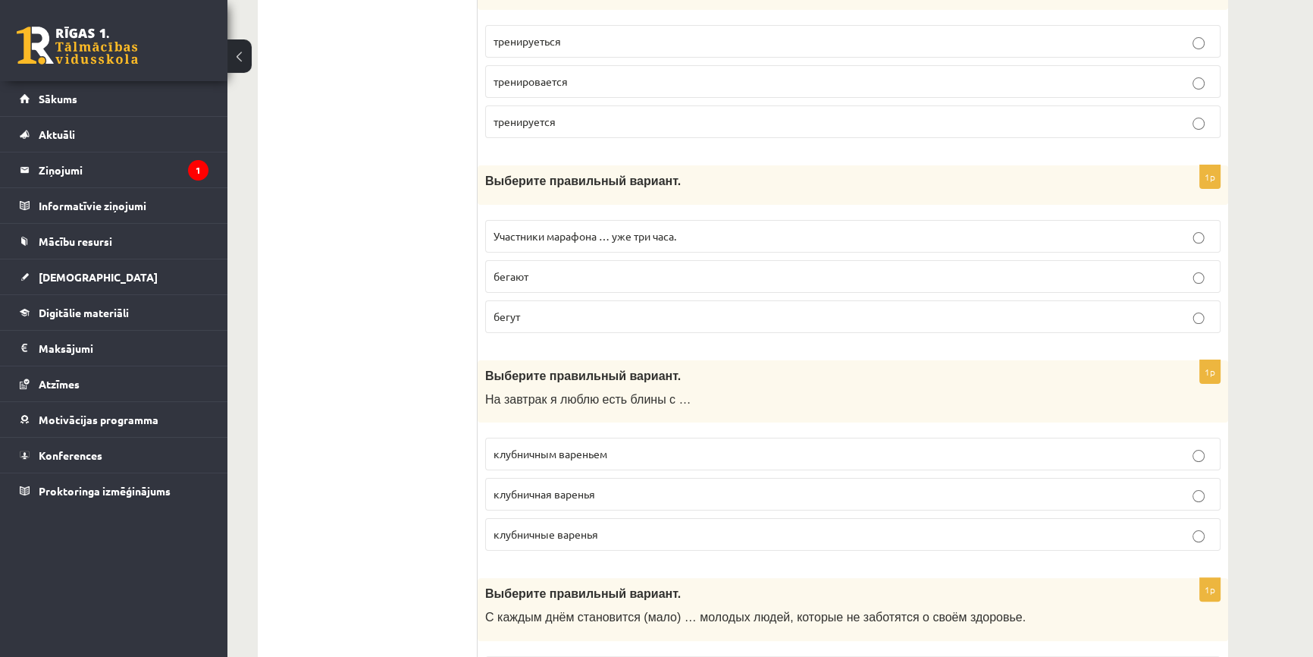
scroll to position [344, 0]
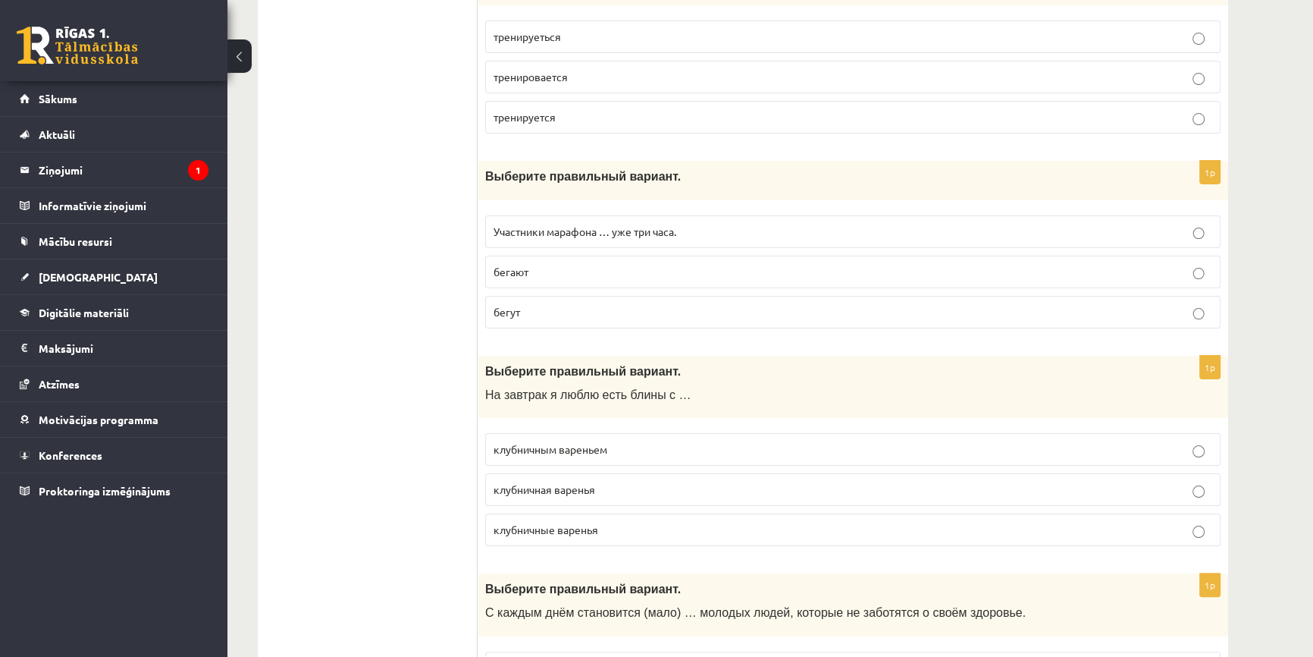
click at [532, 306] on p "бегут" at bounding box center [853, 312] width 719 height 16
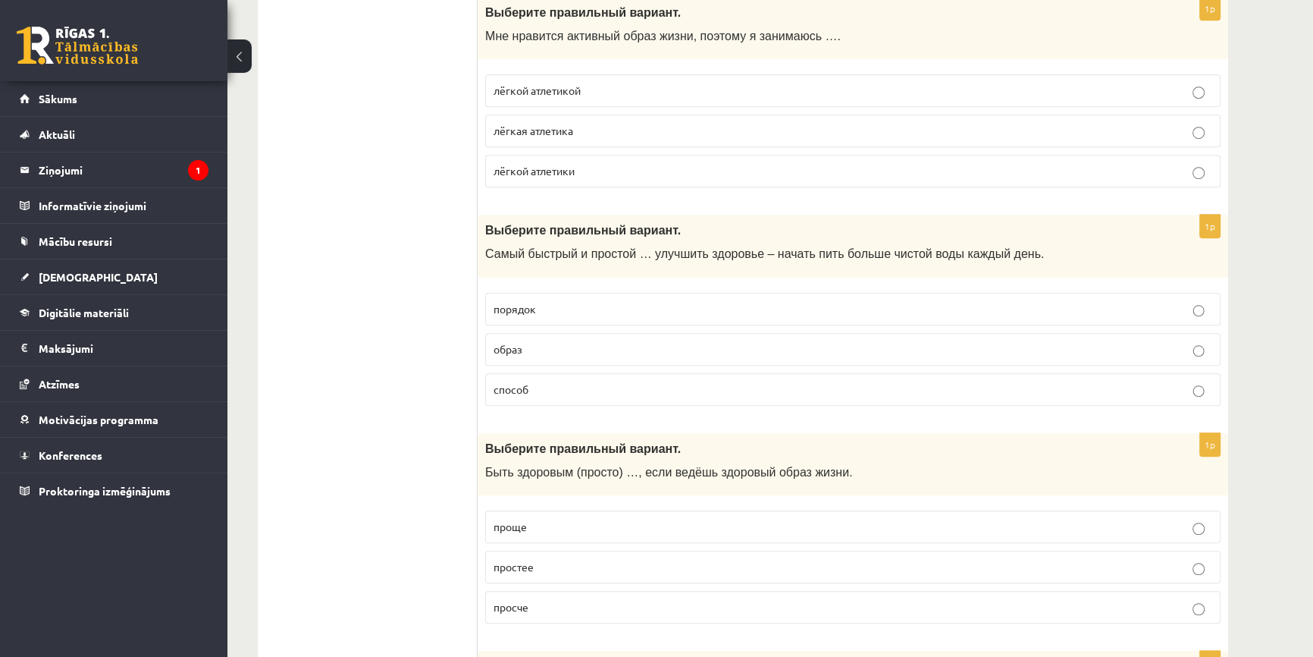
scroll to position [1172, 0]
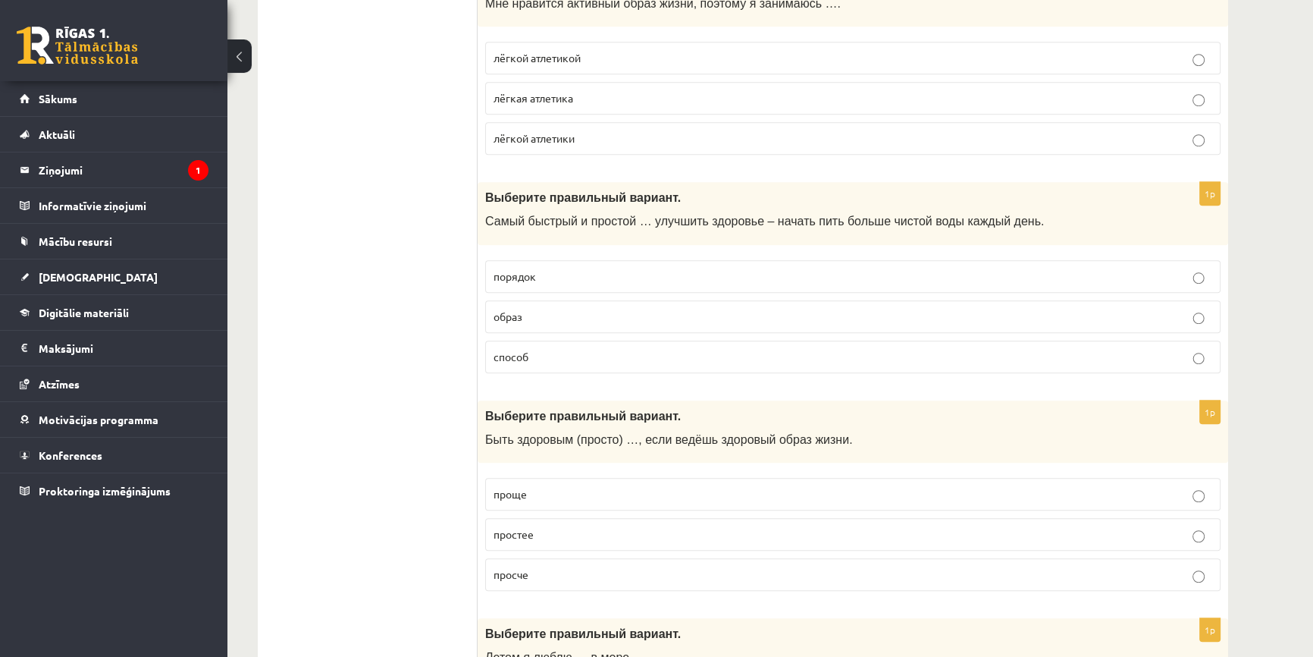
click at [516, 353] on span "способ" at bounding box center [511, 357] width 35 height 14
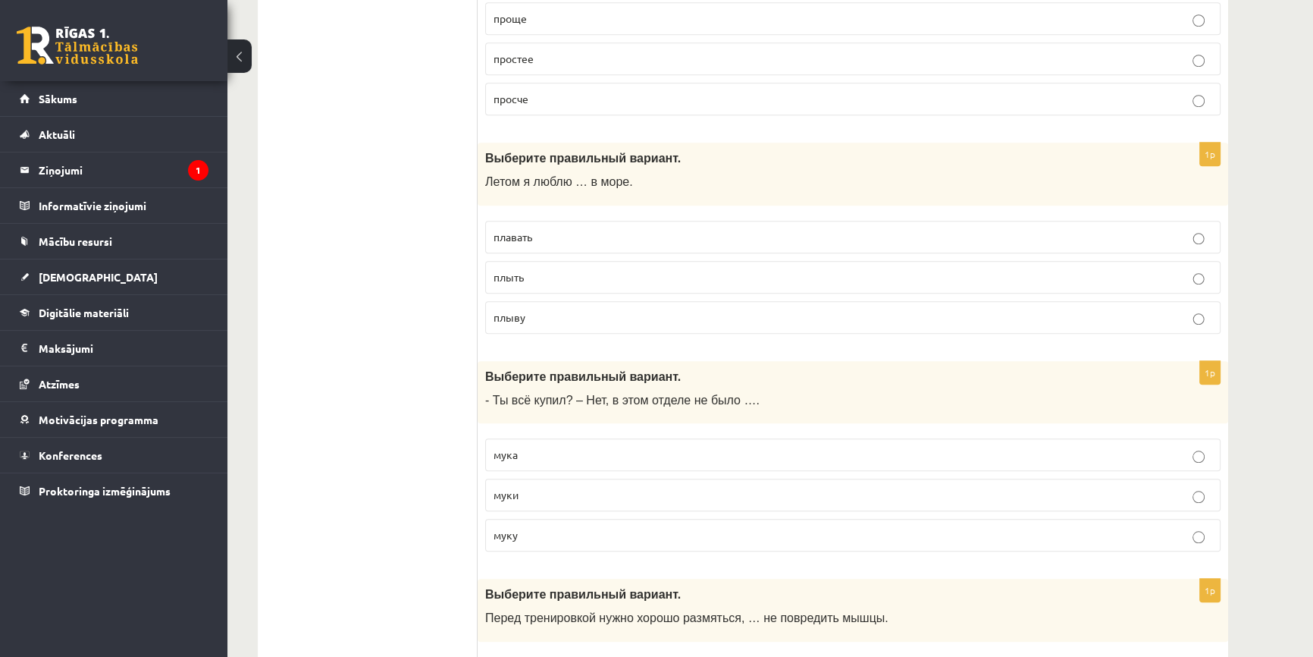
scroll to position [1654, 0]
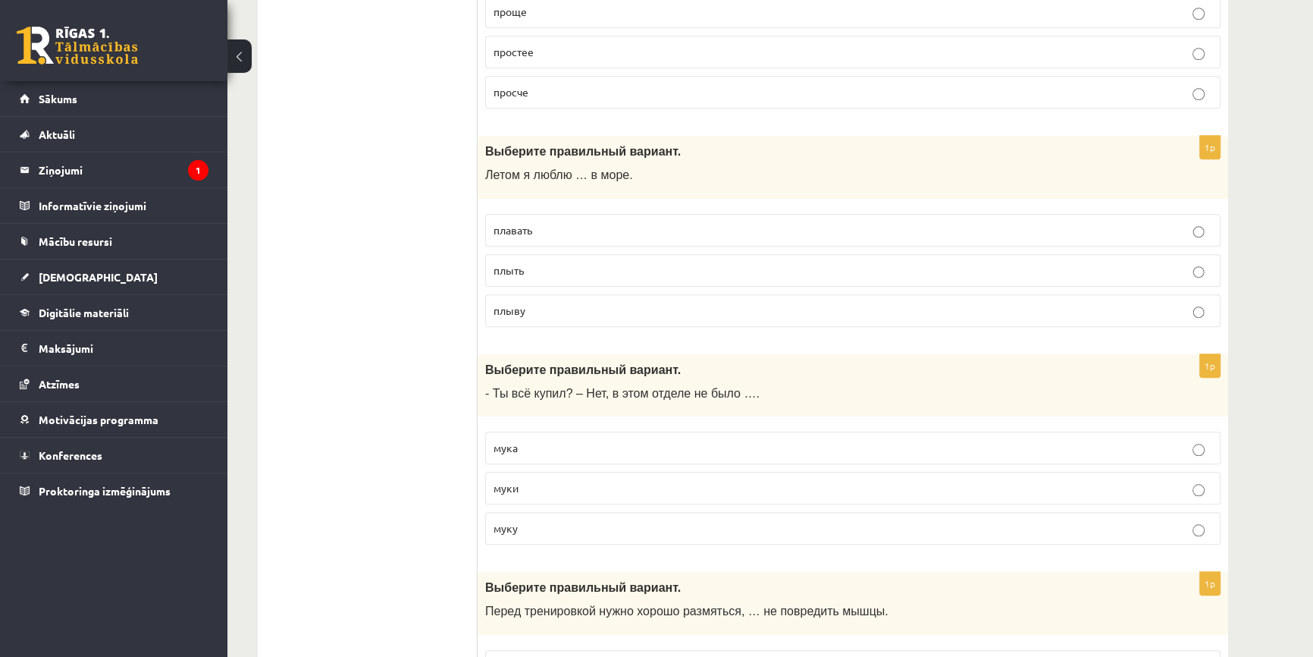
click at [523, 225] on span "плавать" at bounding box center [513, 230] width 39 height 14
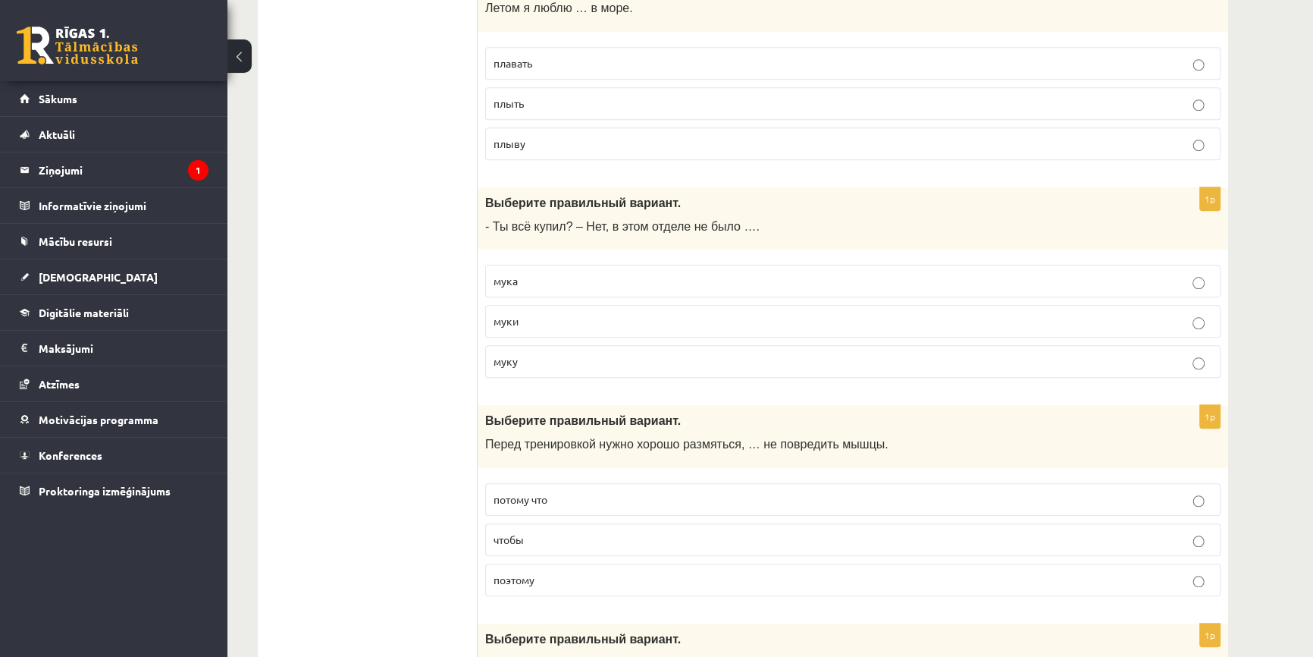
scroll to position [1861, 0]
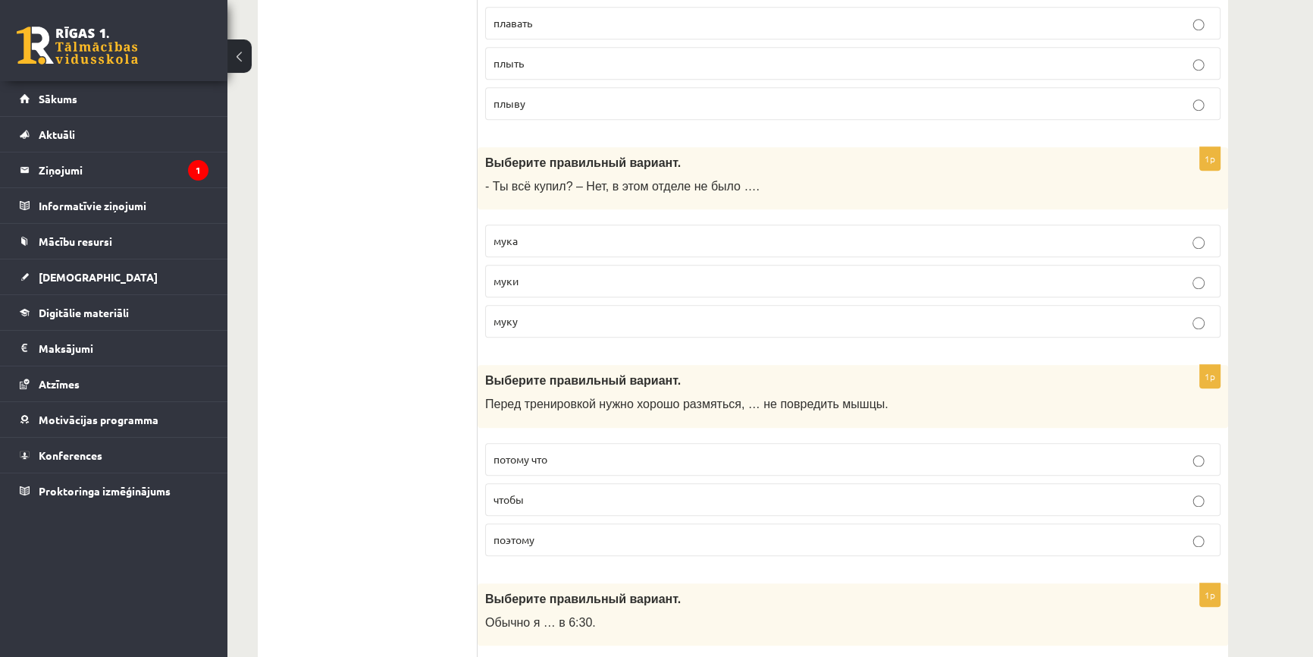
click at [525, 278] on p "муки" at bounding box center [853, 281] width 719 height 16
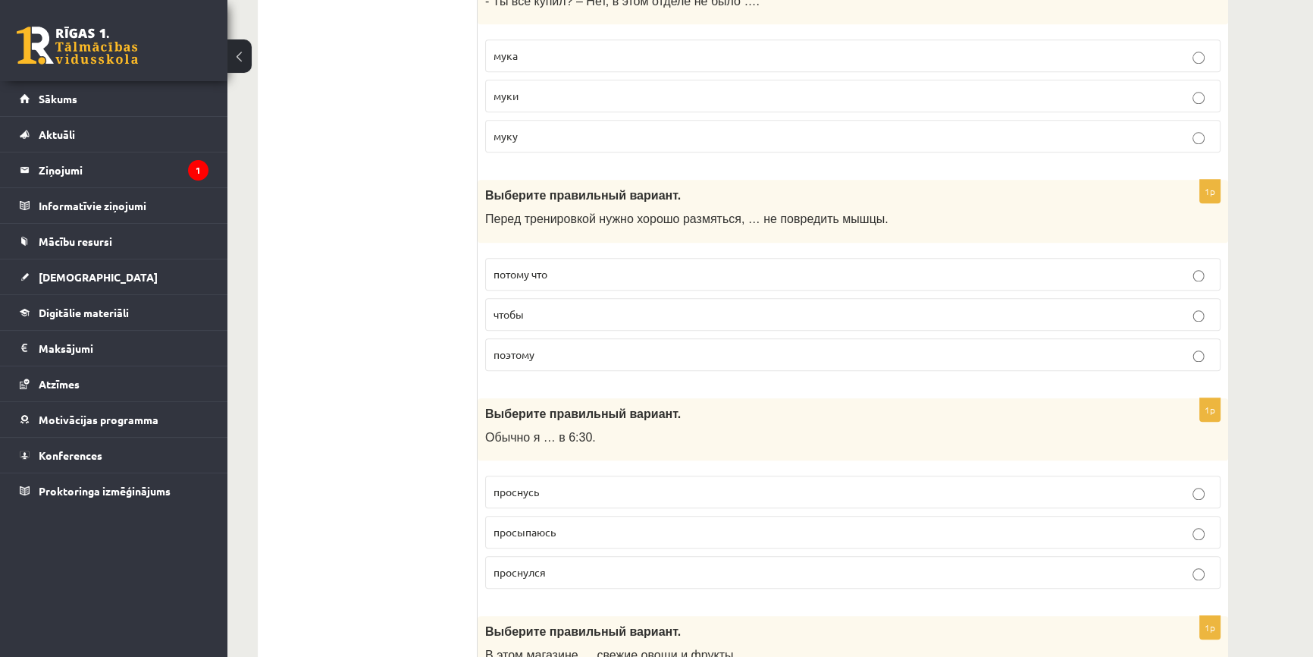
scroll to position [2068, 0]
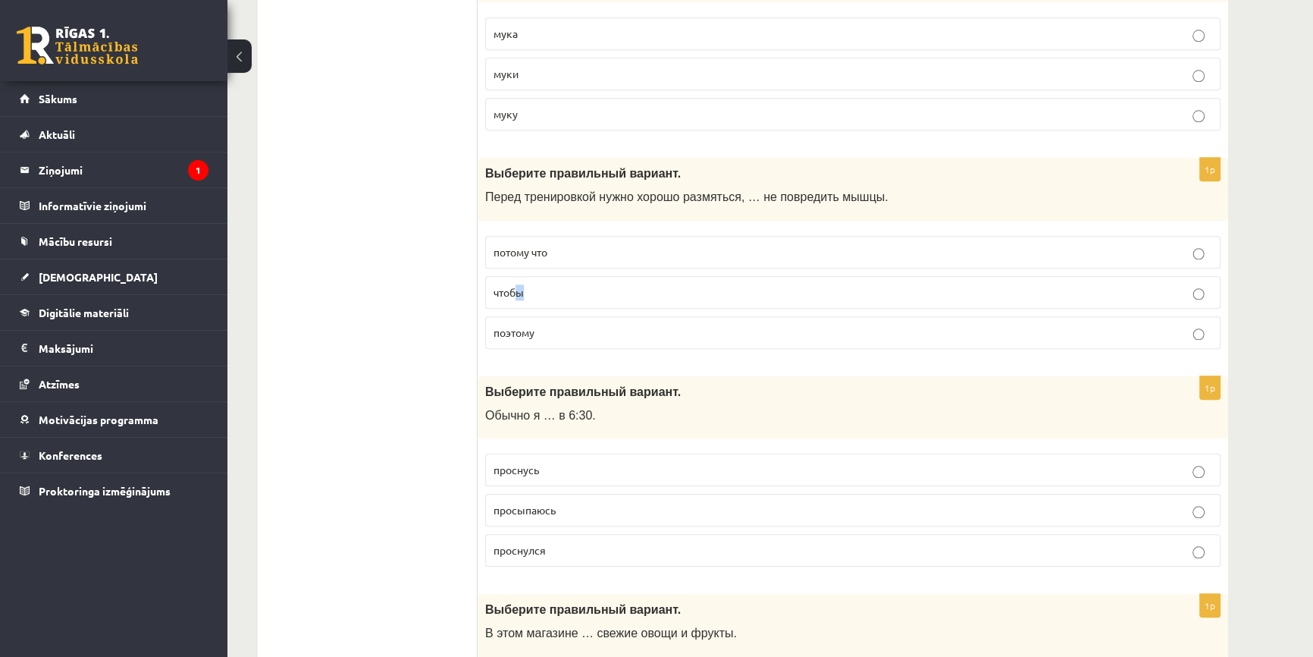
click at [519, 285] on span "чтобы" at bounding box center [509, 292] width 30 height 14
click at [546, 287] on p "чтобы" at bounding box center [853, 292] width 719 height 16
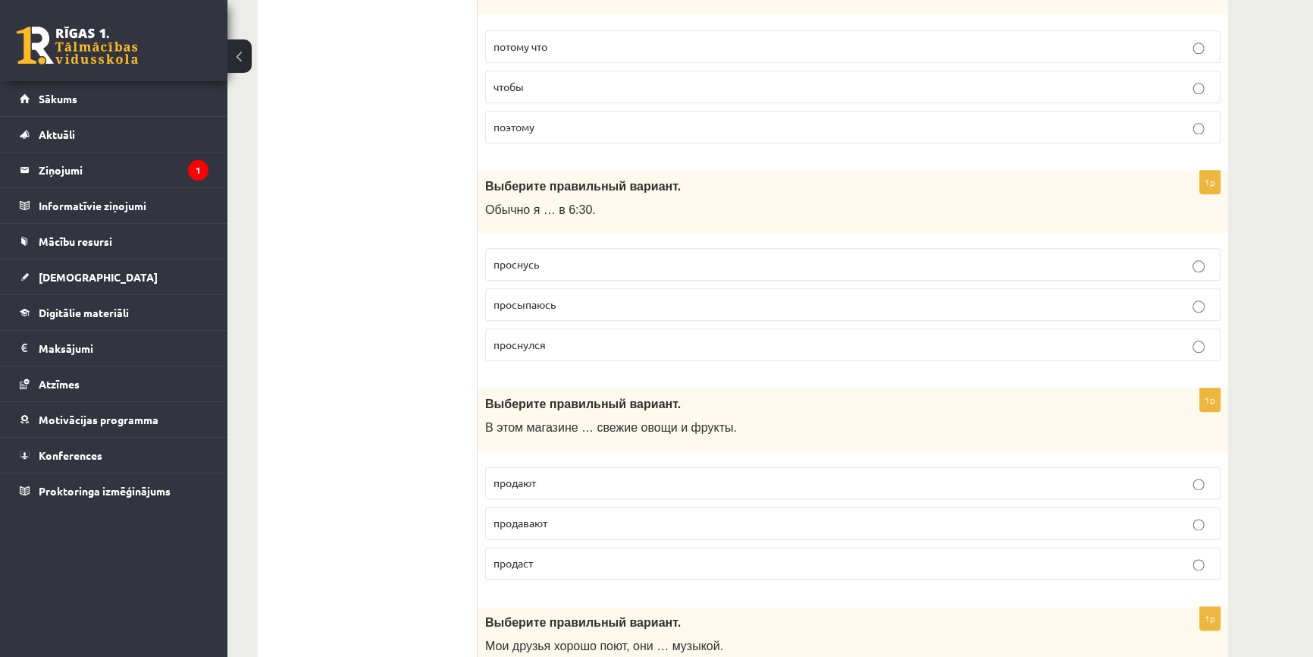
scroll to position [2275, 0]
click at [587, 299] on p "просыпаюсь" at bounding box center [853, 303] width 719 height 16
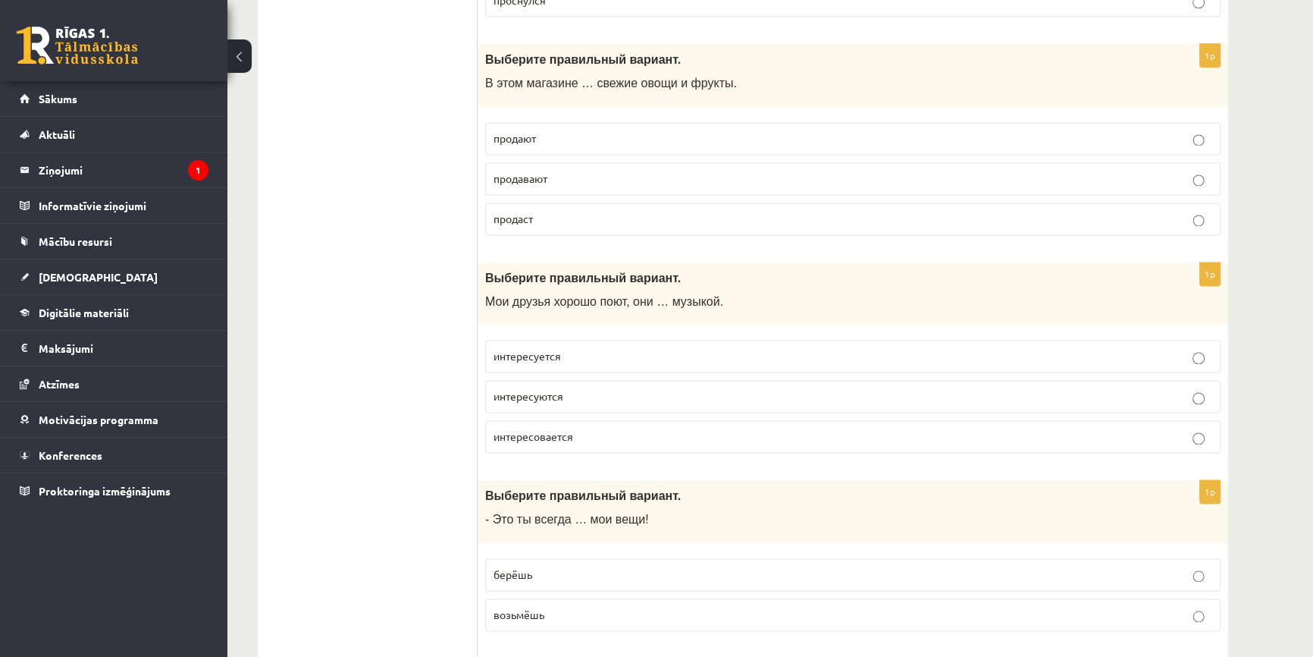
scroll to position [2619, 0]
click at [599, 130] on p "продают" at bounding box center [853, 137] width 719 height 16
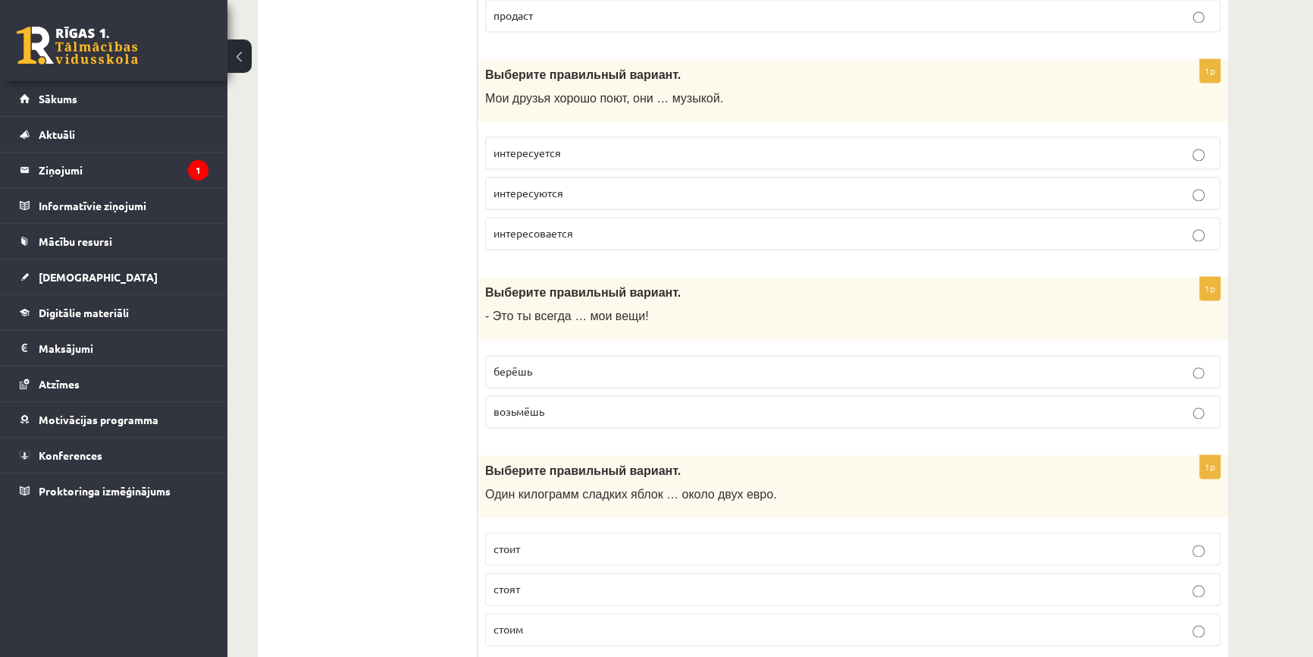
scroll to position [2826, 0]
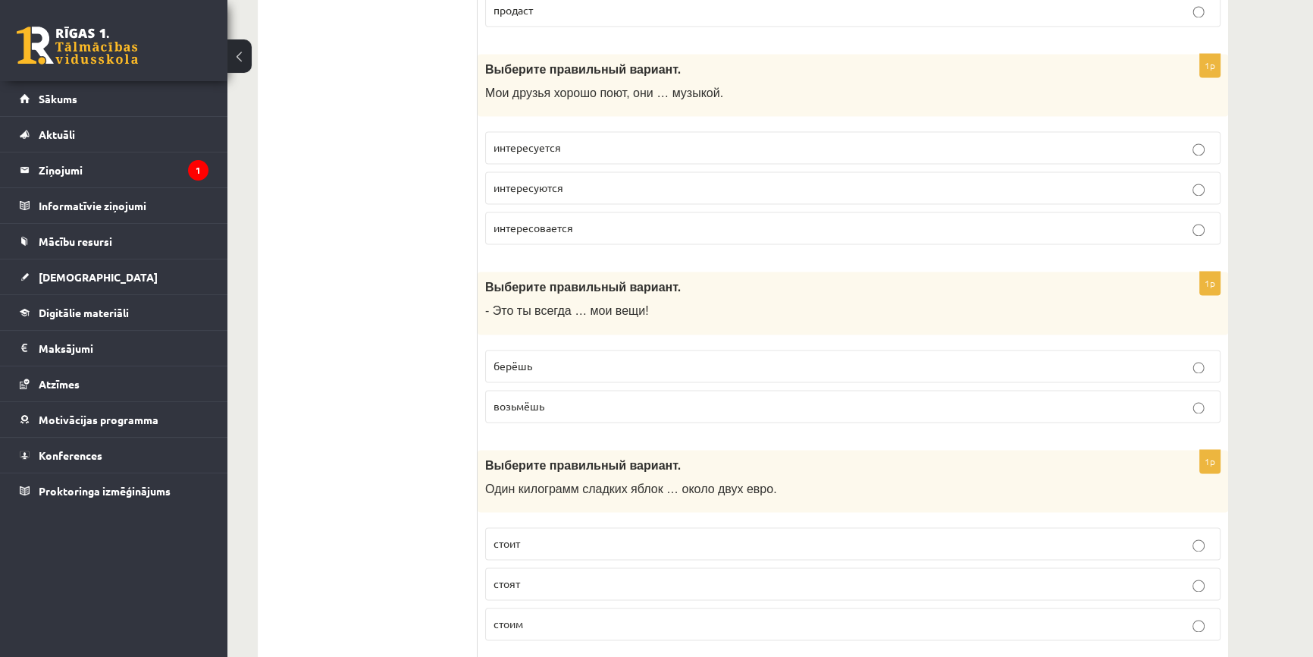
click at [604, 145] on p "интересуется" at bounding box center [853, 148] width 719 height 16
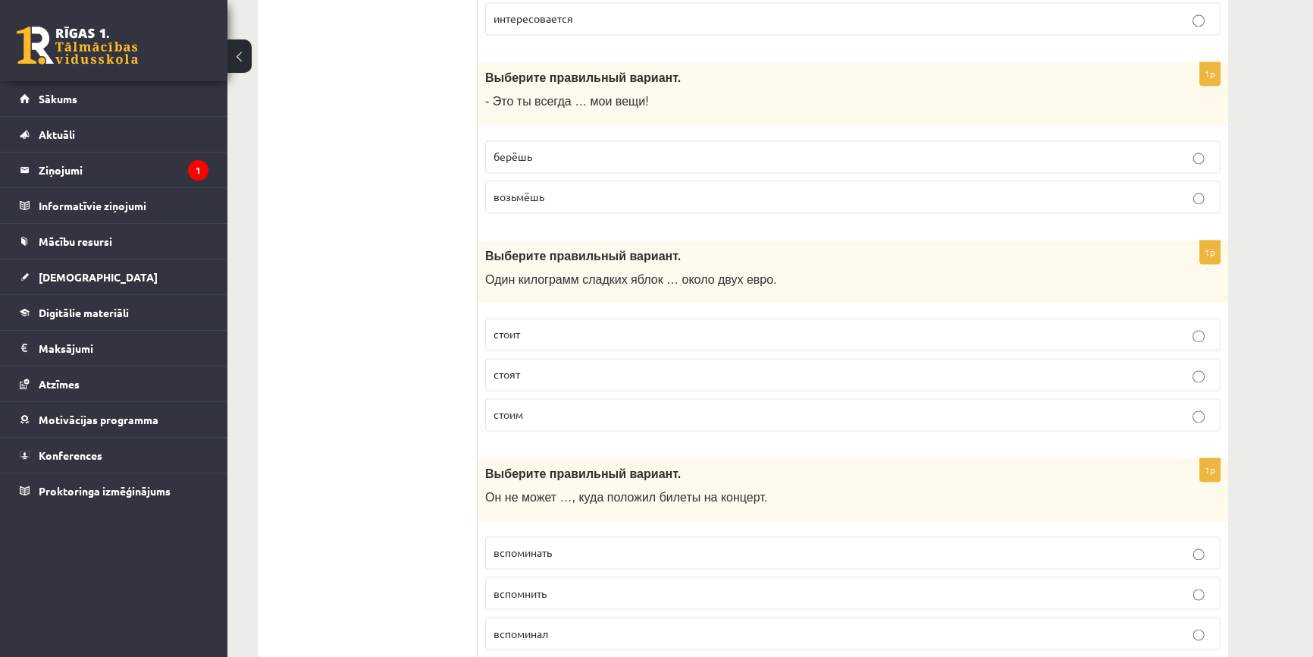
scroll to position [3033, 0]
click at [546, 152] on p "берёшь" at bounding box center [853, 159] width 719 height 16
click at [575, 191] on p "возьмёшь" at bounding box center [853, 199] width 719 height 16
click at [584, 158] on p "берёшь" at bounding box center [853, 159] width 719 height 16
click at [589, 156] on p "берёшь" at bounding box center [853, 159] width 719 height 16
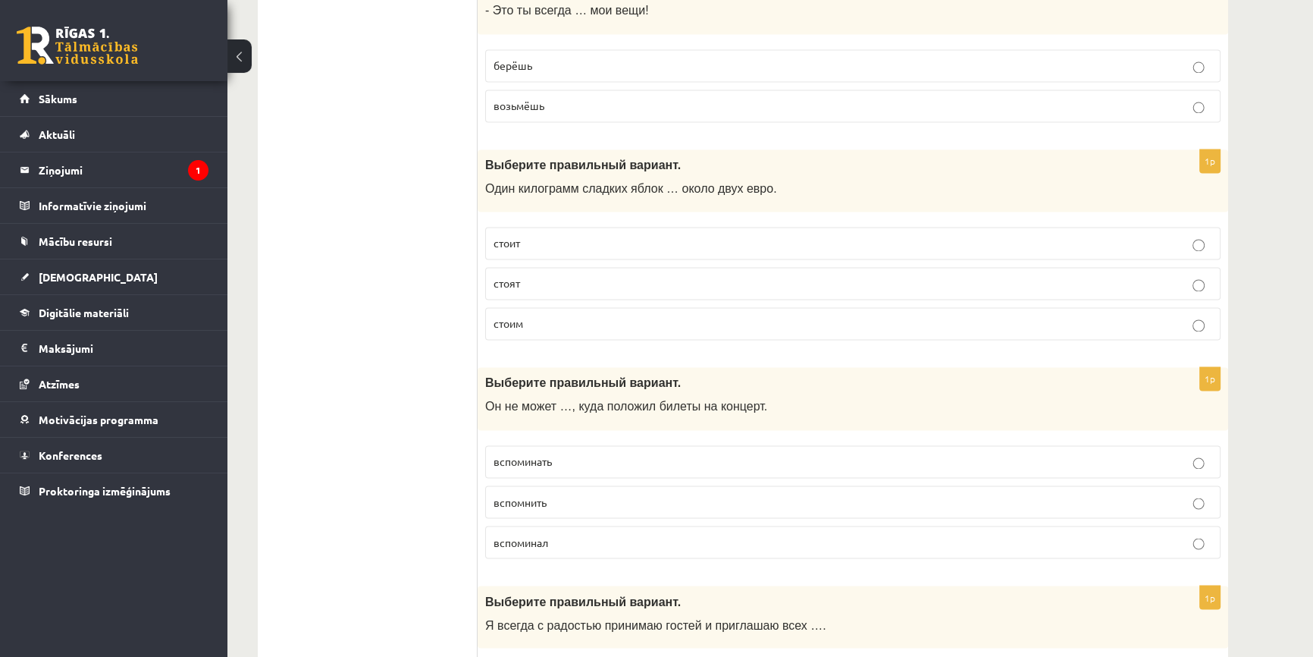
scroll to position [3170, 0]
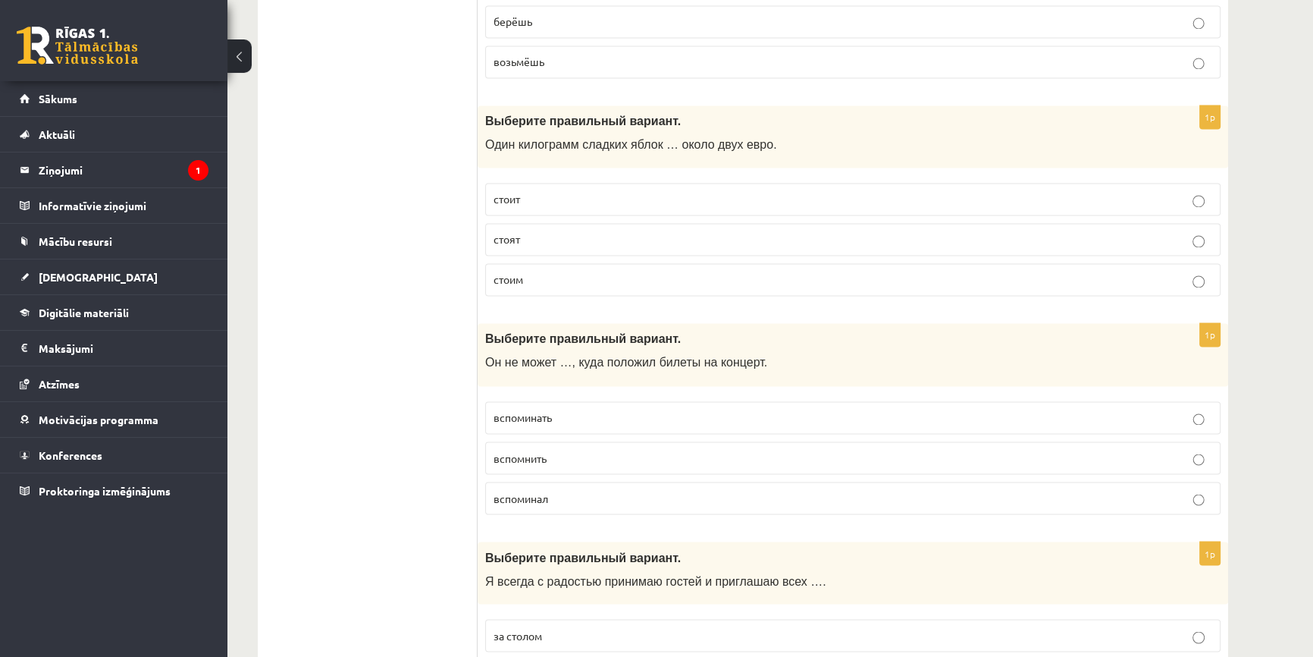
click at [532, 191] on p "стоит" at bounding box center [853, 199] width 719 height 16
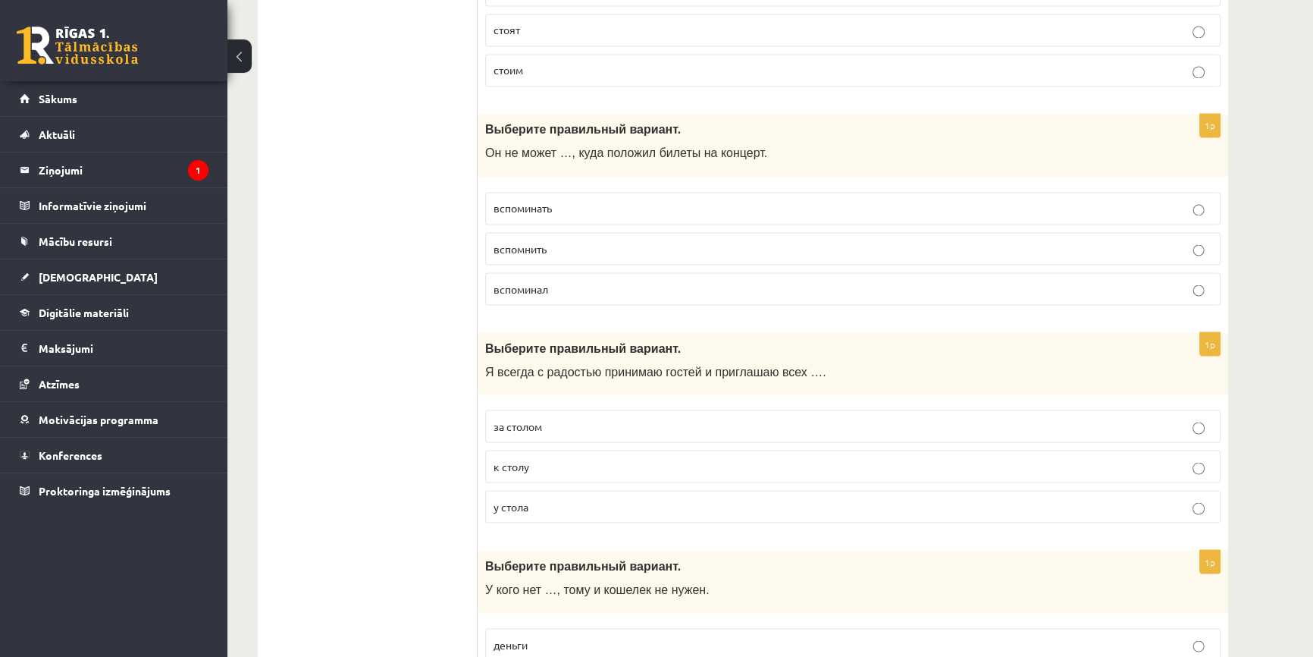
scroll to position [3377, 0]
click at [525, 246] on span "вспомнить" at bounding box center [520, 250] width 53 height 14
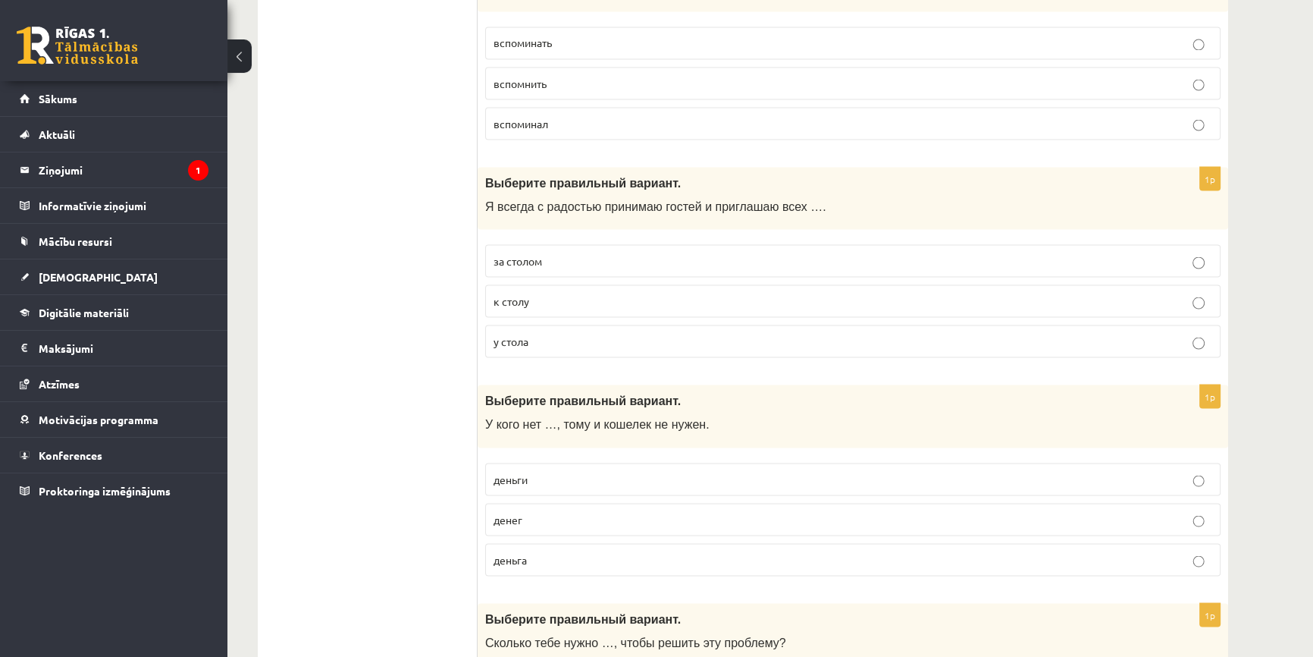
scroll to position [3584, 0]
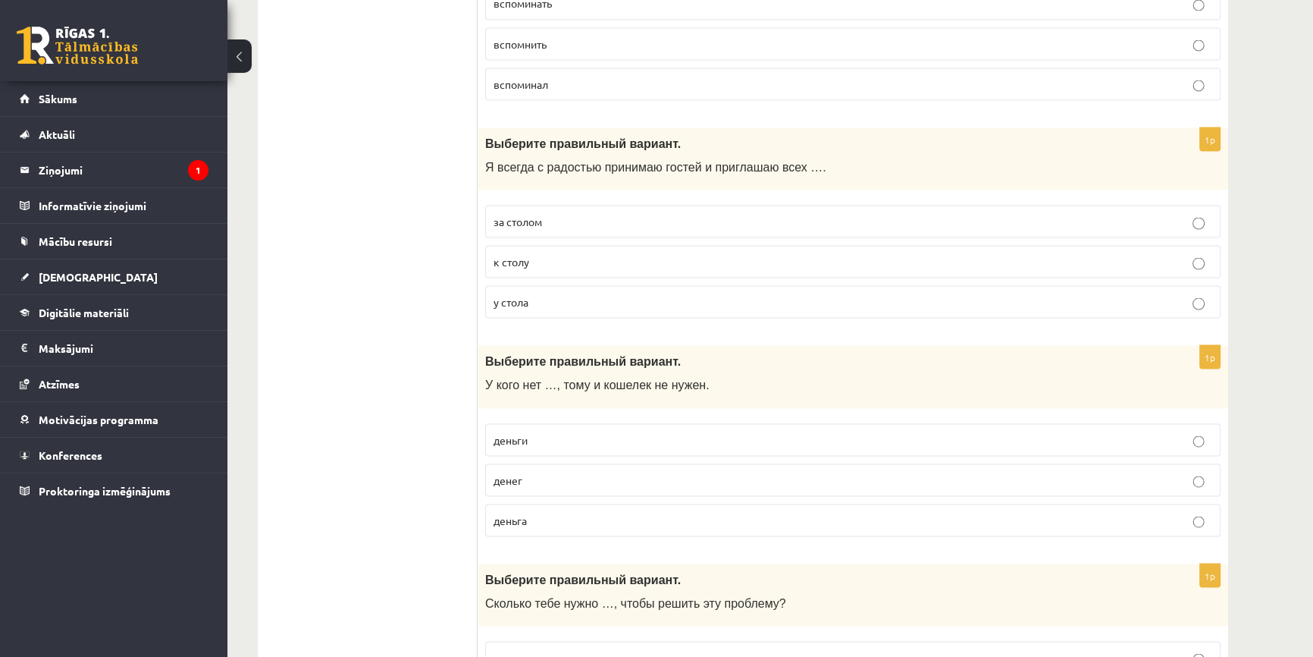
click at [538, 253] on p "к столу" at bounding box center [853, 261] width 719 height 16
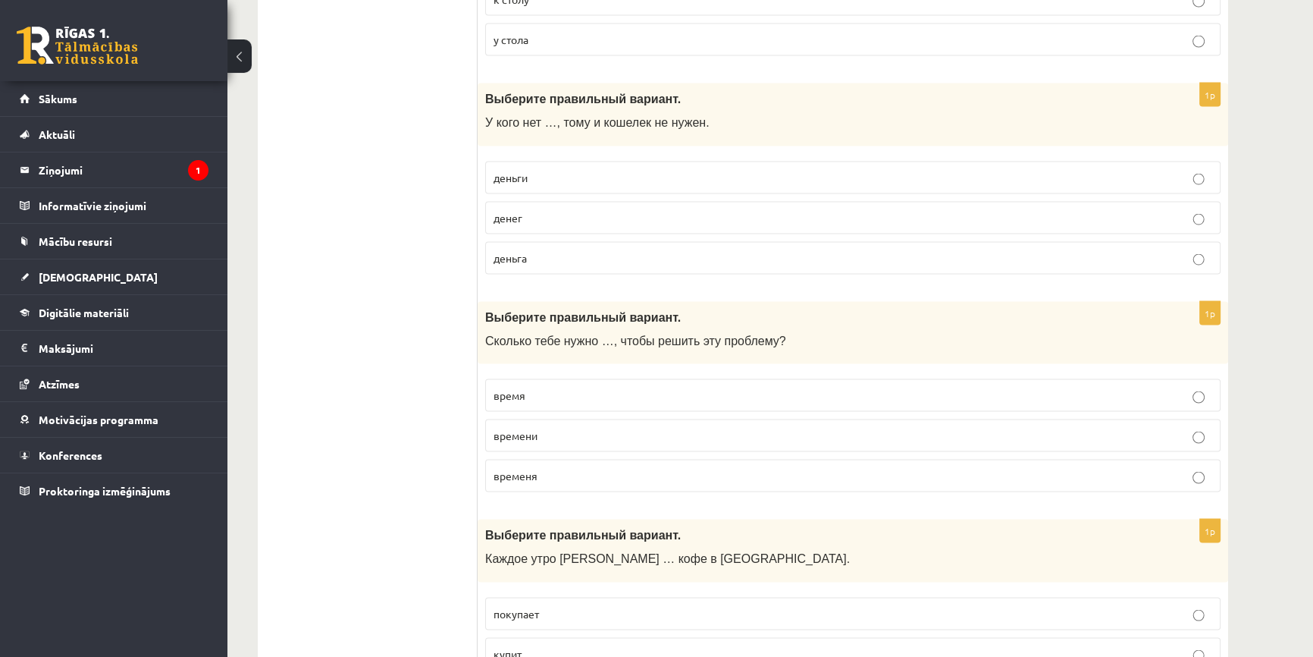
scroll to position [3860, 0]
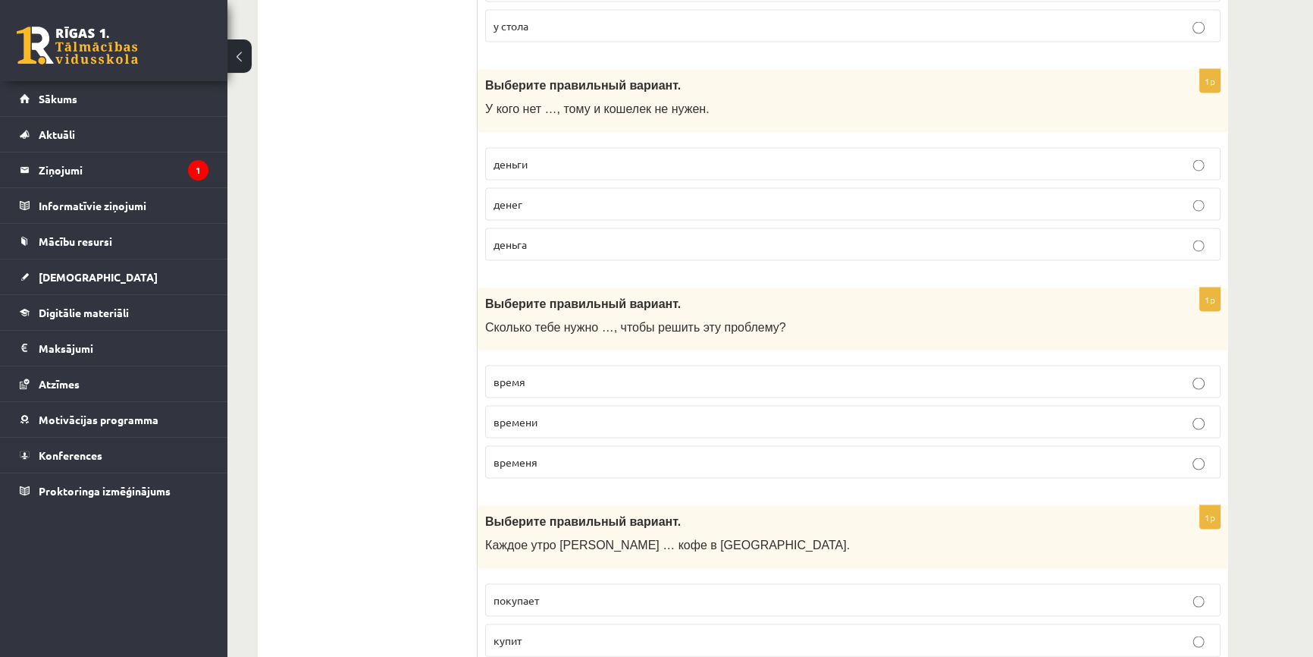
click at [555, 196] on p "денег" at bounding box center [853, 204] width 719 height 16
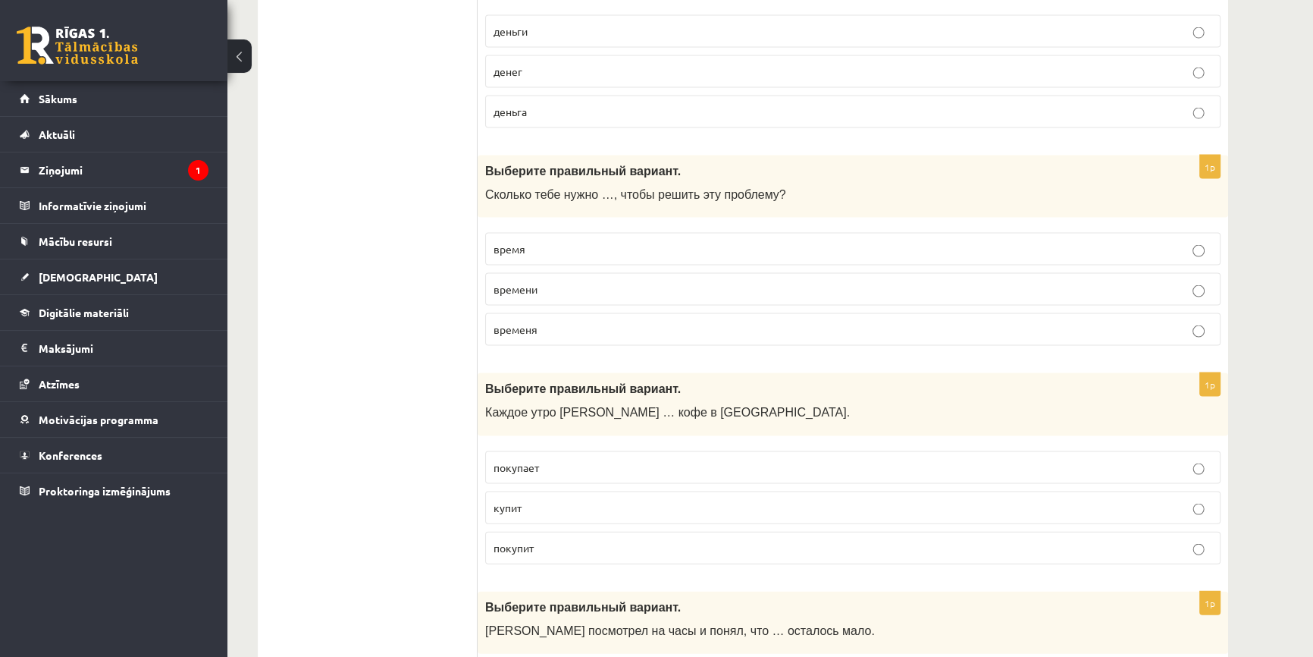
scroll to position [3998, 0]
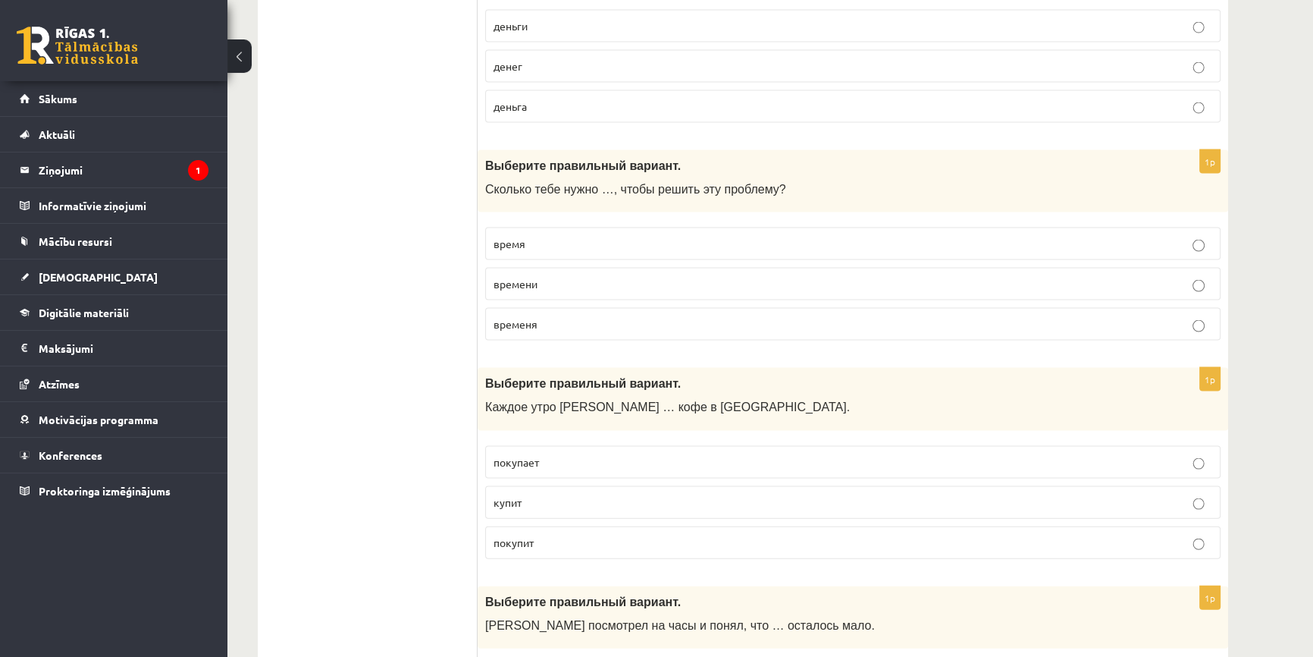
click at [544, 278] on p "времени" at bounding box center [853, 284] width 719 height 16
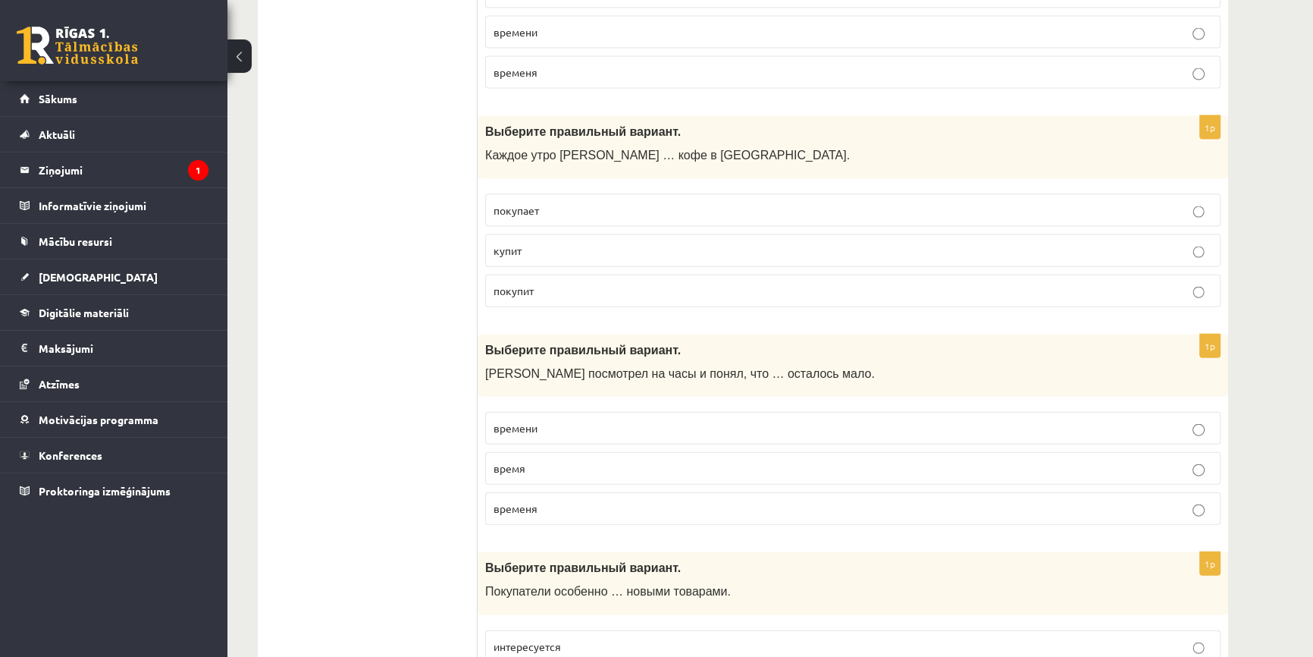
scroll to position [4274, 0]
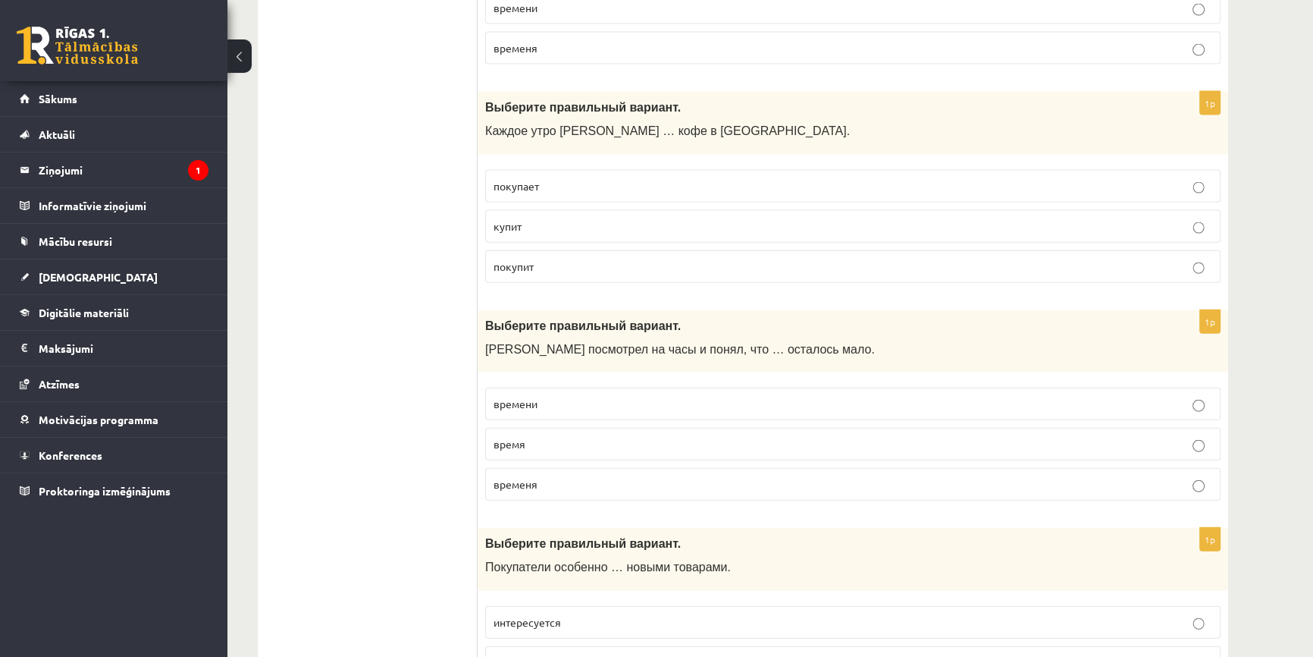
click at [526, 179] on span "покупает" at bounding box center [516, 186] width 45 height 14
click at [587, 178] on p "покупает" at bounding box center [853, 186] width 719 height 16
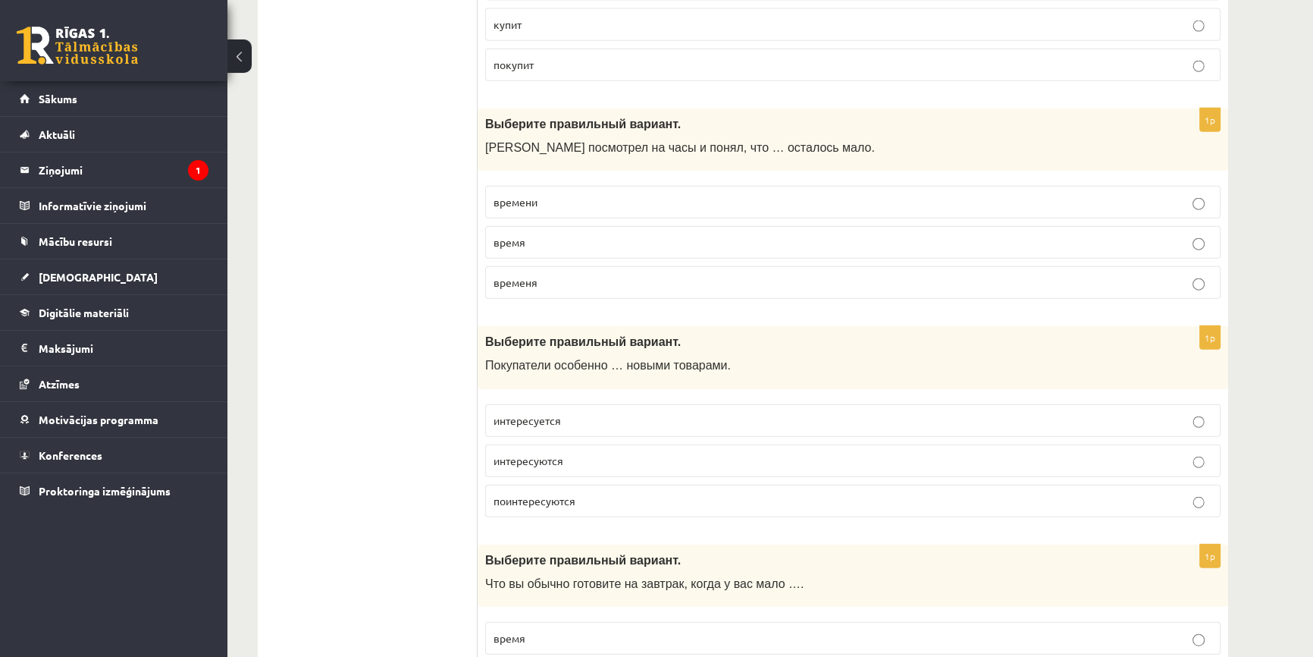
scroll to position [4481, 0]
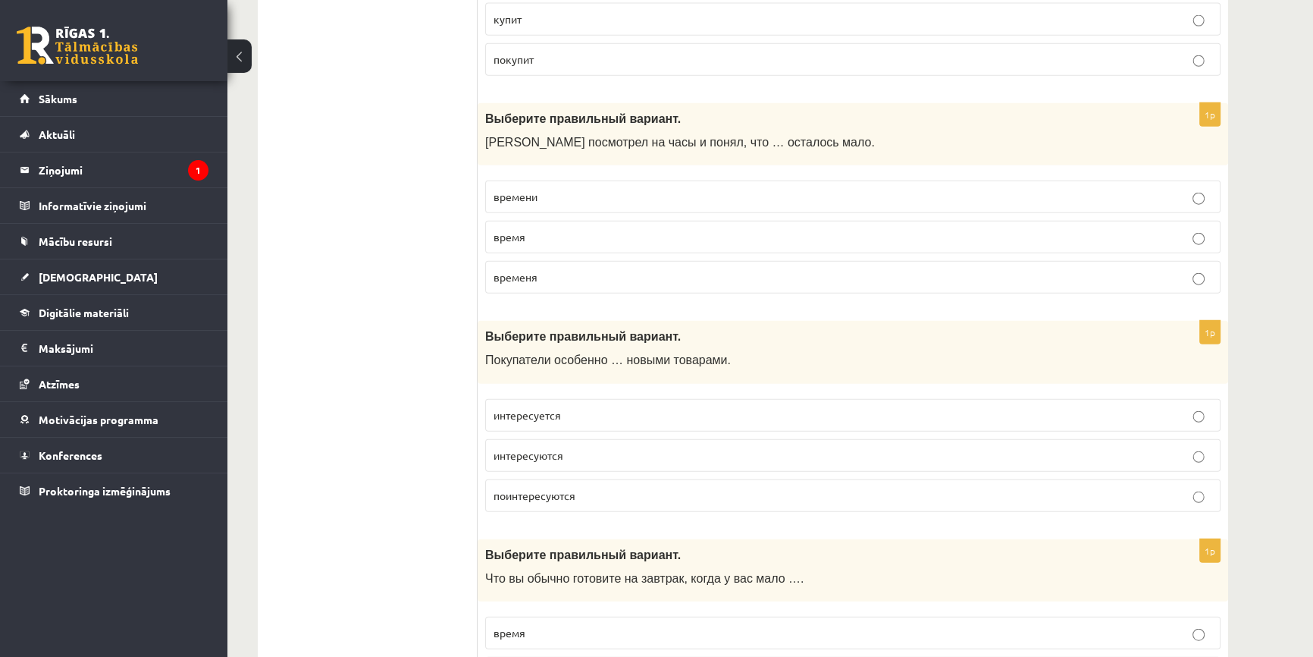
click at [532, 191] on span "времени" at bounding box center [516, 197] width 44 height 14
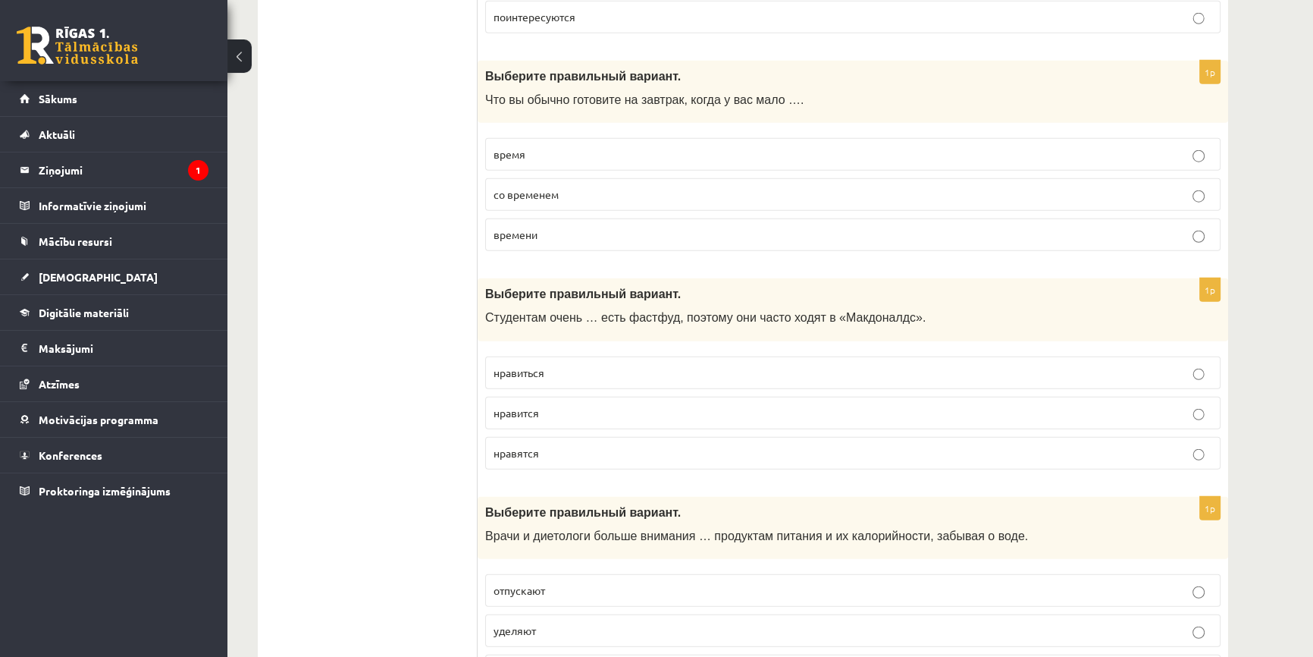
scroll to position [4963, 0]
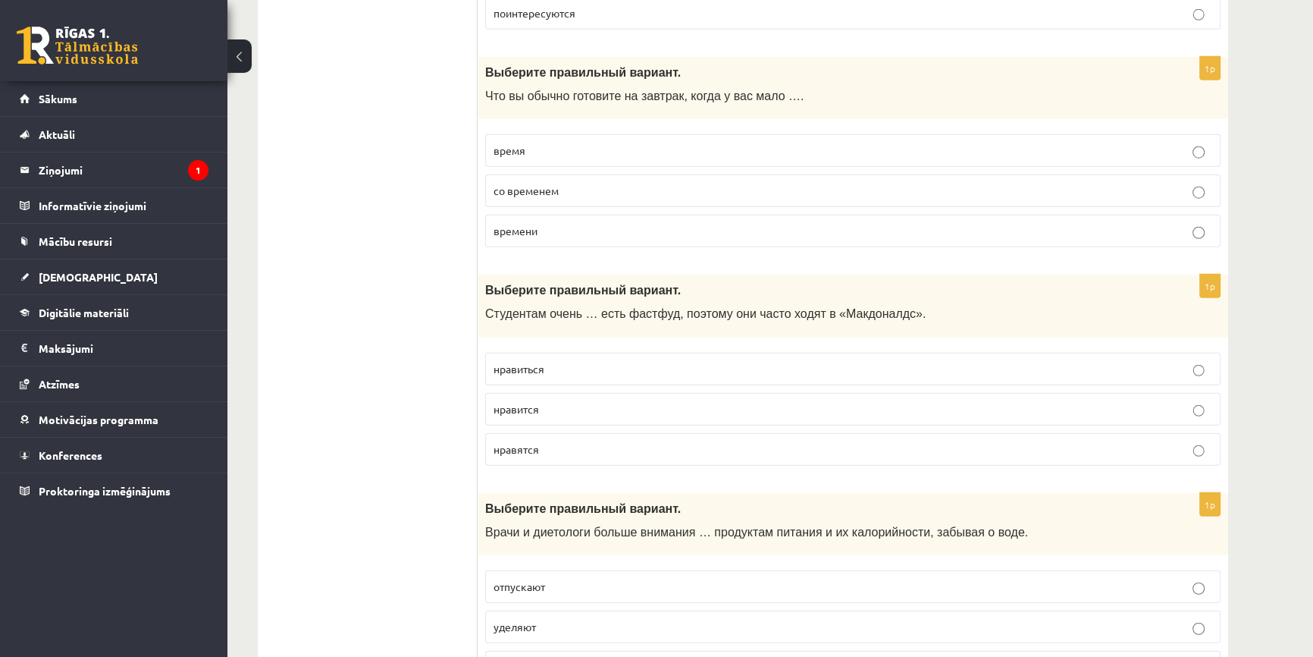
click at [547, 223] on p "времени" at bounding box center [853, 231] width 719 height 16
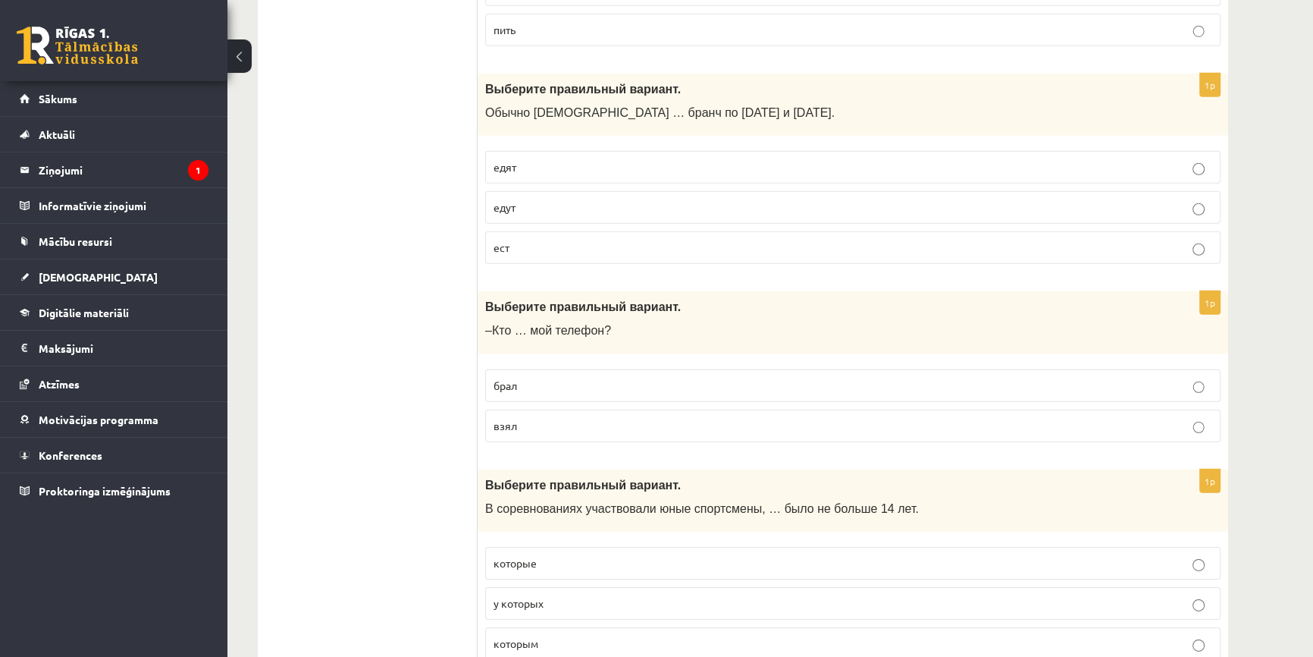
scroll to position [5865, 0]
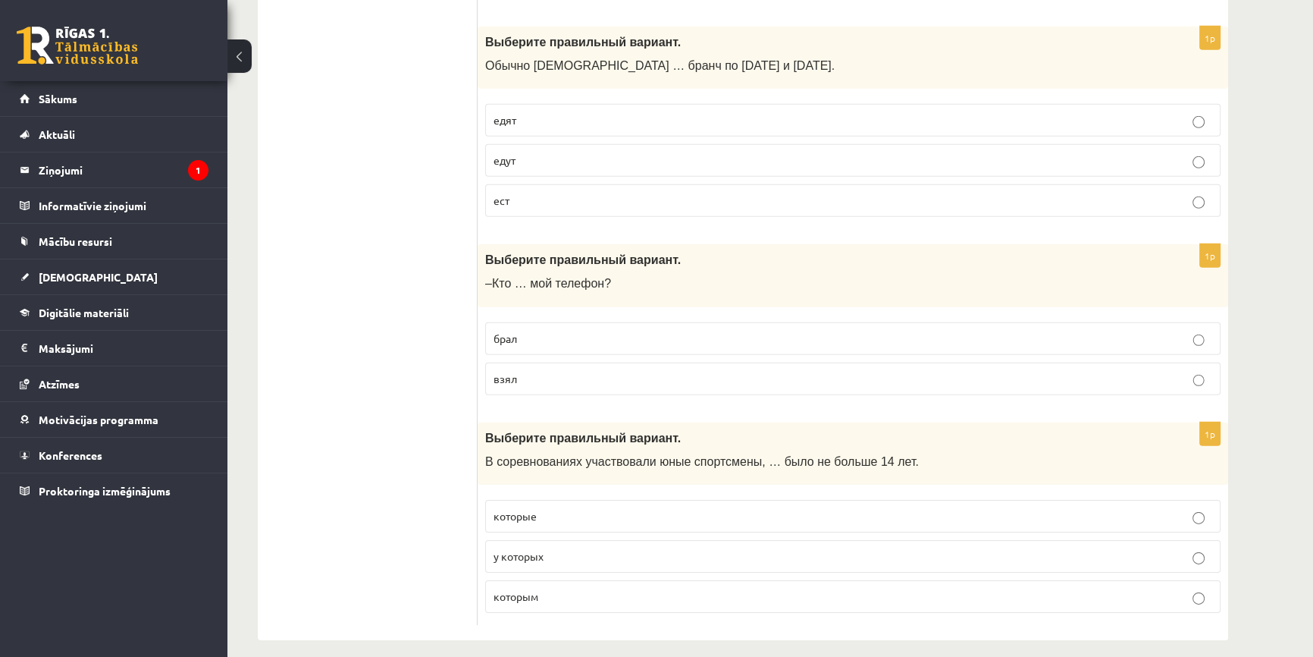
click at [544, 548] on p "у которых" at bounding box center [853, 556] width 719 height 16
drag, startPoint x: 483, startPoint y: 241, endPoint x: 550, endPoint y: 362, distance: 138.5
click at [550, 364] on div "1p Выберите правильный вариант. –Кто … мой телефон? брал взял" at bounding box center [853, 325] width 751 height 163
copy div "Выберите правильный вариант. –Кто … мой телефон? брал взял"
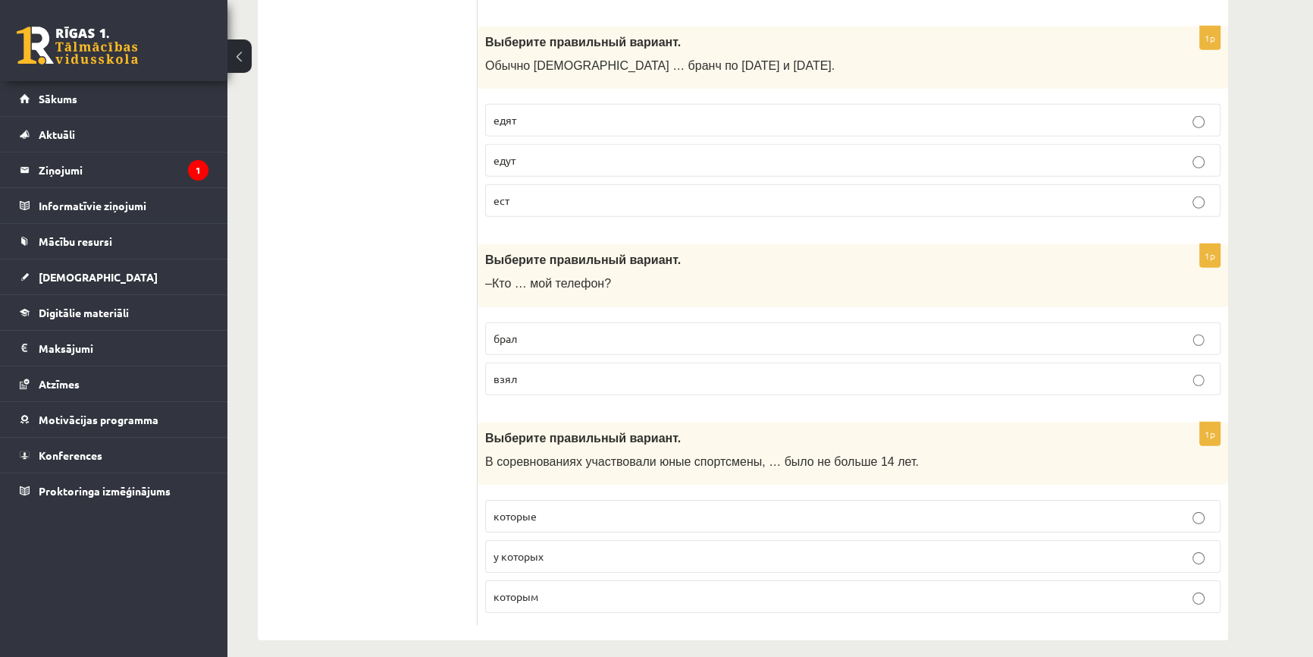
click at [1020, 331] on p "брал" at bounding box center [853, 339] width 719 height 16
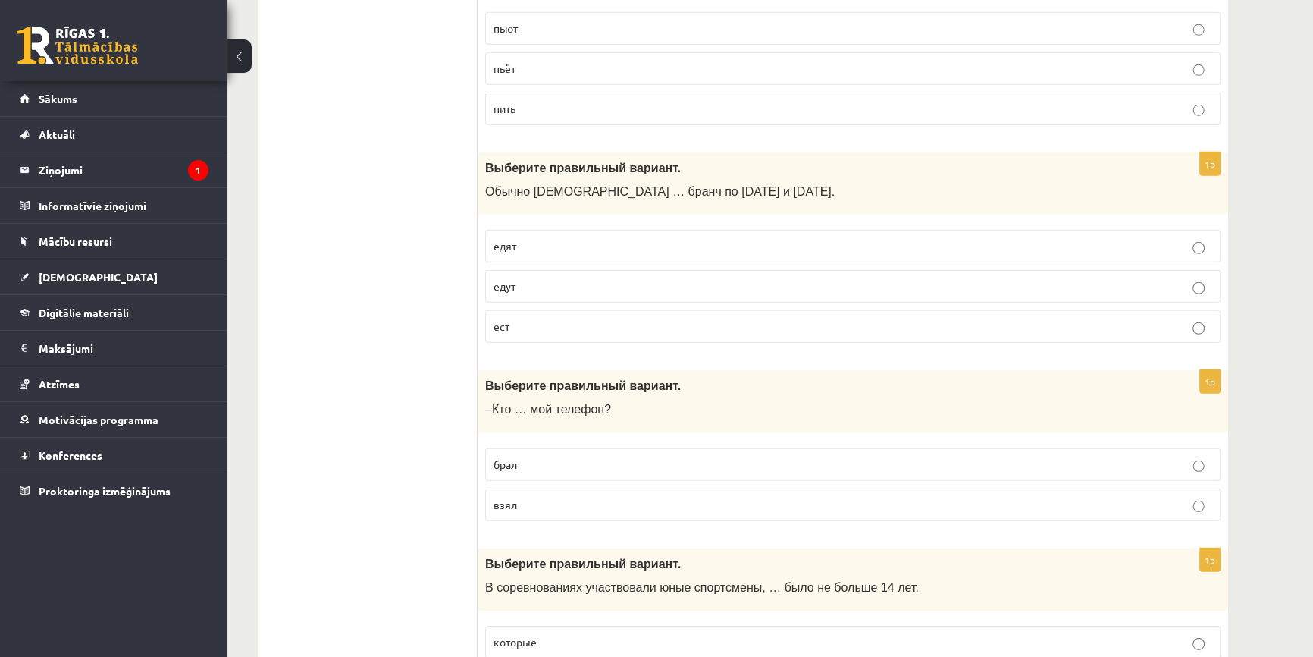
scroll to position [5727, 0]
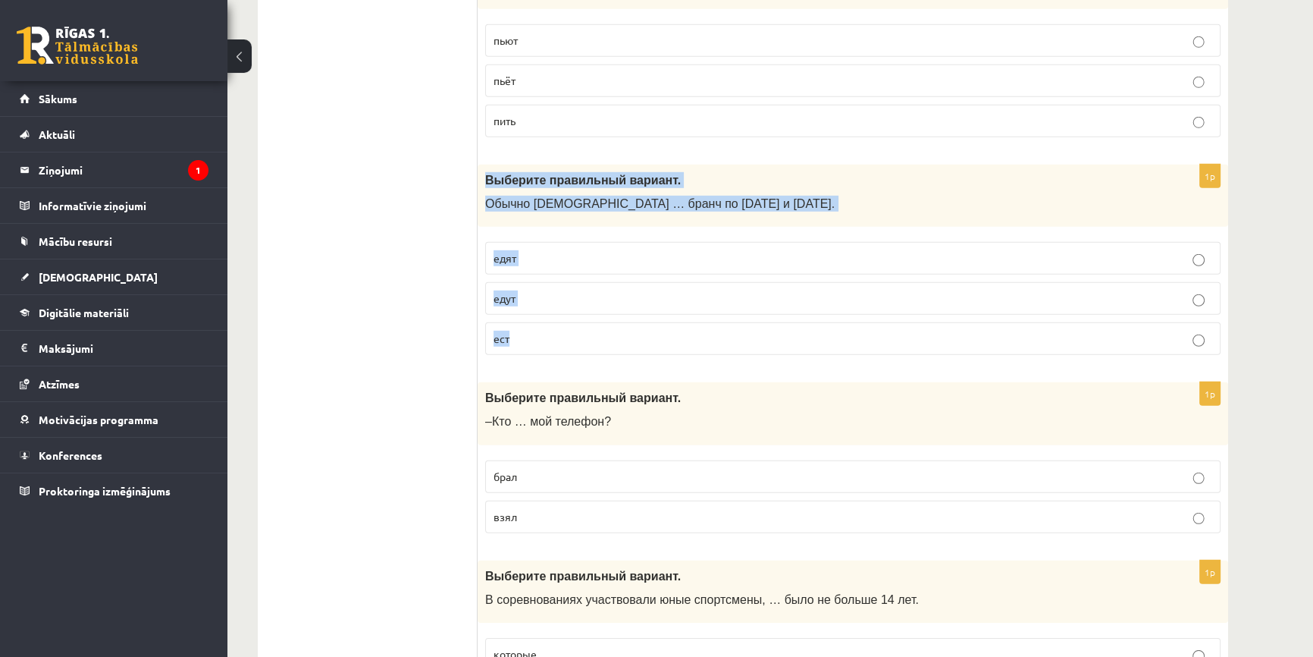
drag, startPoint x: 486, startPoint y: 166, endPoint x: 734, endPoint y: 306, distance: 284.5
click at [734, 306] on div "1p Выберите правильный вариант. Обычно англичане … бранч по субботам и воскресе…" at bounding box center [853, 266] width 751 height 203
copy div "Выберите правильный вариант. Обычно англичане … бранч по субботам и воскресенья…"
click at [833, 250] on p "едят" at bounding box center [853, 258] width 719 height 16
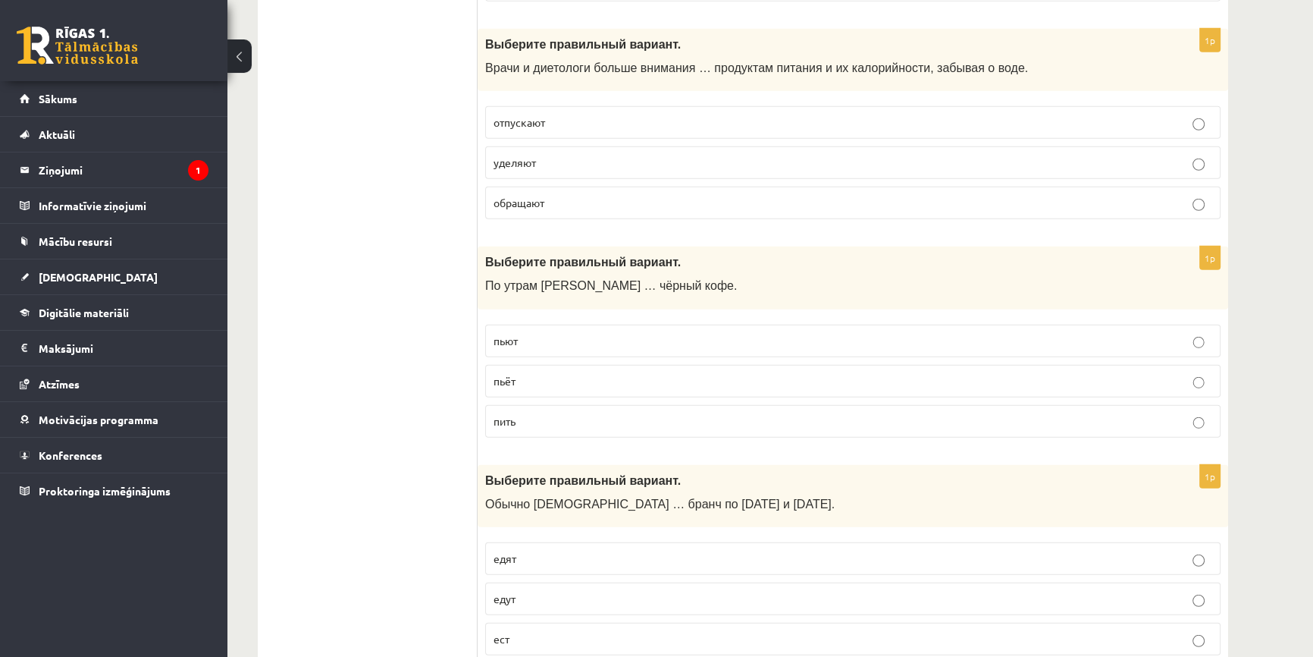
scroll to position [5452, 0]
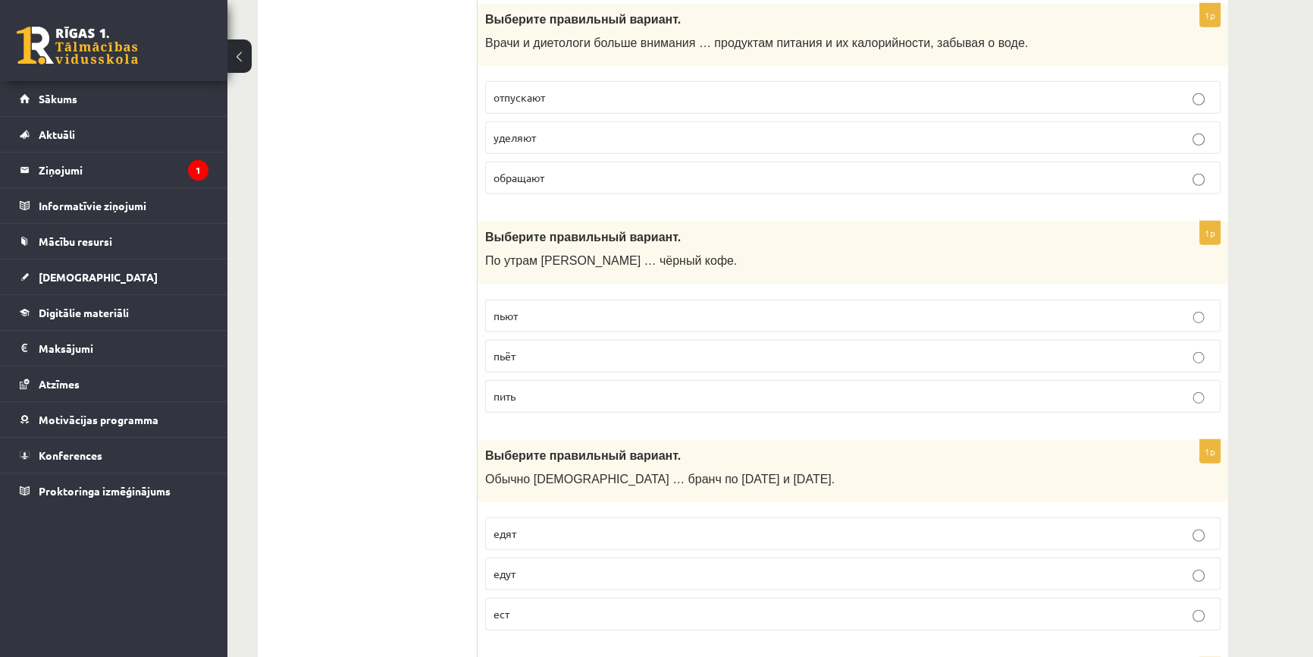
click at [585, 348] on p "пьёт" at bounding box center [853, 356] width 719 height 16
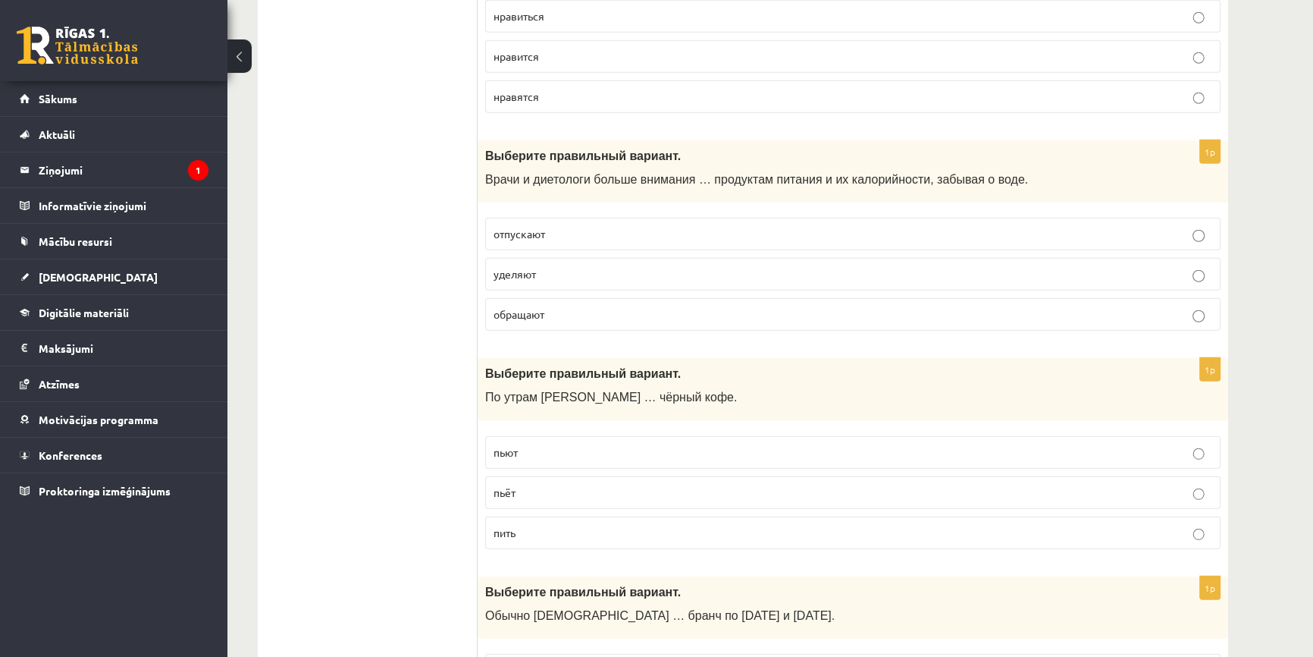
scroll to position [5314, 0]
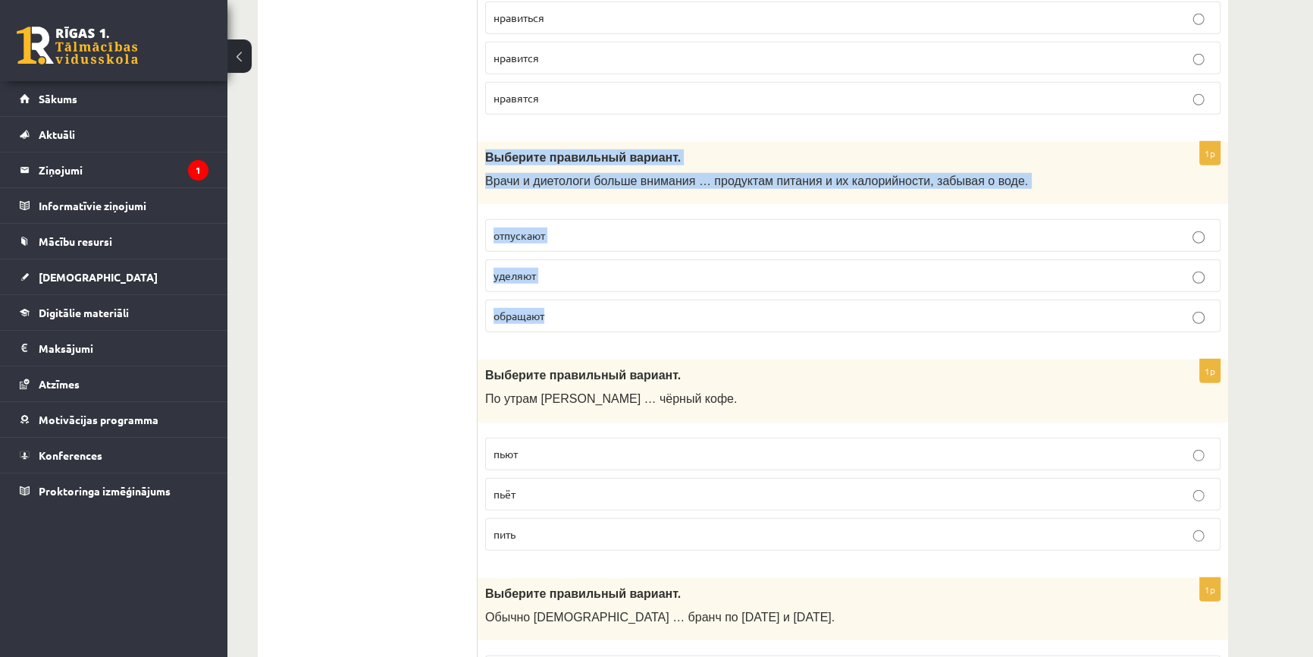
drag, startPoint x: 479, startPoint y: 139, endPoint x: 1071, endPoint y: 309, distance: 615.6
click at [1071, 311] on div "1p Выберите правильный вариант. Врачи и диетологи больше внимания … продуктам п…" at bounding box center [853, 243] width 751 height 203
copy div "Выберите правильный вариант. Врачи и диетологи больше внимания … продуктам пита…"
click at [563, 268] on p "уделяют" at bounding box center [853, 276] width 719 height 16
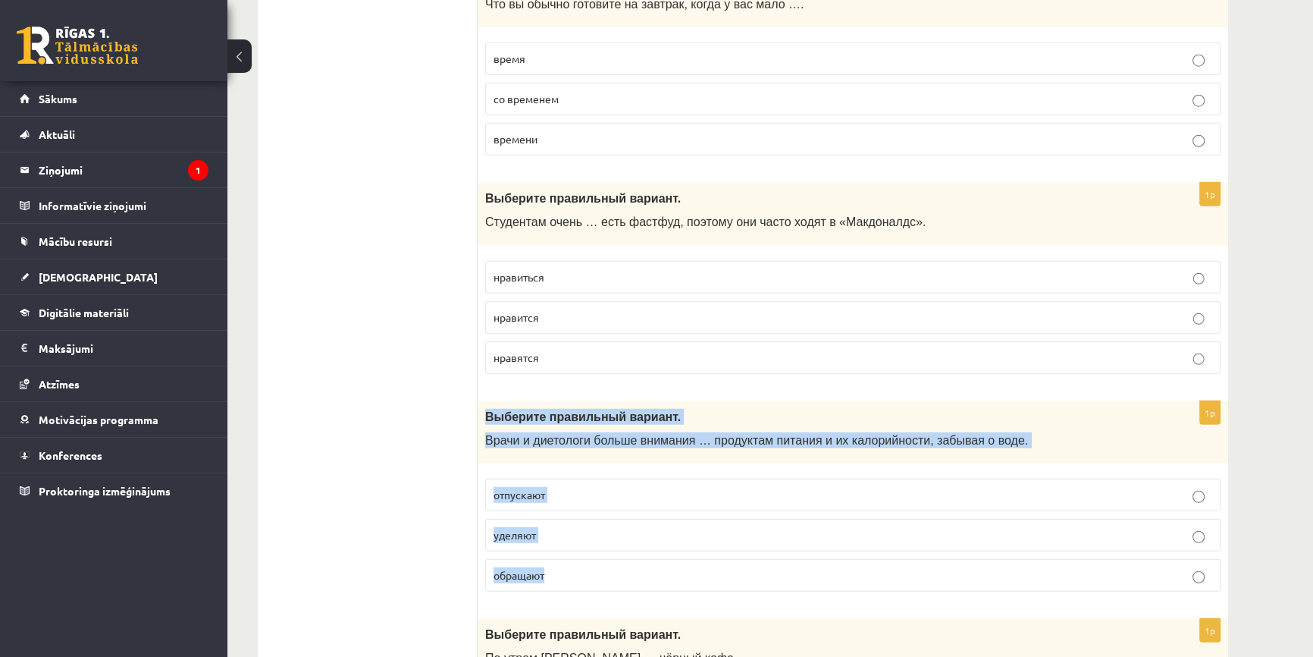
scroll to position [5038, 0]
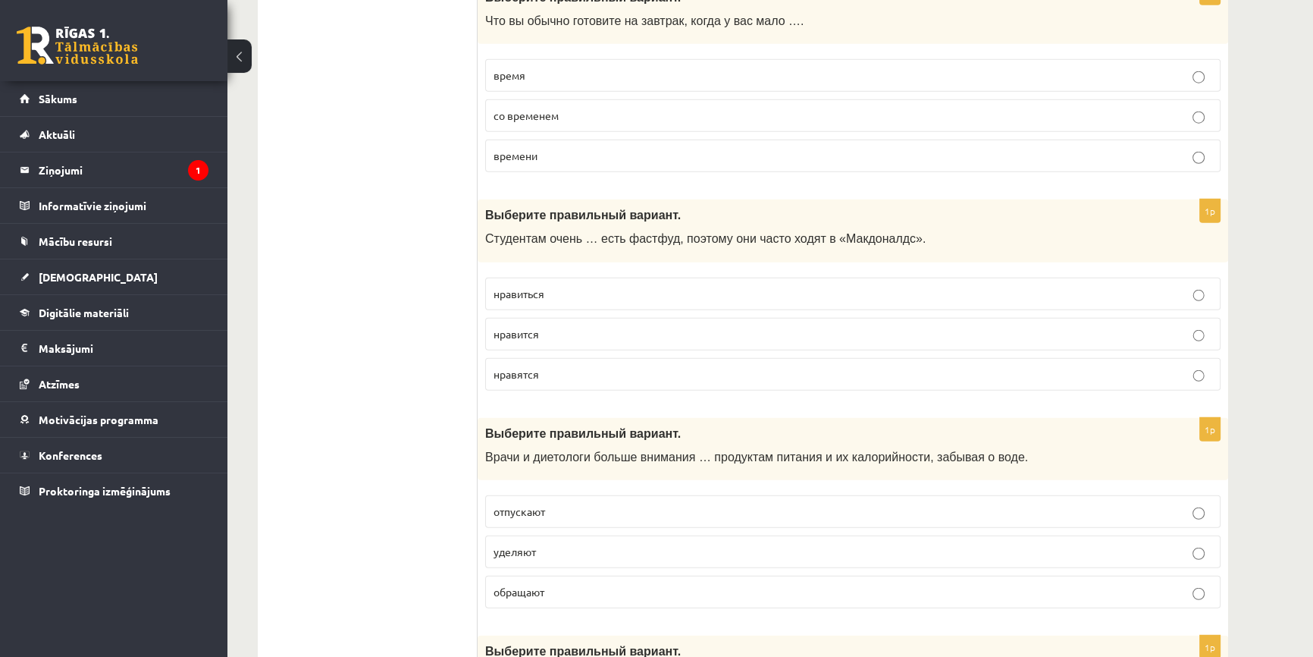
drag, startPoint x: 673, startPoint y: 202, endPoint x: 535, endPoint y: 210, distance: 138.3
drag, startPoint x: 535, startPoint y: 210, endPoint x: 449, endPoint y: 196, distance: 87.6
drag, startPoint x: 479, startPoint y: 199, endPoint x: 551, endPoint y: 209, distance: 71.9
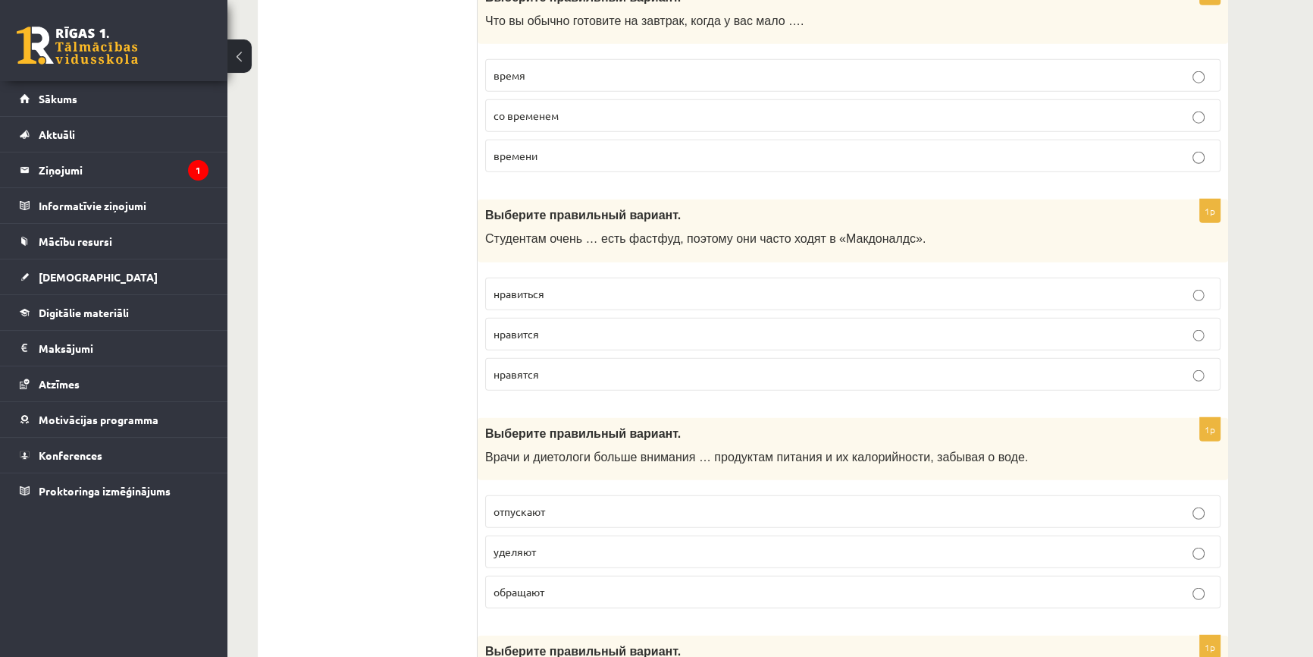
drag, startPoint x: 551, startPoint y: 209, endPoint x: 453, endPoint y: 208, distance: 97.8
drag, startPoint x: 497, startPoint y: 202, endPoint x: 485, endPoint y: 203, distance: 11.4
click at [485, 209] on span "Выберите правильный вариант." at bounding box center [583, 215] width 196 height 13
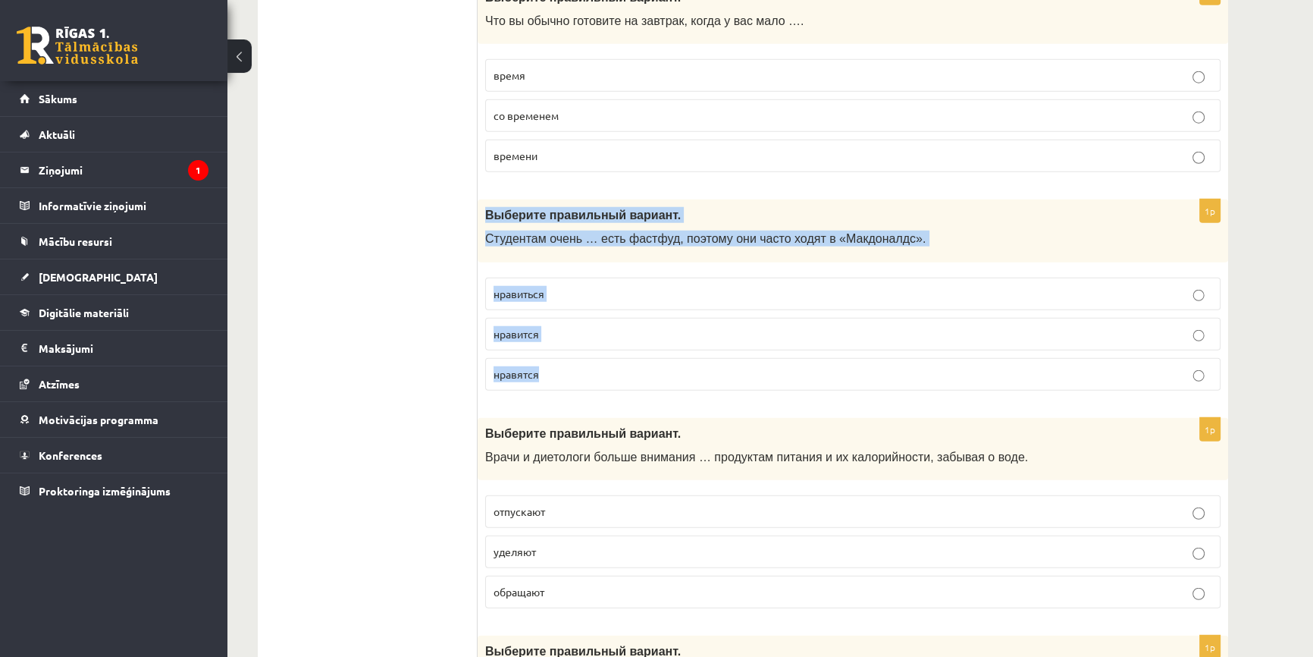
drag, startPoint x: 485, startPoint y: 202, endPoint x: 809, endPoint y: 373, distance: 366.3
click at [811, 374] on div "1p Выберите правильный вариант. Студентам очень … есть фастфуд, поэтому они час…" at bounding box center [853, 300] width 751 height 203
copy div "Выберите правильный вариант. Студентам очень … есть фастфуд, поэтому они часто …"
click at [570, 326] on p "нравится" at bounding box center [853, 334] width 719 height 16
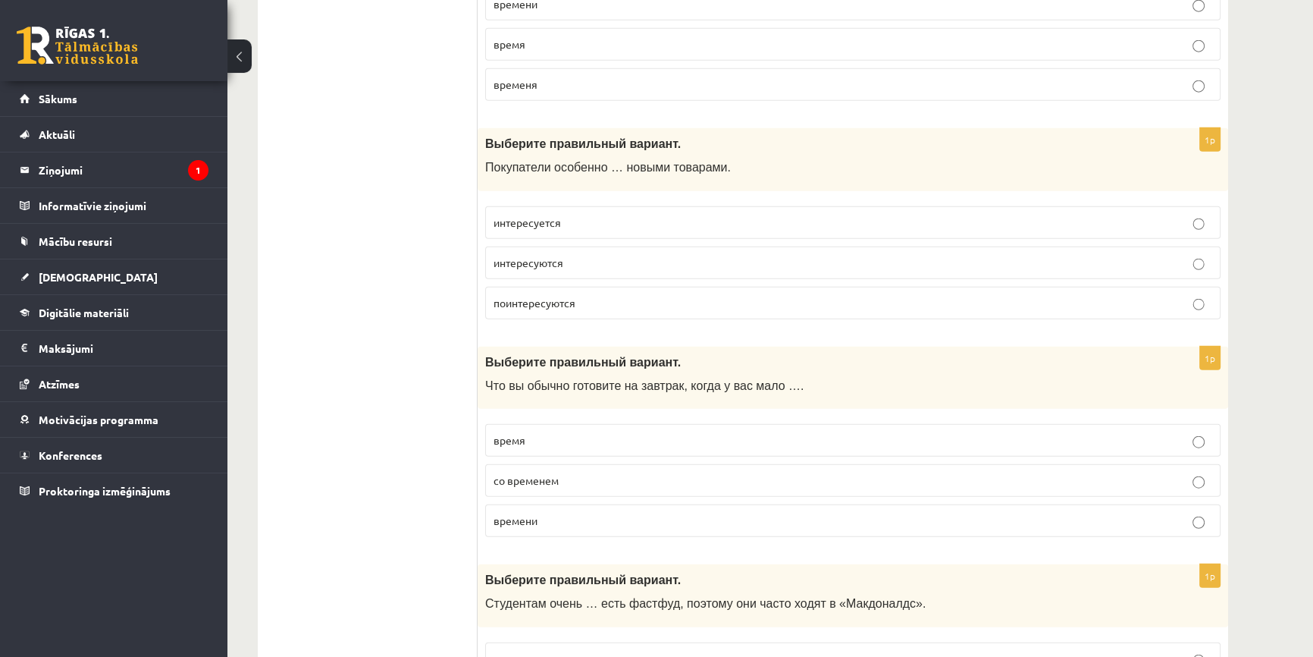
scroll to position [4625, 0]
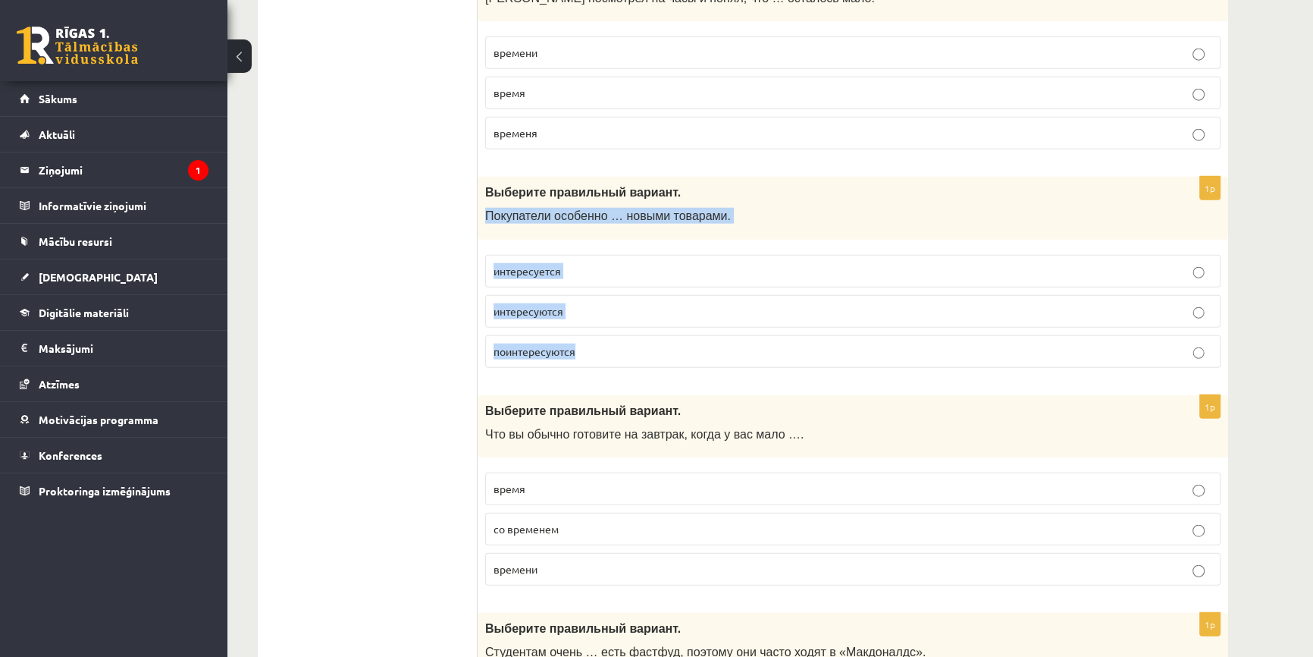
drag, startPoint x: 484, startPoint y: 204, endPoint x: 689, endPoint y: 315, distance: 233.4
click at [690, 318] on div "1p Выберите правильный вариант. Покупатели особенно … новыми товарами. интересу…" at bounding box center [853, 278] width 751 height 203
copy div "Покупатели особенно … новыми товарами. интересуется интересуются поинтересуются"
click at [601, 307] on p "интересуются" at bounding box center [853, 311] width 719 height 16
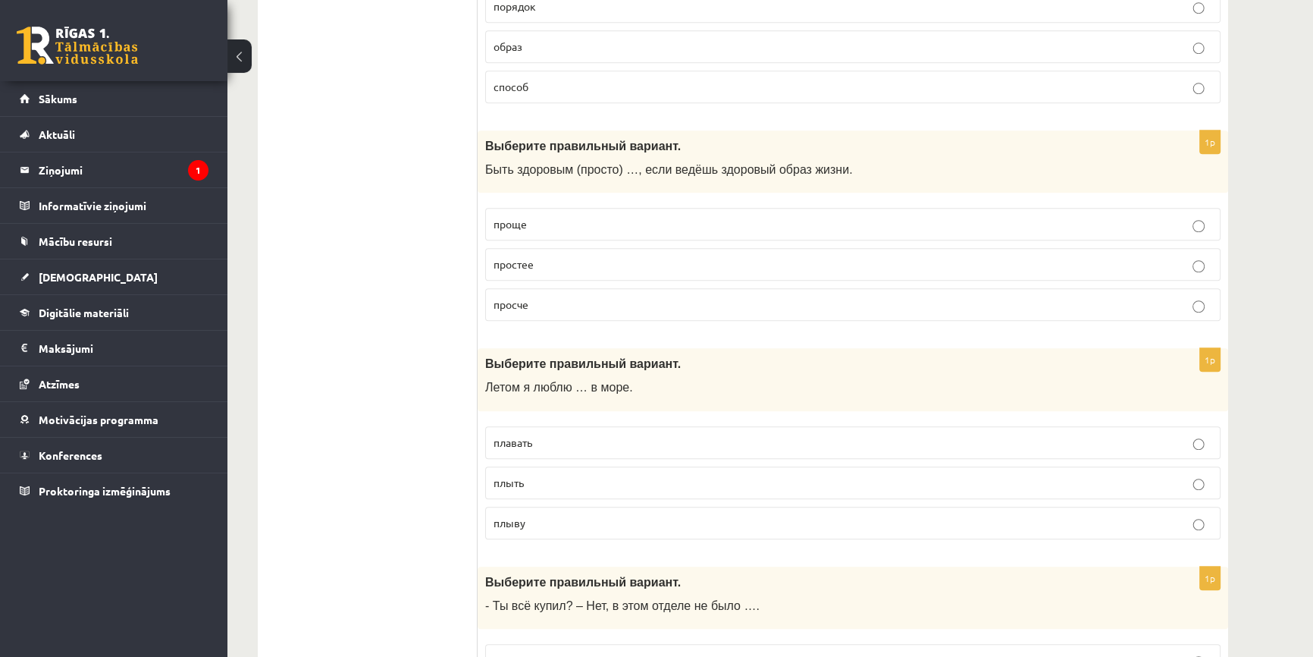
scroll to position [1385, 0]
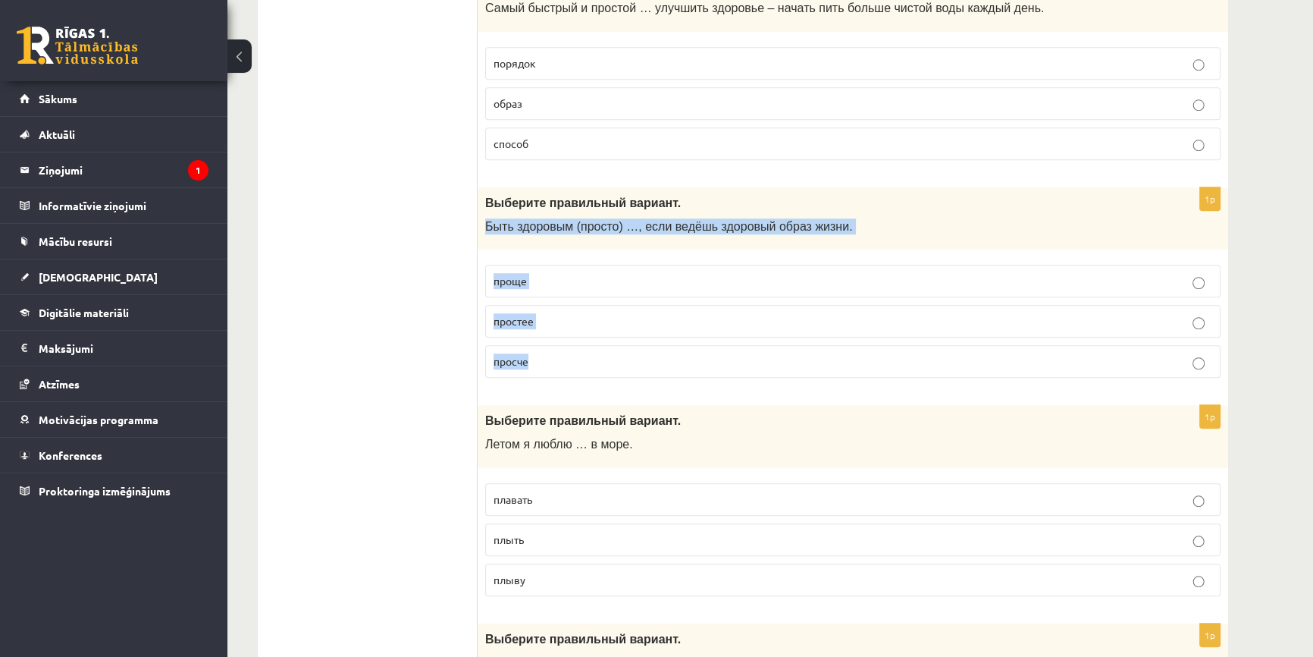
drag, startPoint x: 491, startPoint y: 223, endPoint x: 742, endPoint y: 356, distance: 284.6
click at [742, 356] on div "1p Выберите правильный вариант. Быть здоровым (просто) …, если ведёшь здоровый …" at bounding box center [853, 288] width 751 height 203
click at [546, 278] on p "проще" at bounding box center [853, 281] width 719 height 16
click at [565, 281] on p "проще" at bounding box center [853, 281] width 719 height 16
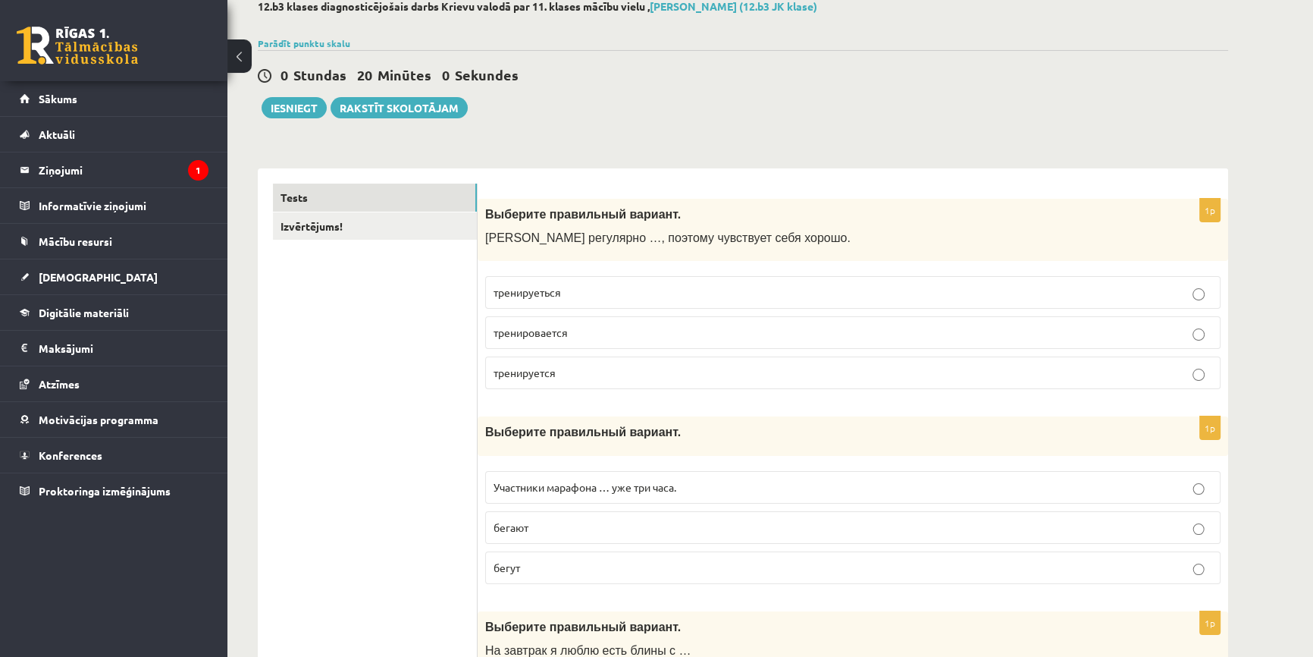
scroll to position [75, 0]
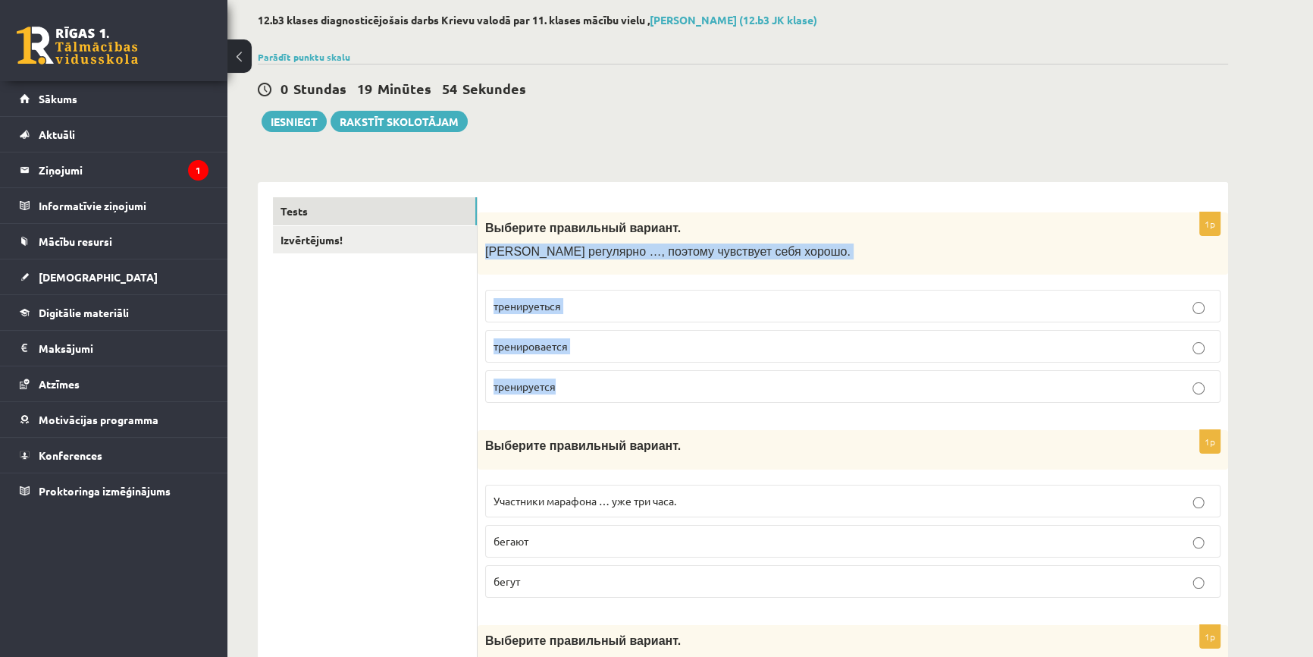
drag, startPoint x: 488, startPoint y: 250, endPoint x: 697, endPoint y: 379, distance: 245.2
click at [698, 384] on div "1p Выберите правильный вариант. Марис регулярно …, поэтому чувствует себя хорош…" at bounding box center [853, 313] width 751 height 203
copy div "Марис регулярно …, поэтому чувствует себя хорошо. тренируеться тренировается тр…"
click at [582, 390] on p "тренируется" at bounding box center [853, 386] width 719 height 16
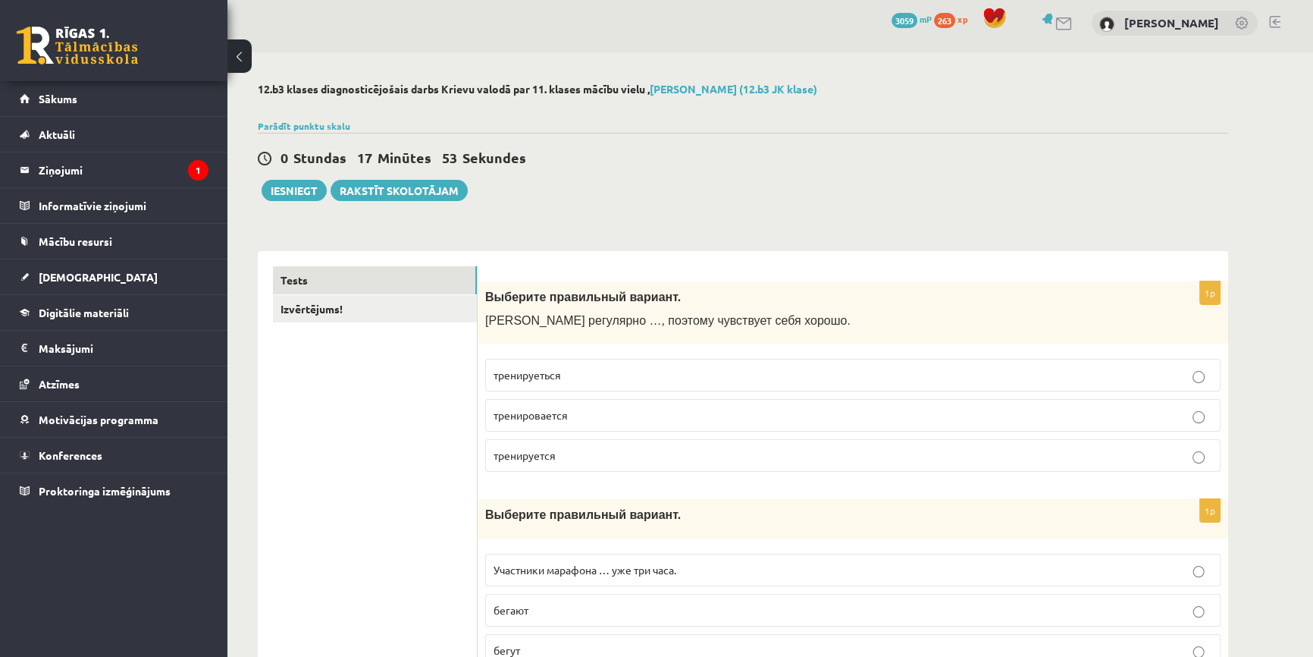
scroll to position [0, 0]
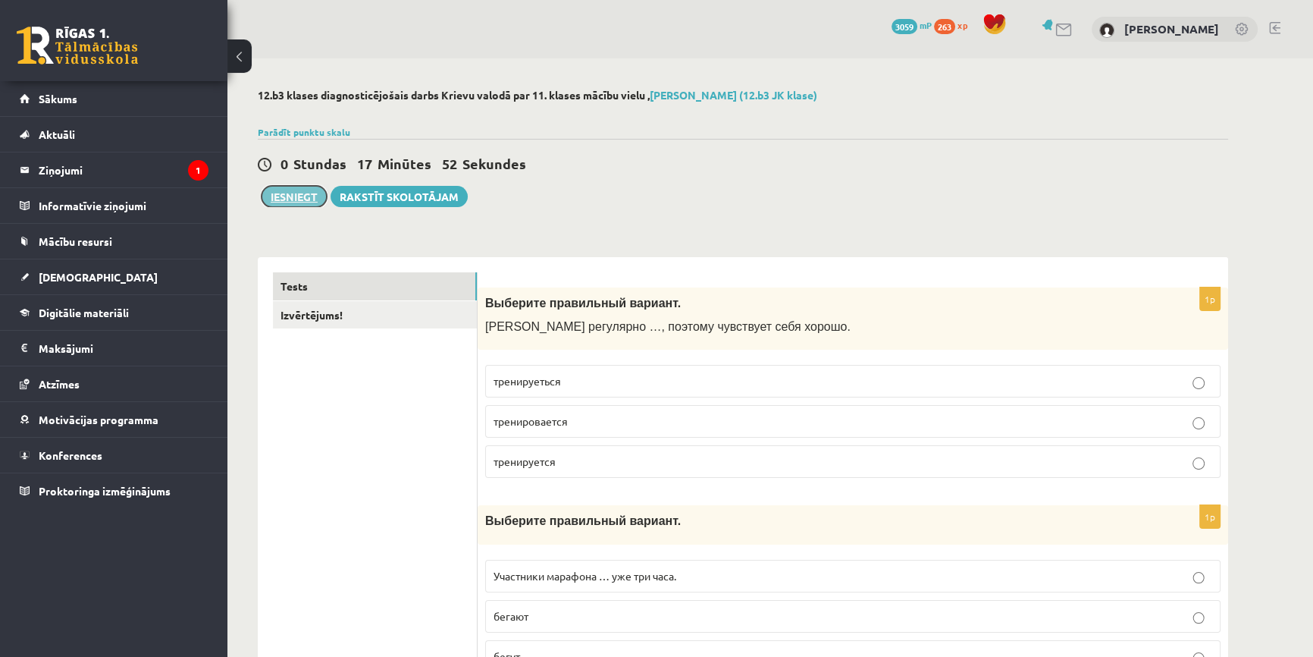
click at [297, 193] on button "Iesniegt" at bounding box center [294, 196] width 65 height 21
click at [326, 311] on link "Izvērtējums!" at bounding box center [375, 315] width 204 height 28
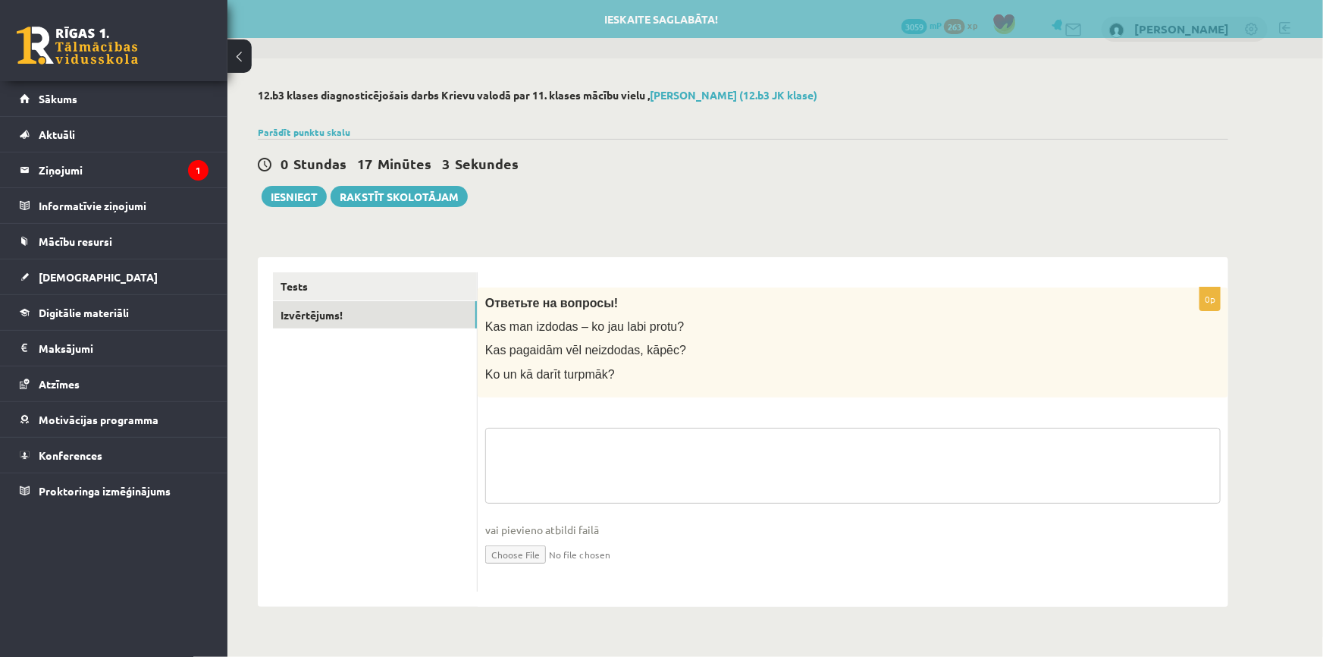
click at [637, 440] on textarea at bounding box center [853, 466] width 736 height 76
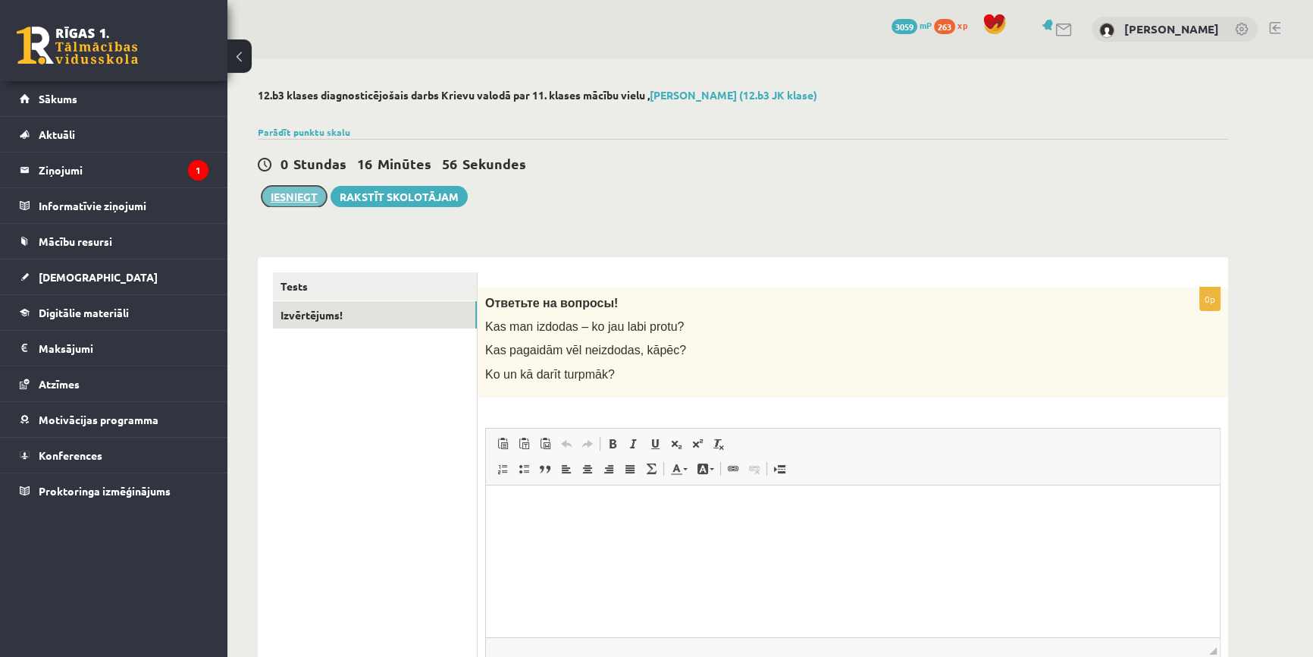
click at [315, 193] on button "Iesniegt" at bounding box center [294, 196] width 65 height 21
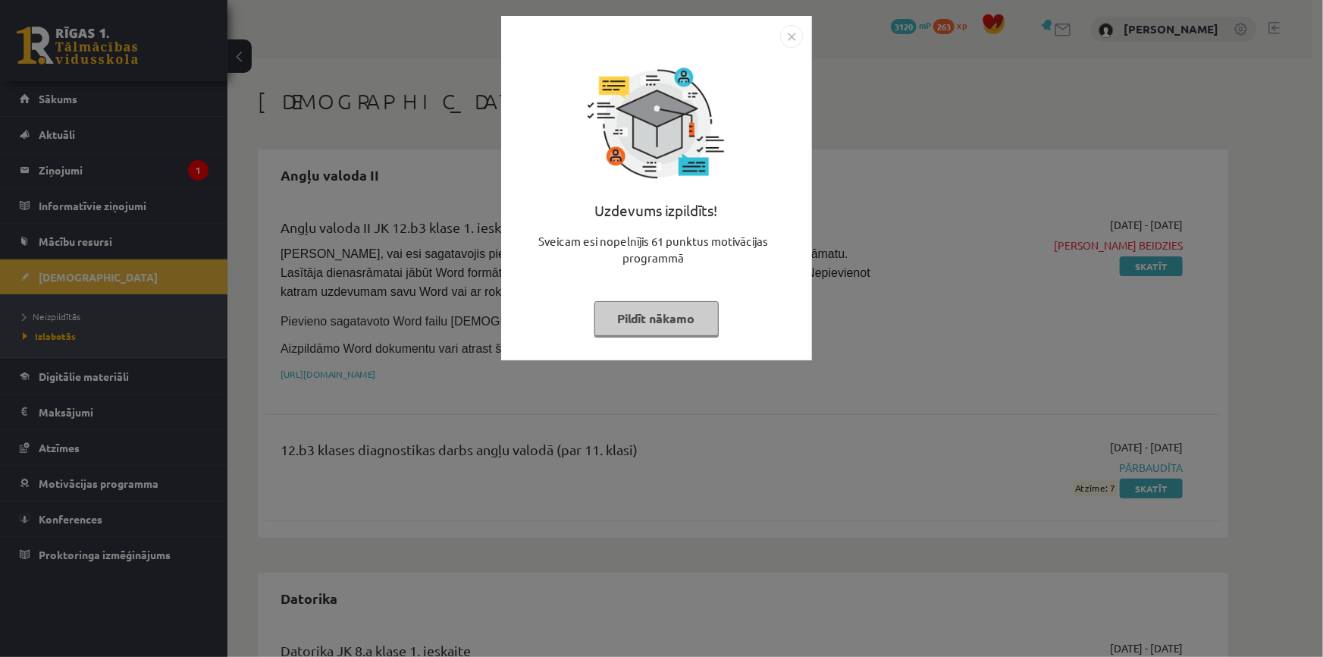
click at [673, 312] on button "Pildīt nākamo" at bounding box center [657, 318] width 124 height 35
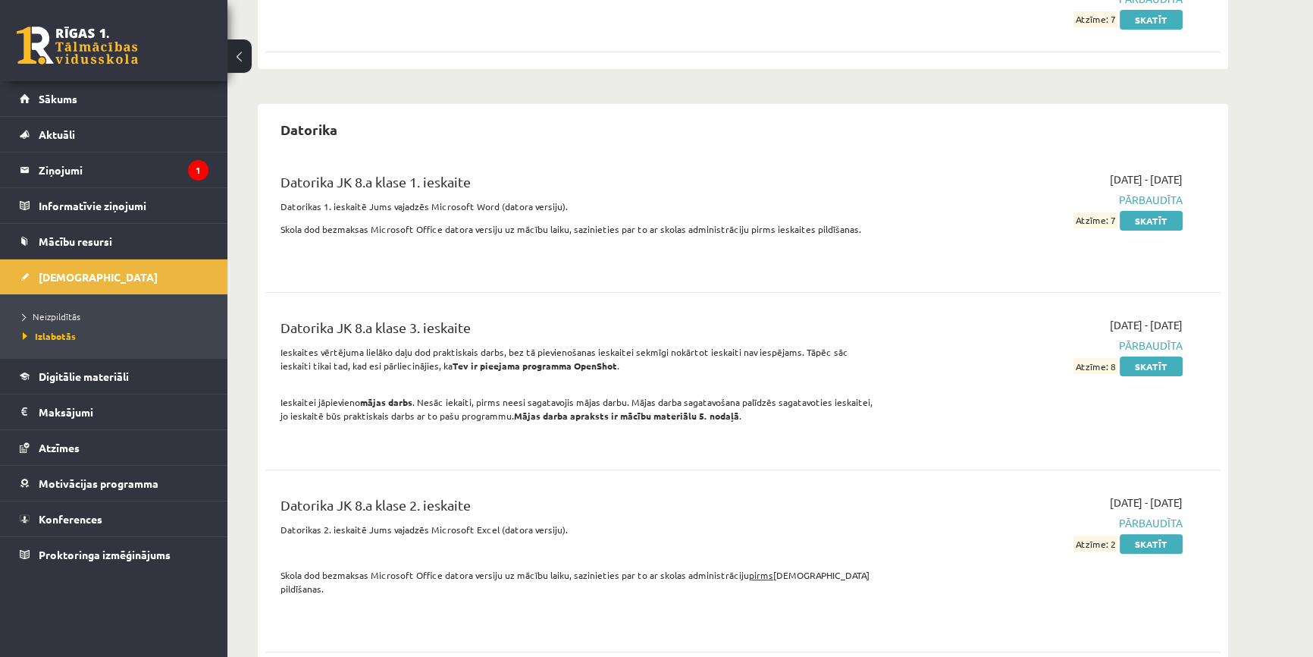
scroll to position [620, 0]
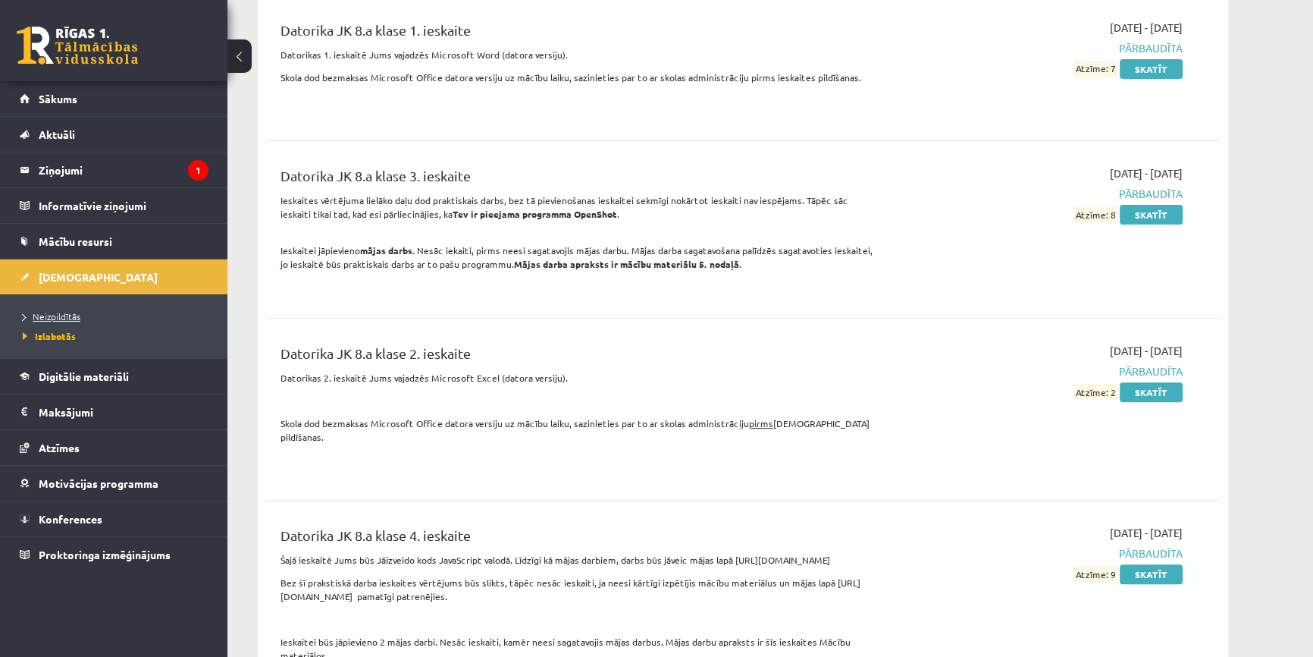
click at [63, 314] on span "Neizpildītās" at bounding box center [52, 316] width 58 height 12
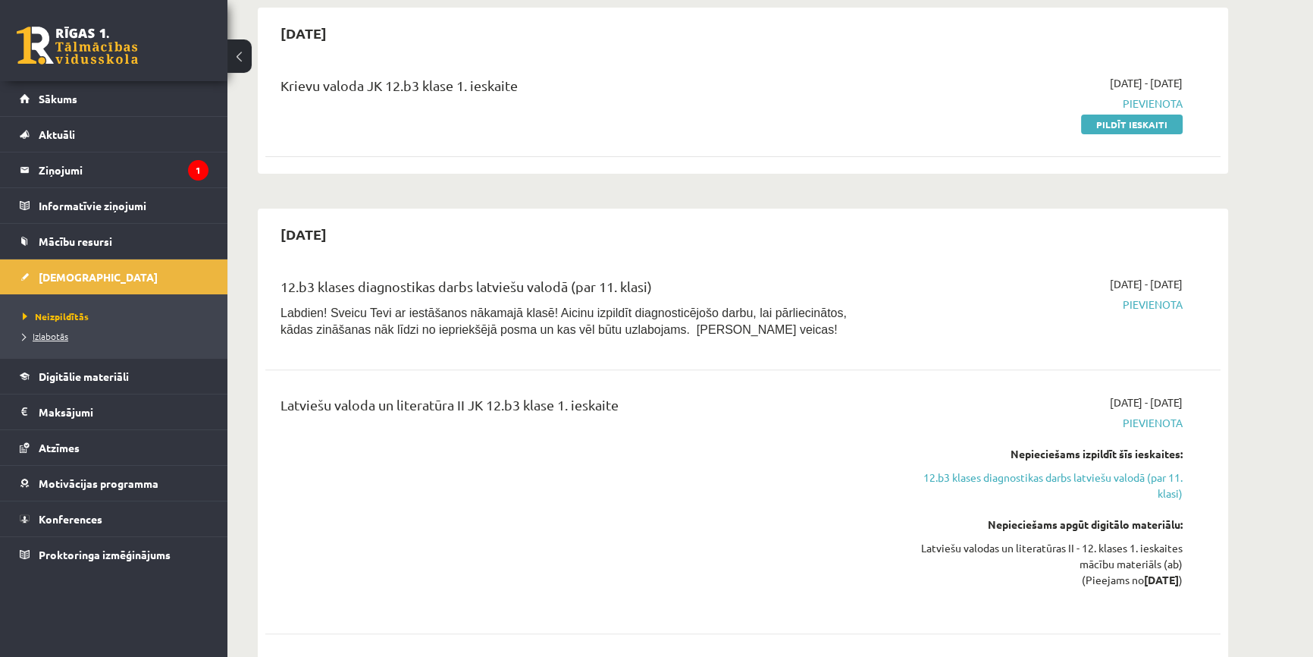
click at [59, 331] on span "Izlabotās" at bounding box center [45, 336] width 45 height 12
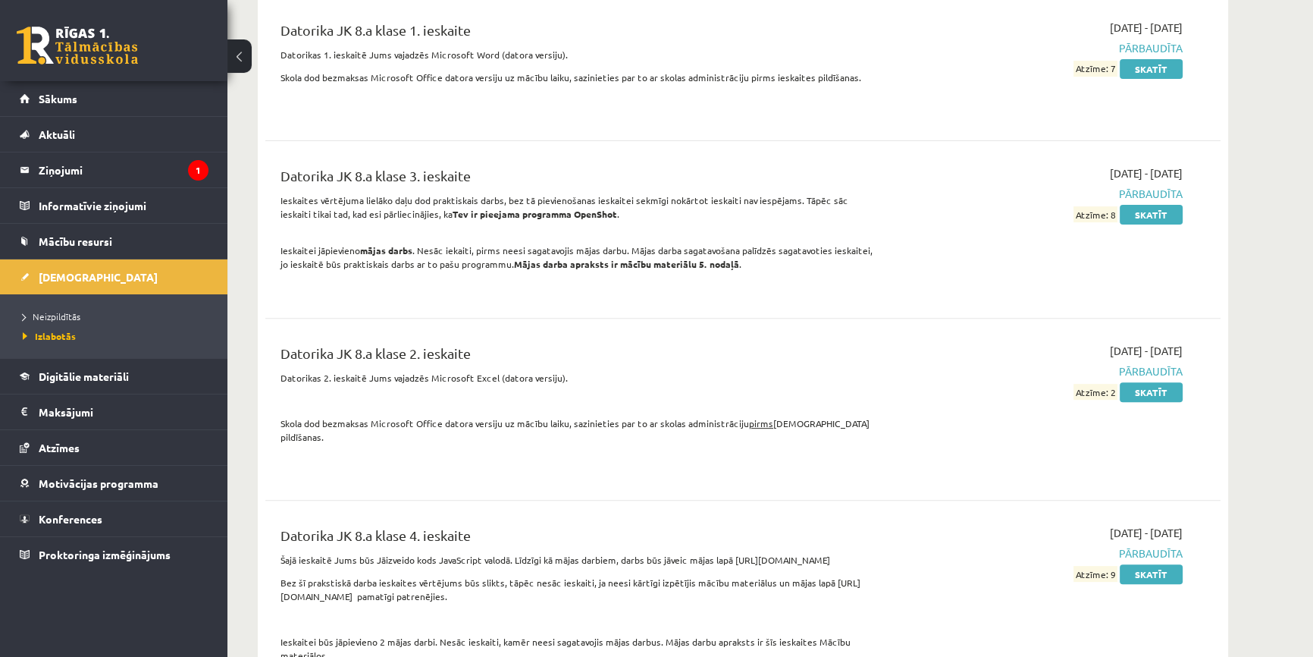
click at [689, 165] on div "Datorika JK 8.a klase 3. ieskaite" at bounding box center [578, 179] width 594 height 28
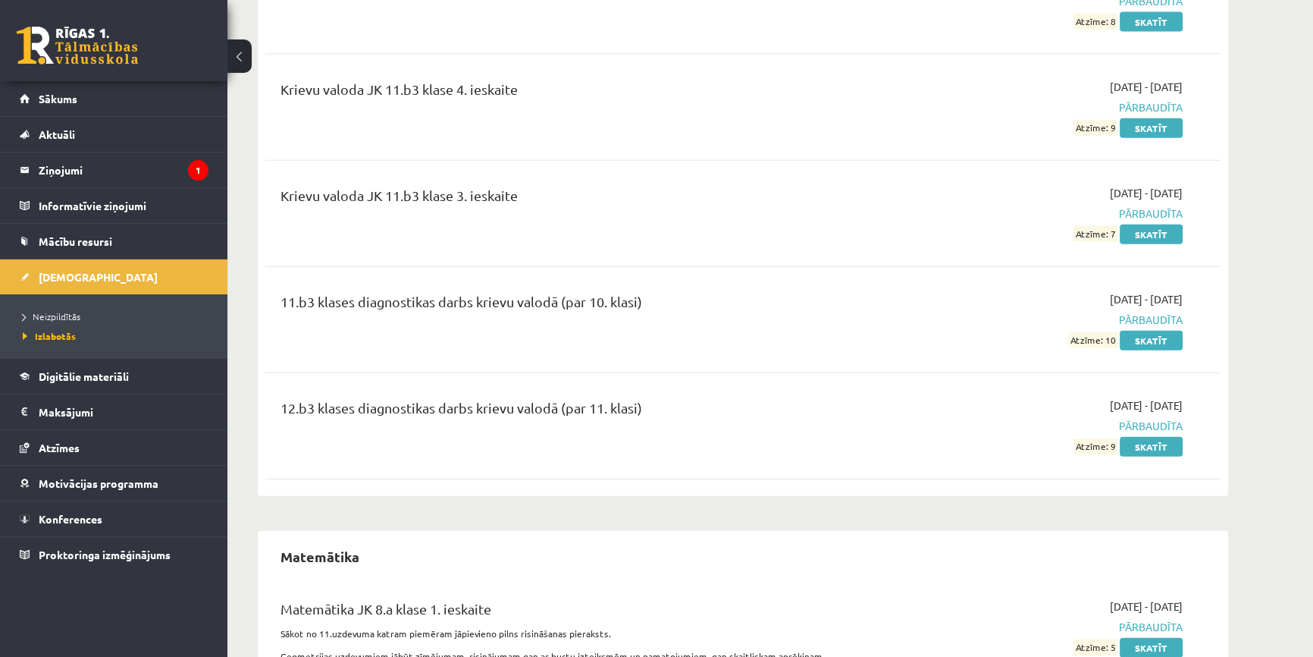
scroll to position [4366, 0]
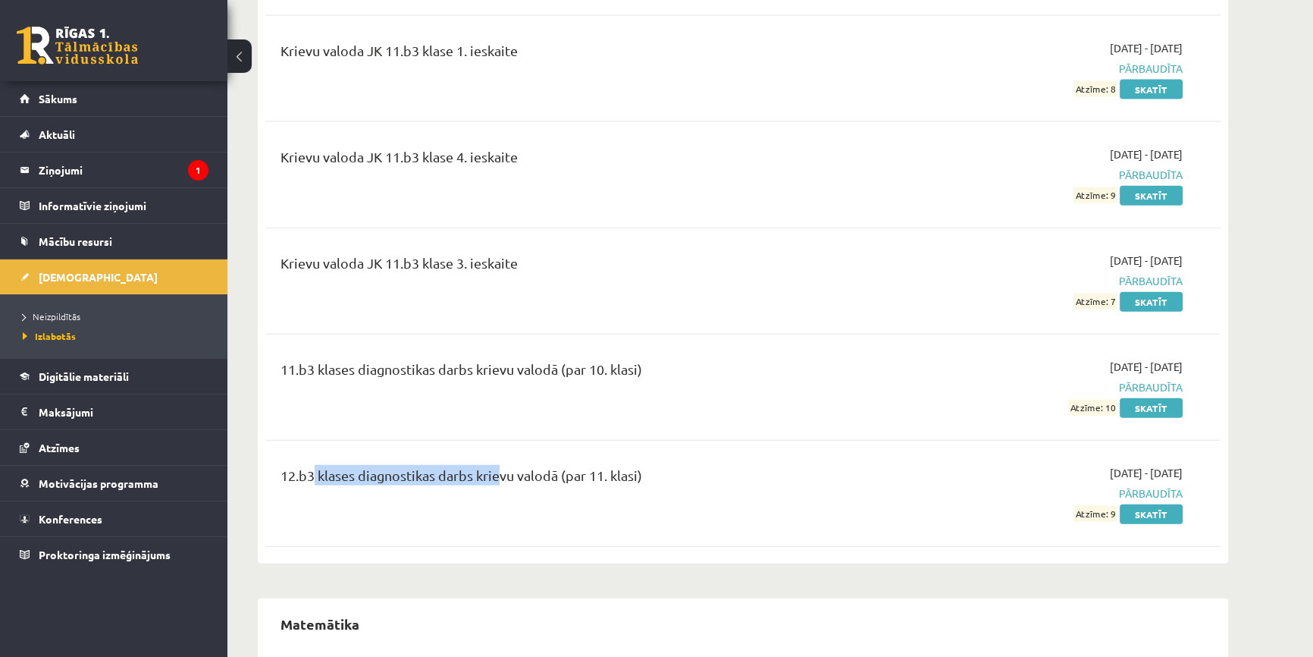
drag, startPoint x: 315, startPoint y: 429, endPoint x: 493, endPoint y: 434, distance: 178.3
click at [493, 465] on div "12.b3 klases diagnostikas darbs krievu valodā (par 11. klasi)" at bounding box center [578, 479] width 594 height 28
drag, startPoint x: 1130, startPoint y: 463, endPoint x: 1114, endPoint y: 466, distance: 16.2
click at [1130, 504] on link "Skatīt" at bounding box center [1151, 514] width 63 height 20
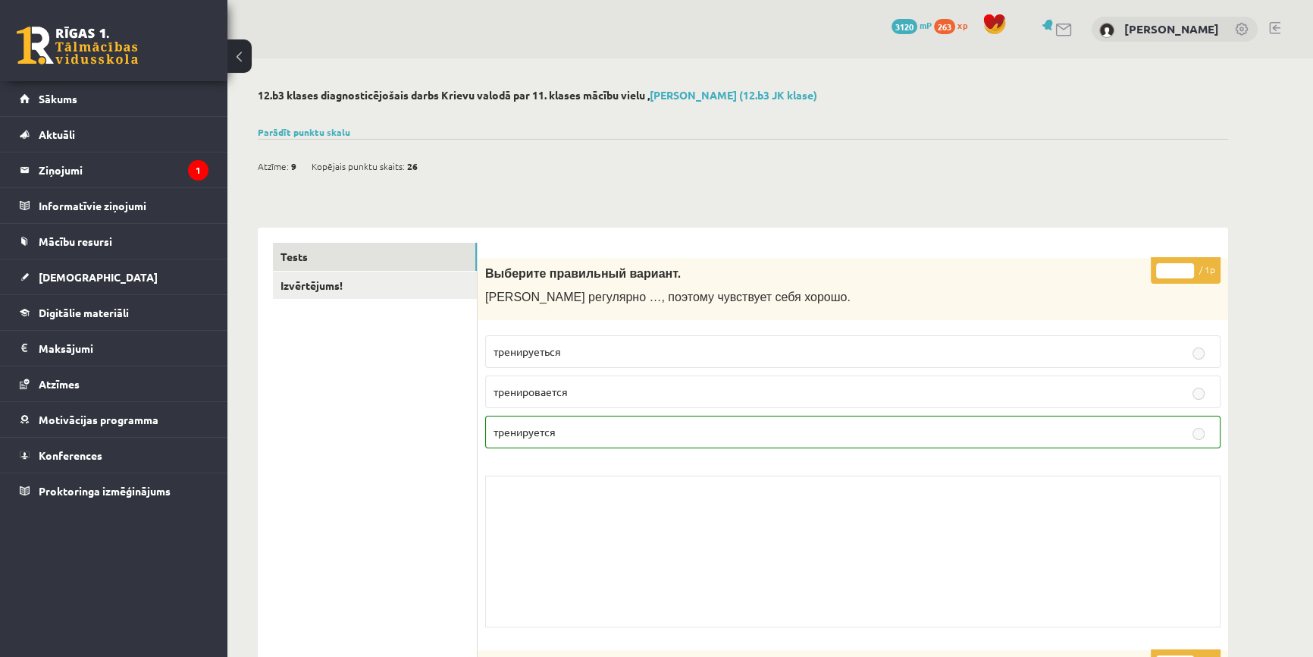
click at [303, 121] on div at bounding box center [743, 113] width 971 height 15
click at [300, 127] on link "Parādīt punktu skalu" at bounding box center [304, 132] width 93 height 12
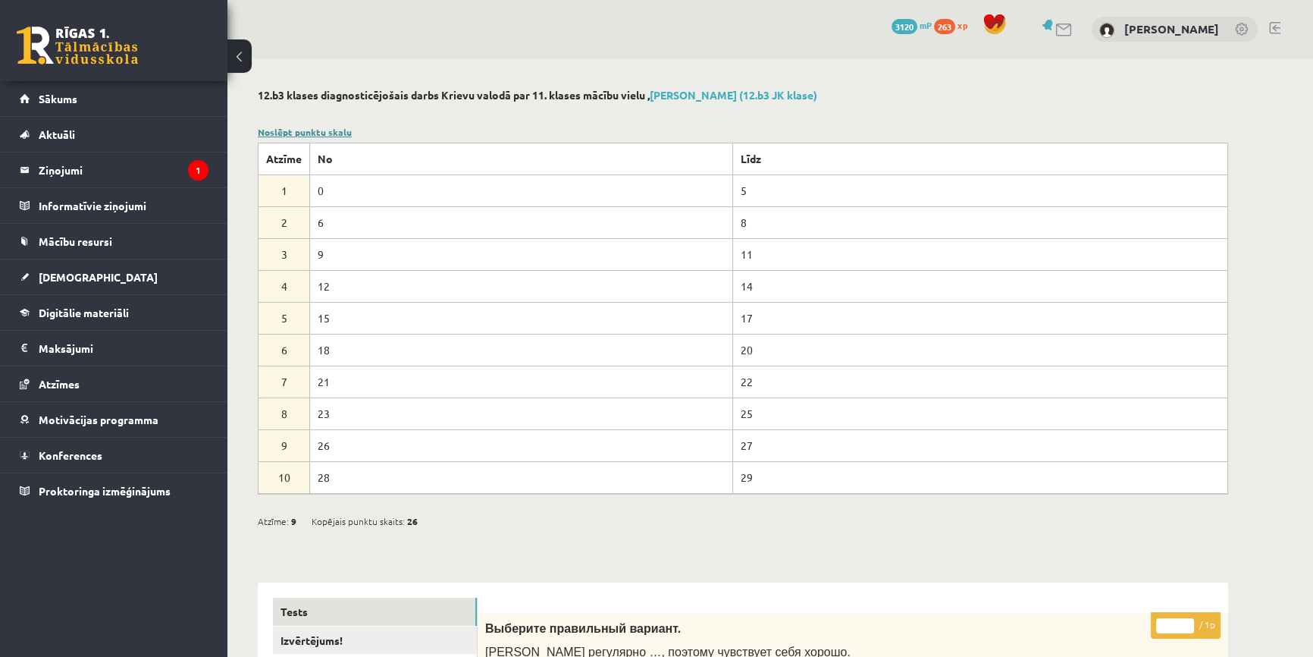
click at [306, 133] on link "Noslēpt punktu skalu" at bounding box center [305, 132] width 94 height 12
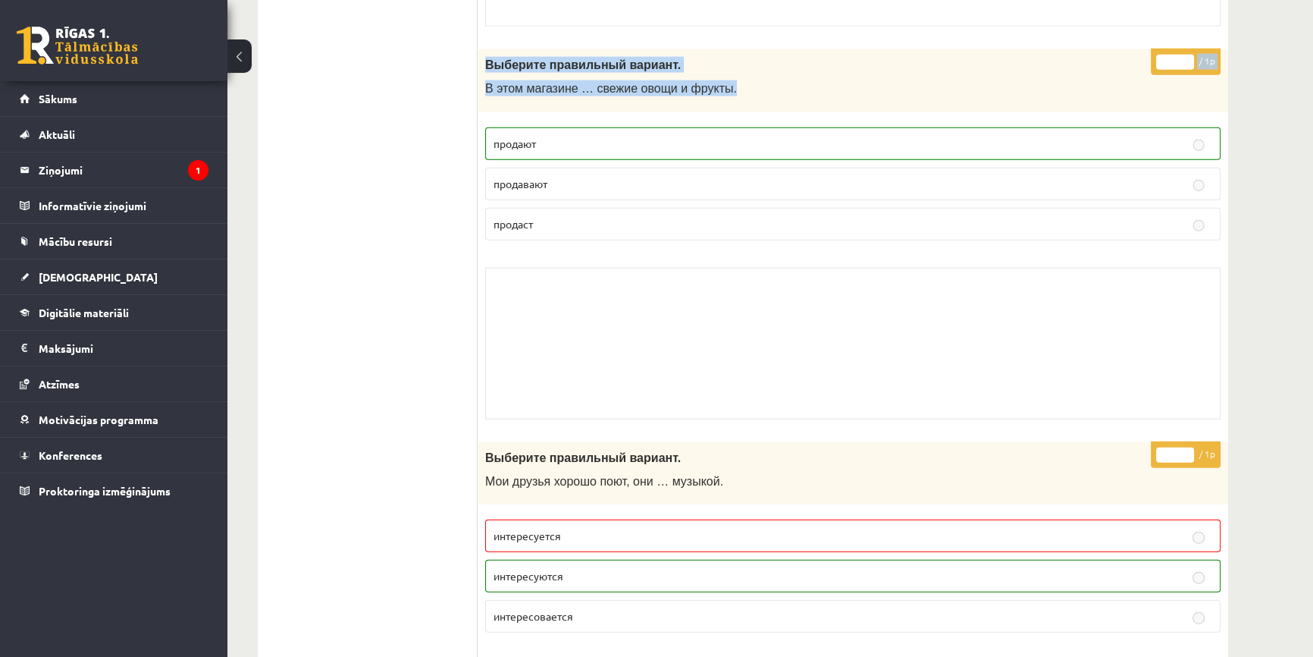
scroll to position [3985, 0]
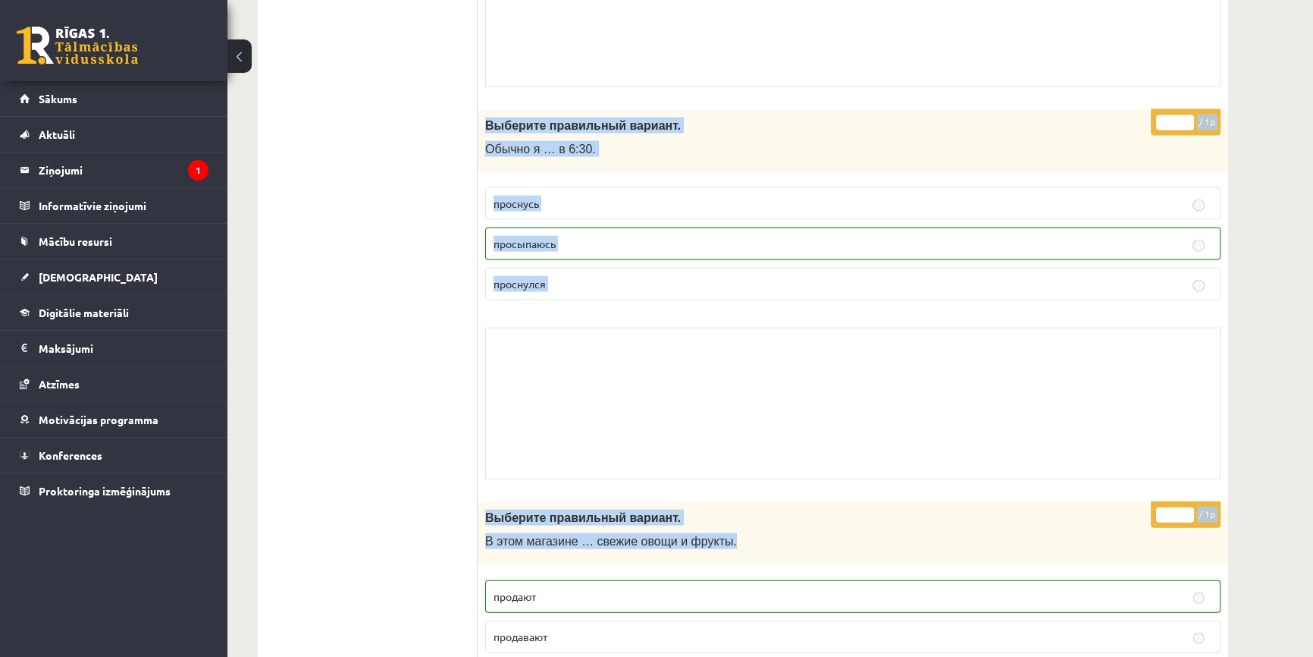
drag, startPoint x: 599, startPoint y: -30, endPoint x: 1322, endPoint y: -61, distance: 724.0
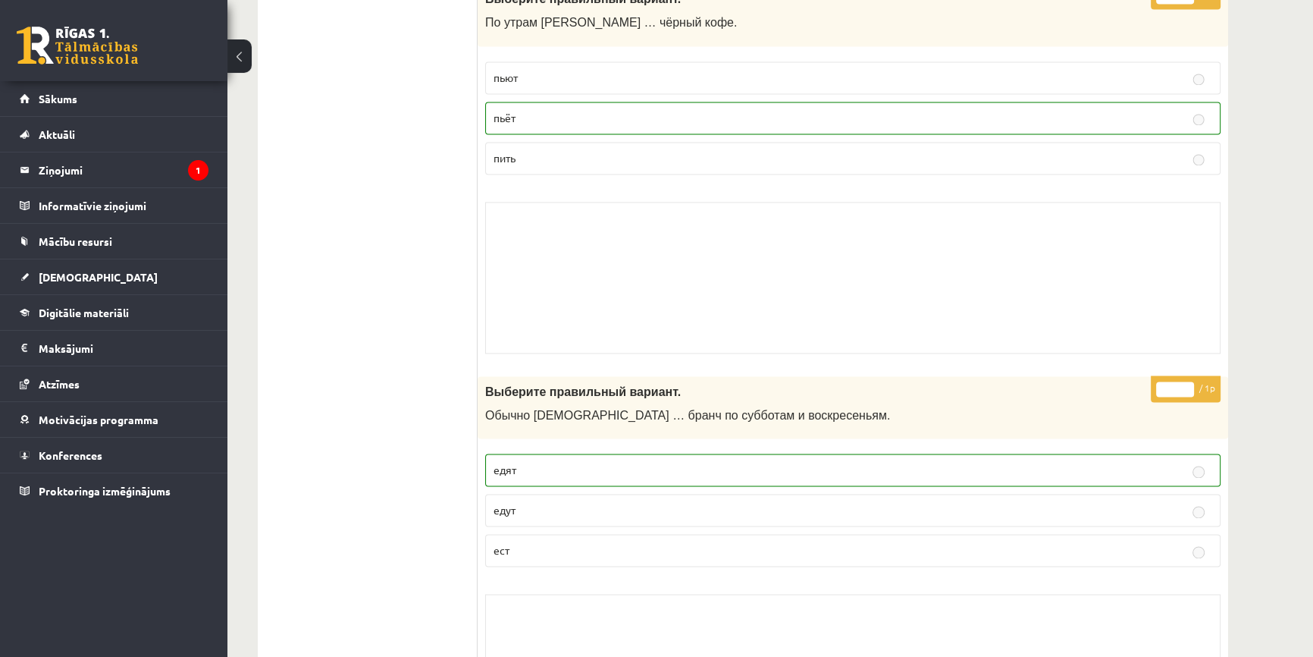
scroll to position [10135, 0]
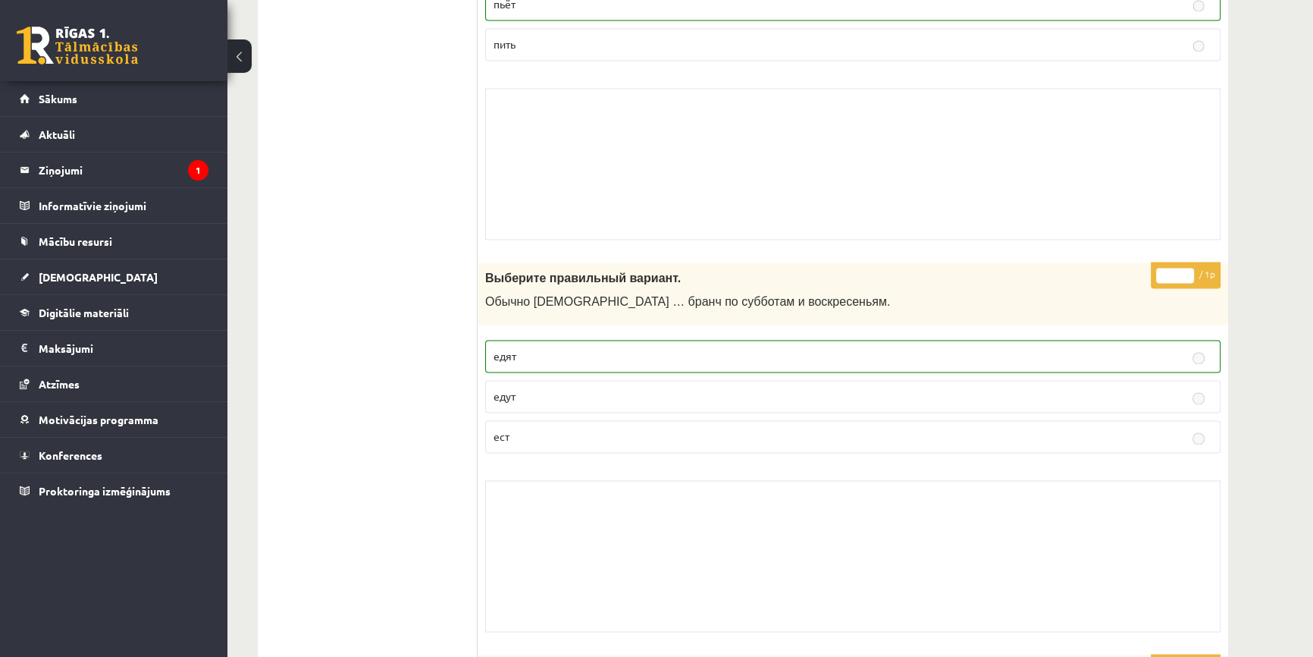
click at [69, 37] on link at bounding box center [77, 46] width 121 height 38
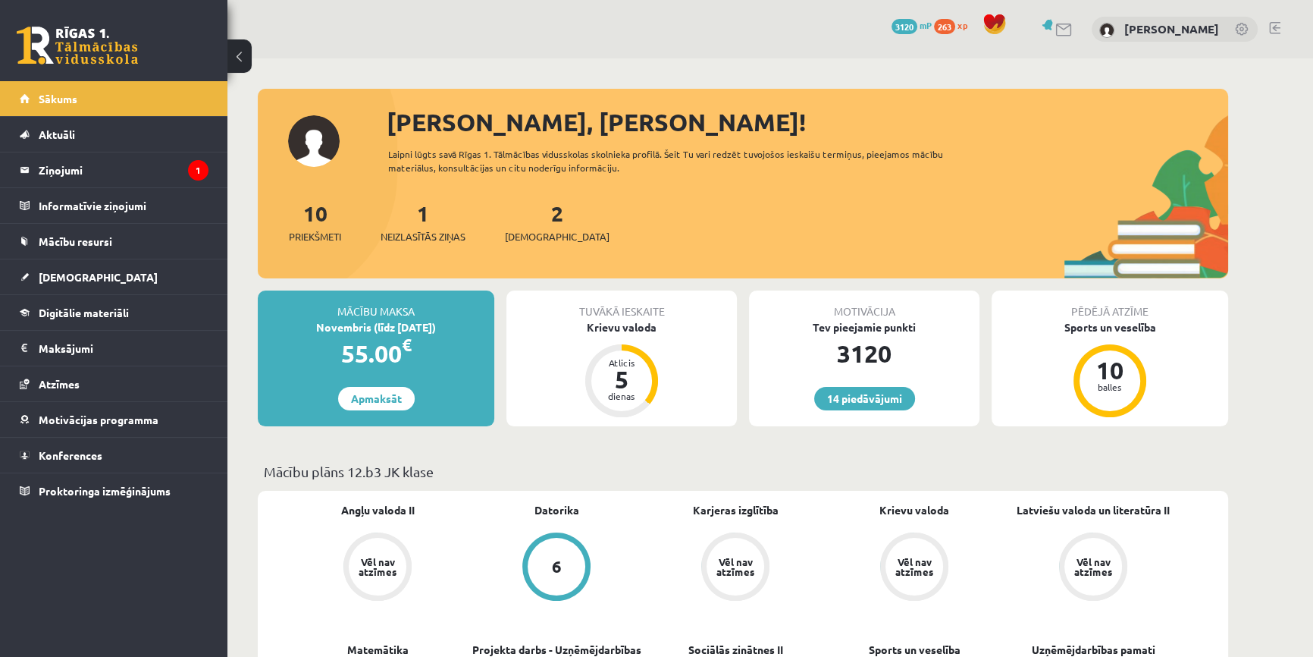
click at [547, 227] on div "2 Ieskaites" at bounding box center [557, 220] width 105 height 47
click at [542, 227] on div "2 Ieskaites" at bounding box center [557, 220] width 105 height 47
click at [538, 227] on div "2 Ieskaites" at bounding box center [557, 220] width 105 height 47
click at [535, 227] on div "2 Ieskaites" at bounding box center [557, 220] width 105 height 47
click at [534, 233] on span "[DEMOGRAPHIC_DATA]" at bounding box center [557, 236] width 105 height 15
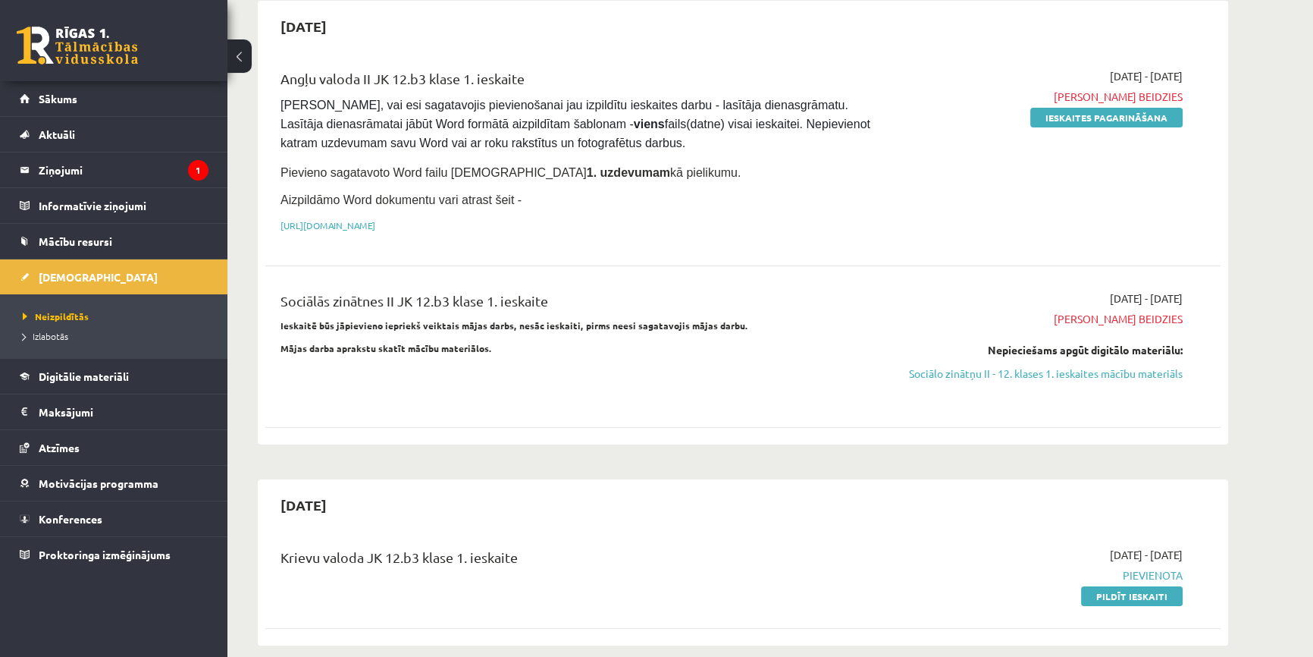
scroll to position [137, 0]
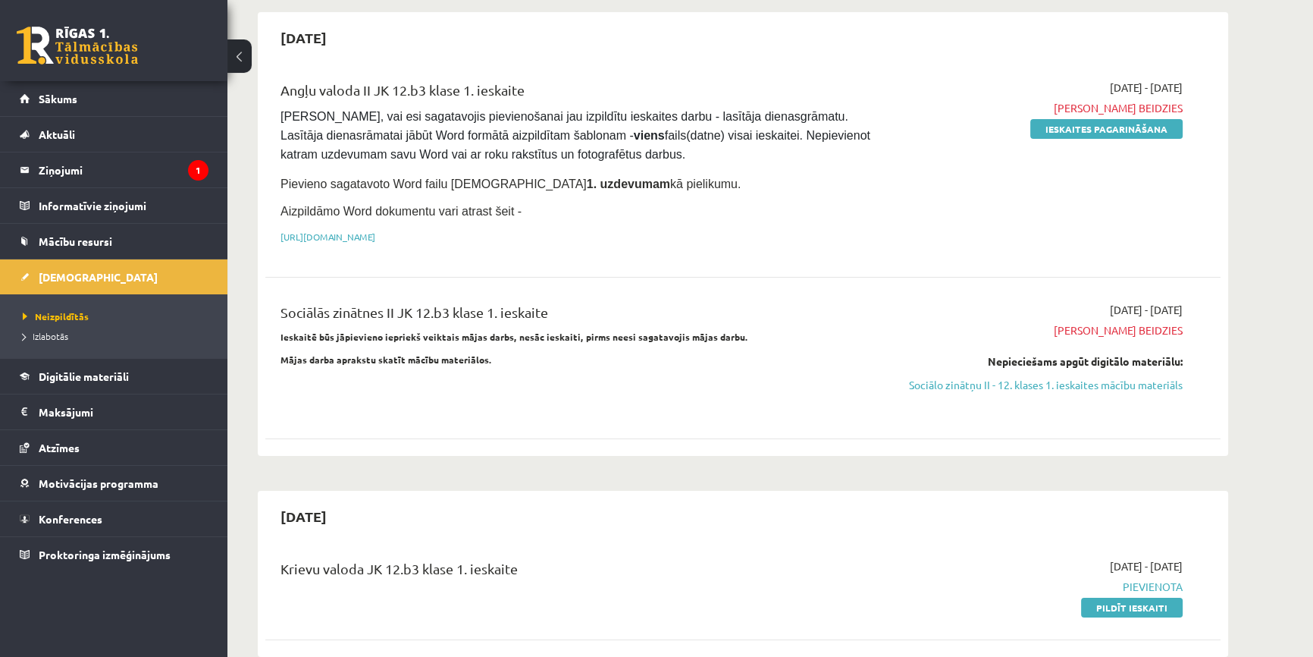
click at [99, 51] on link at bounding box center [77, 46] width 121 height 38
